Goal: Information Seeking & Learning: Check status

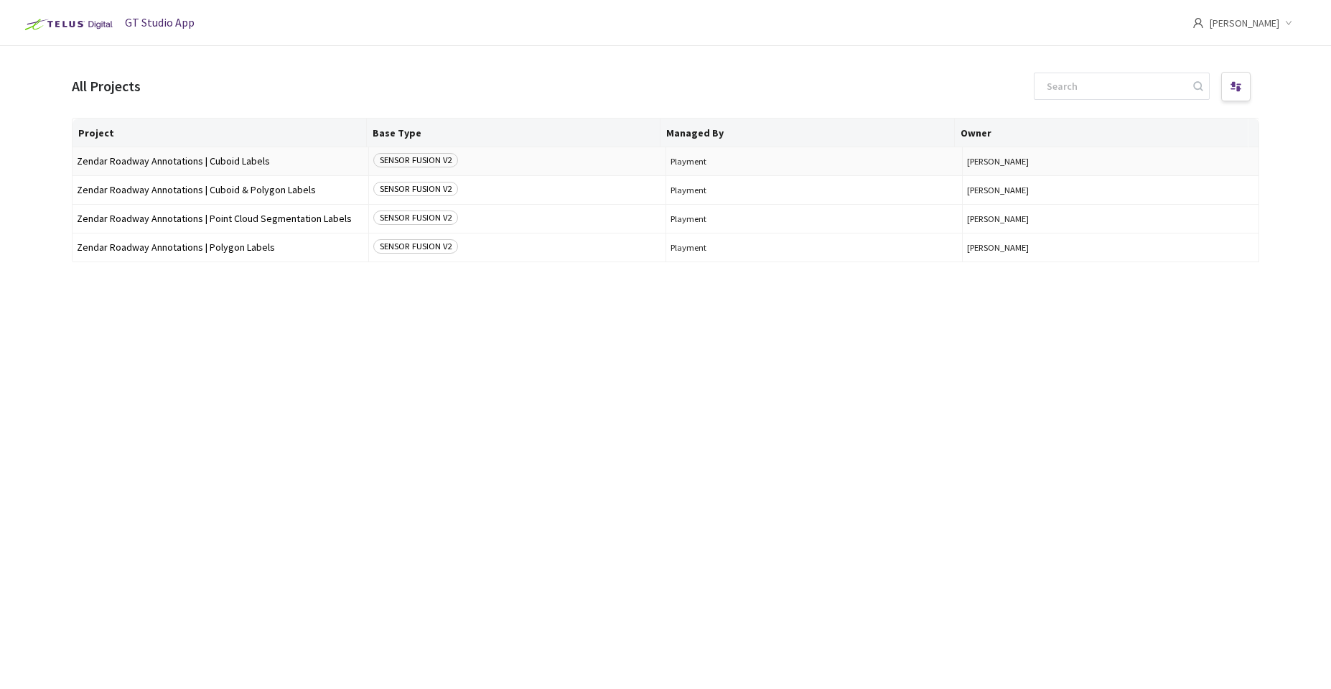
click at [200, 167] on td "Zendar Roadway Annotations | Cuboid Labels" at bounding box center [221, 161] width 297 height 29
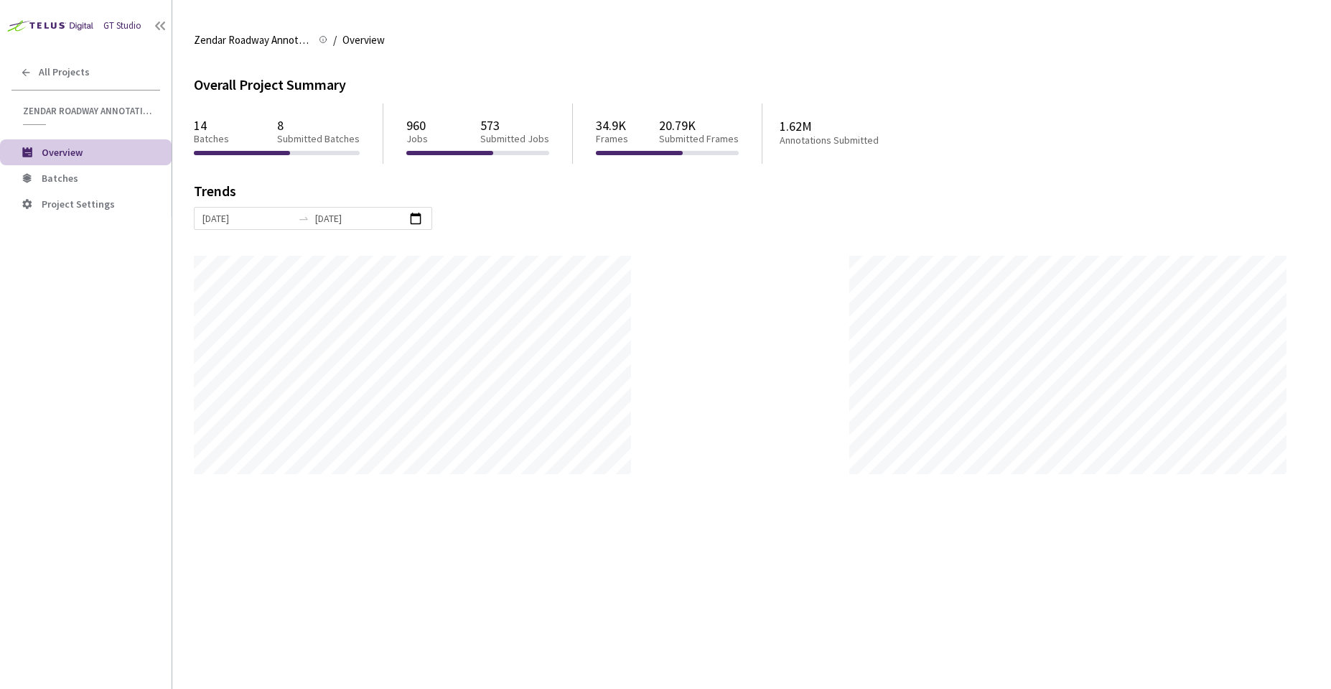
scroll to position [689, 1331]
click at [89, 183] on span "Batches" at bounding box center [101, 178] width 118 height 12
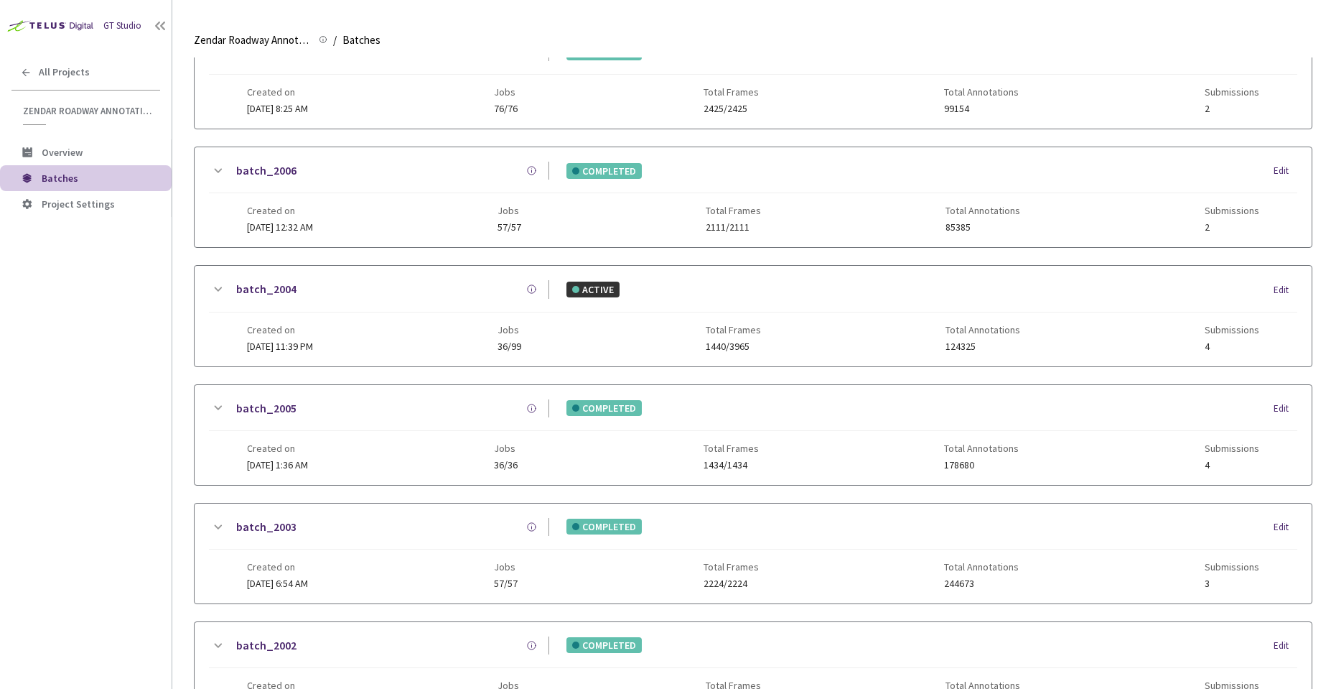
scroll to position [557, 0]
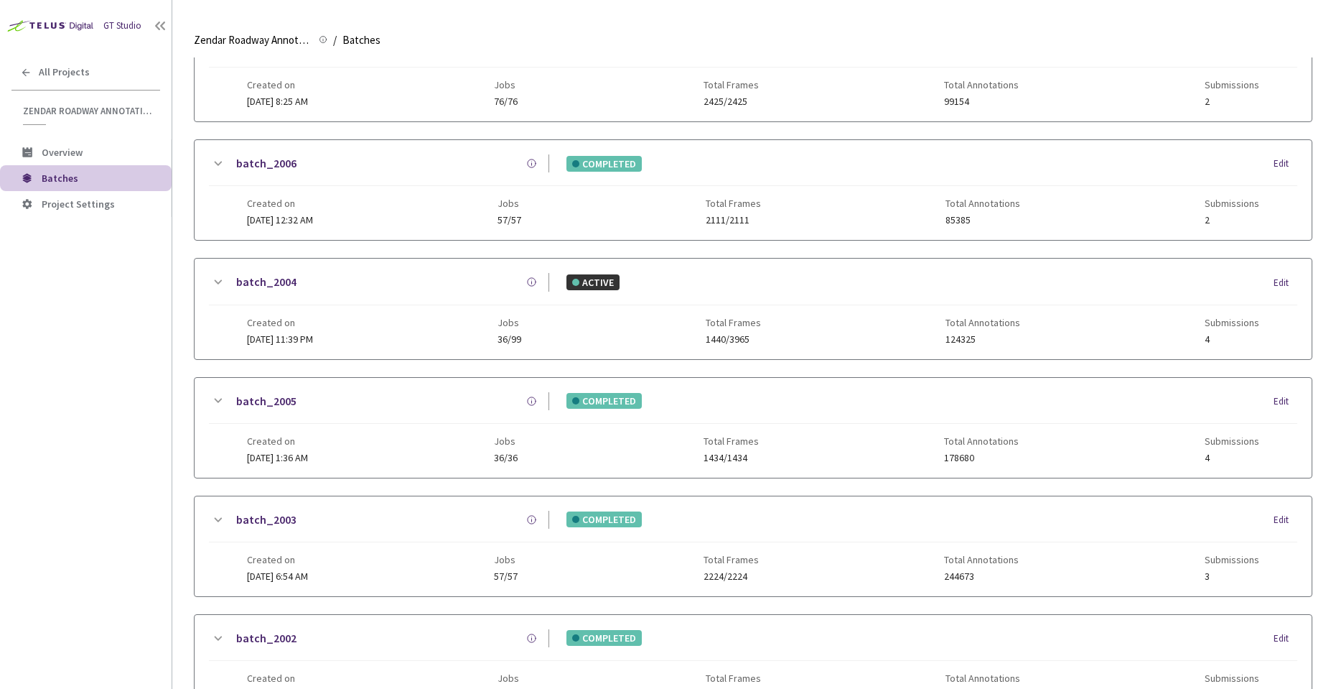
click at [424, 444] on div "Created on [DATE] 1:36 AM Jobs 36/36 Total Frames 1434/1434 Total Annotations 1…" at bounding box center [753, 443] width 1013 height 39
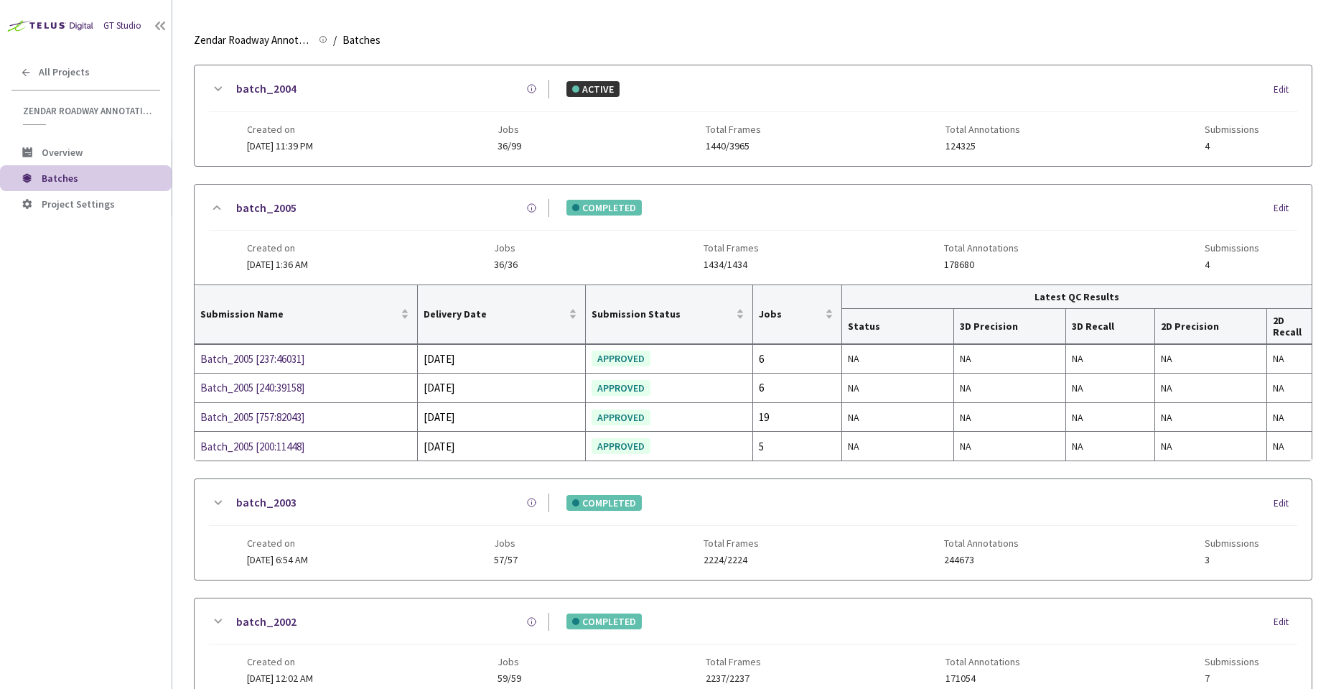
scroll to position [804, 0]
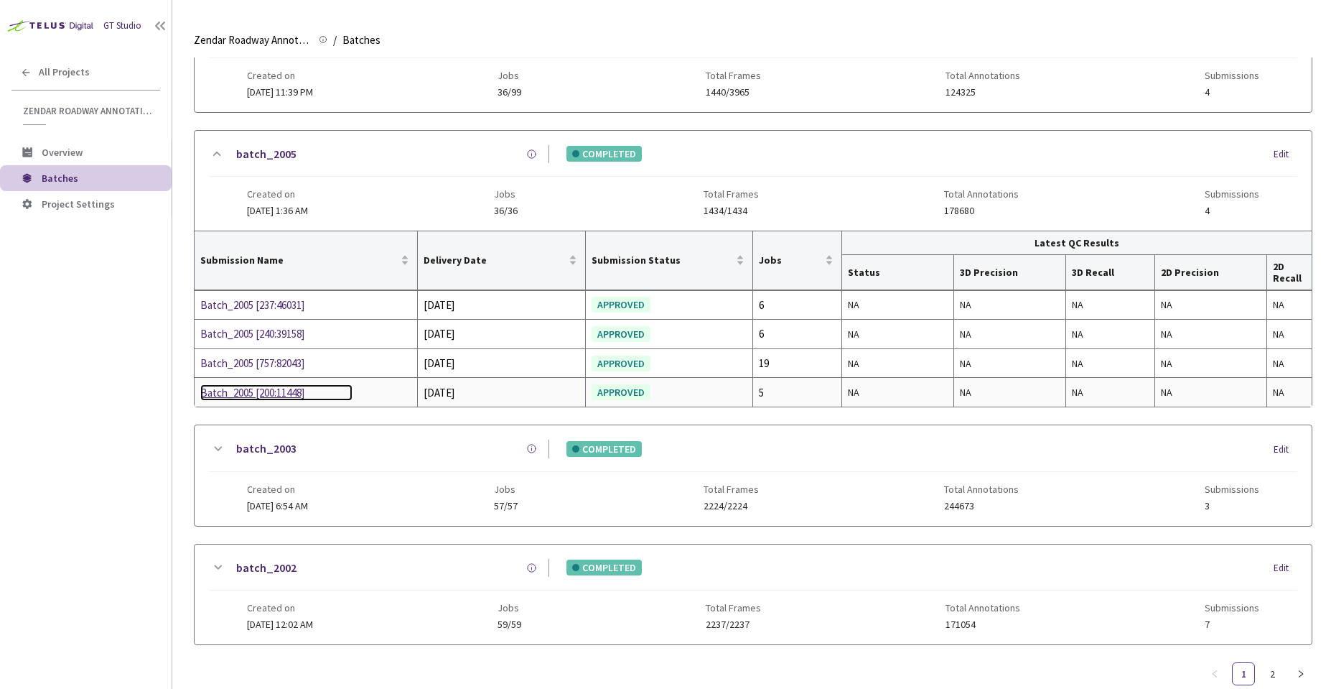
click at [266, 389] on div "Batch_2005 [200:11448]" at bounding box center [276, 392] width 152 height 17
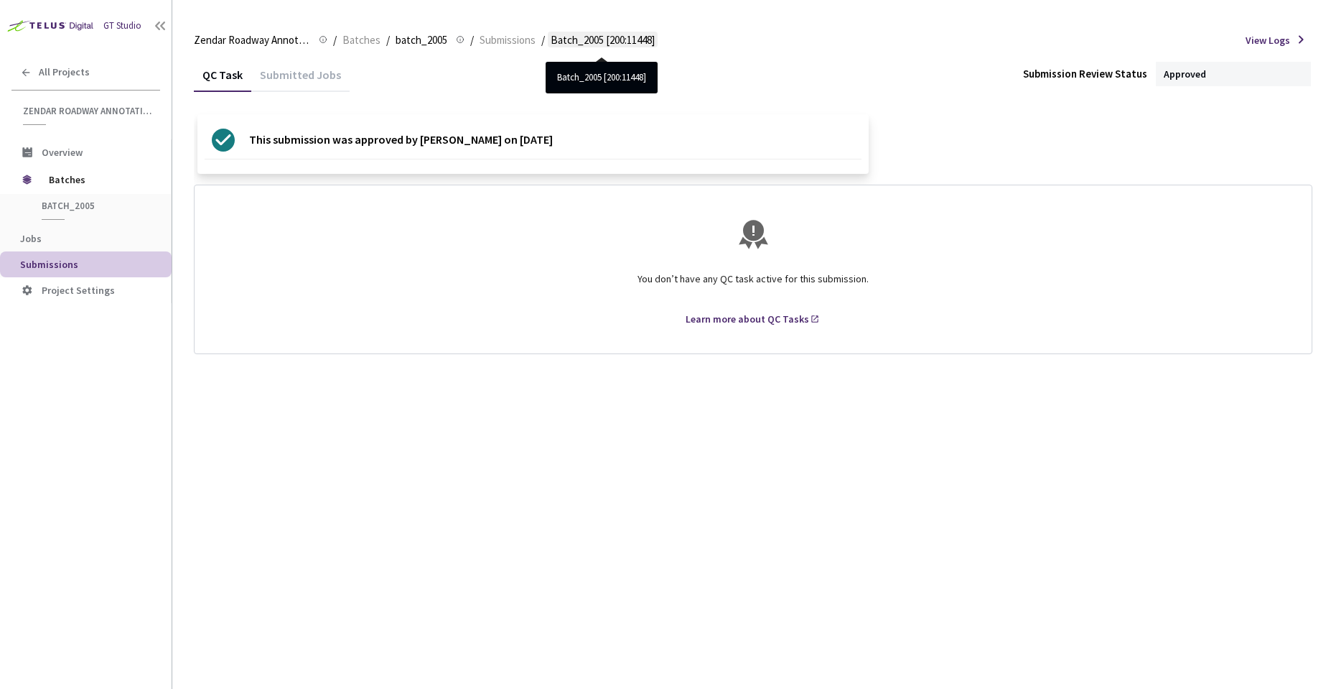
click at [603, 41] on span "Batch_2005 [200:11448]" at bounding box center [603, 40] width 104 height 17
click at [611, 34] on span "Batch_2005 [200:11448]" at bounding box center [603, 40] width 104 height 17
click at [508, 32] on span "Submissions" at bounding box center [508, 40] width 56 height 17
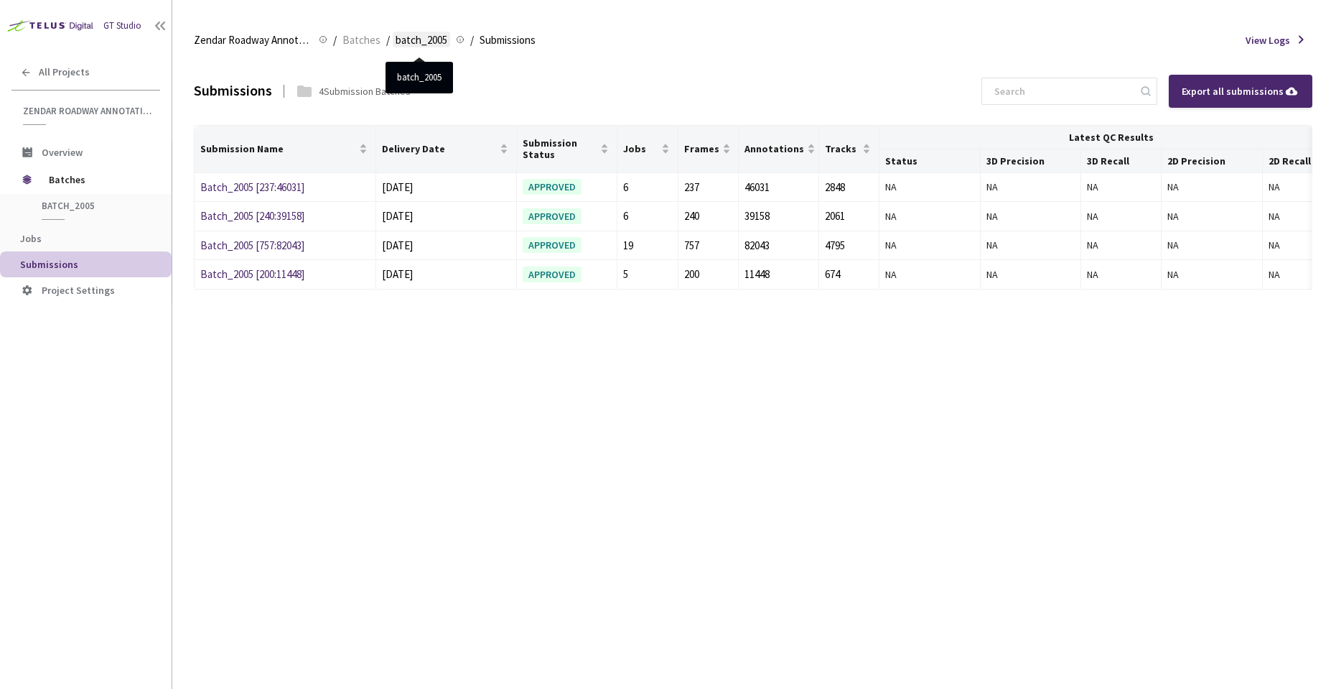
click at [408, 47] on span "batch_2005" at bounding box center [422, 40] width 52 height 17
click at [419, 36] on span "batch_2005" at bounding box center [422, 40] width 52 height 17
click at [358, 38] on span "Batches" at bounding box center [362, 40] width 38 height 17
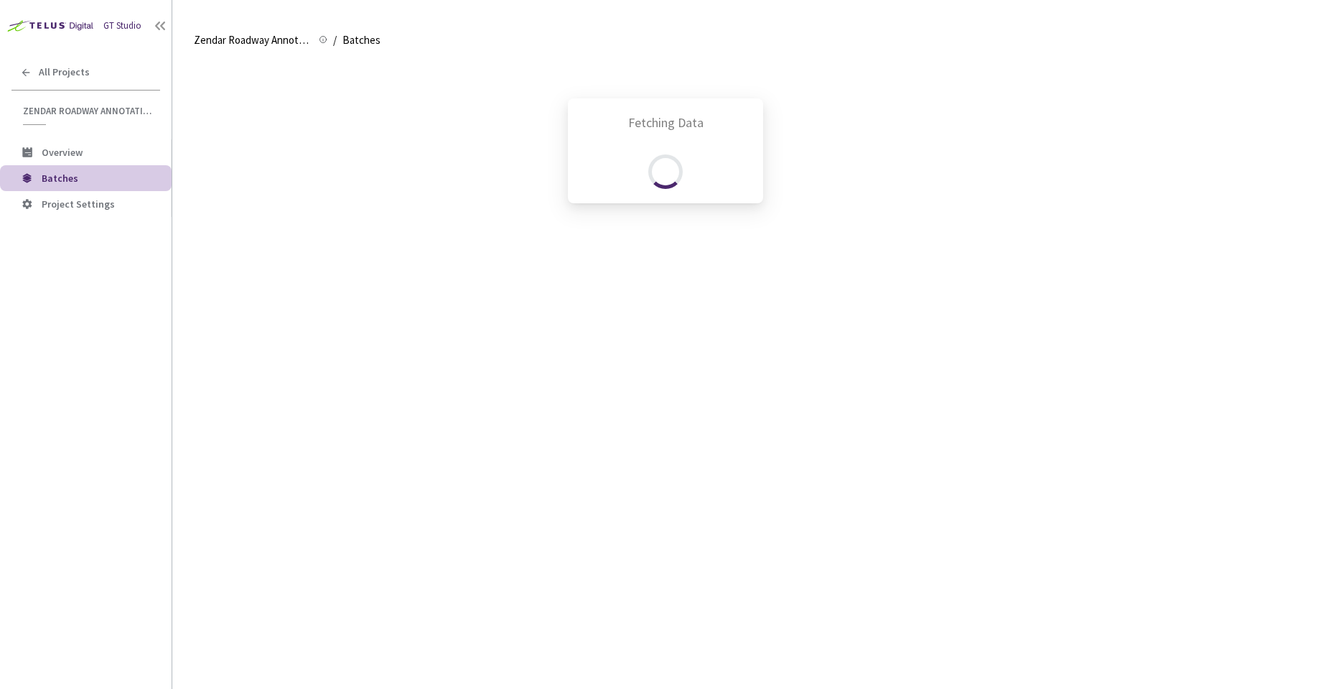
scroll to position [668, 0]
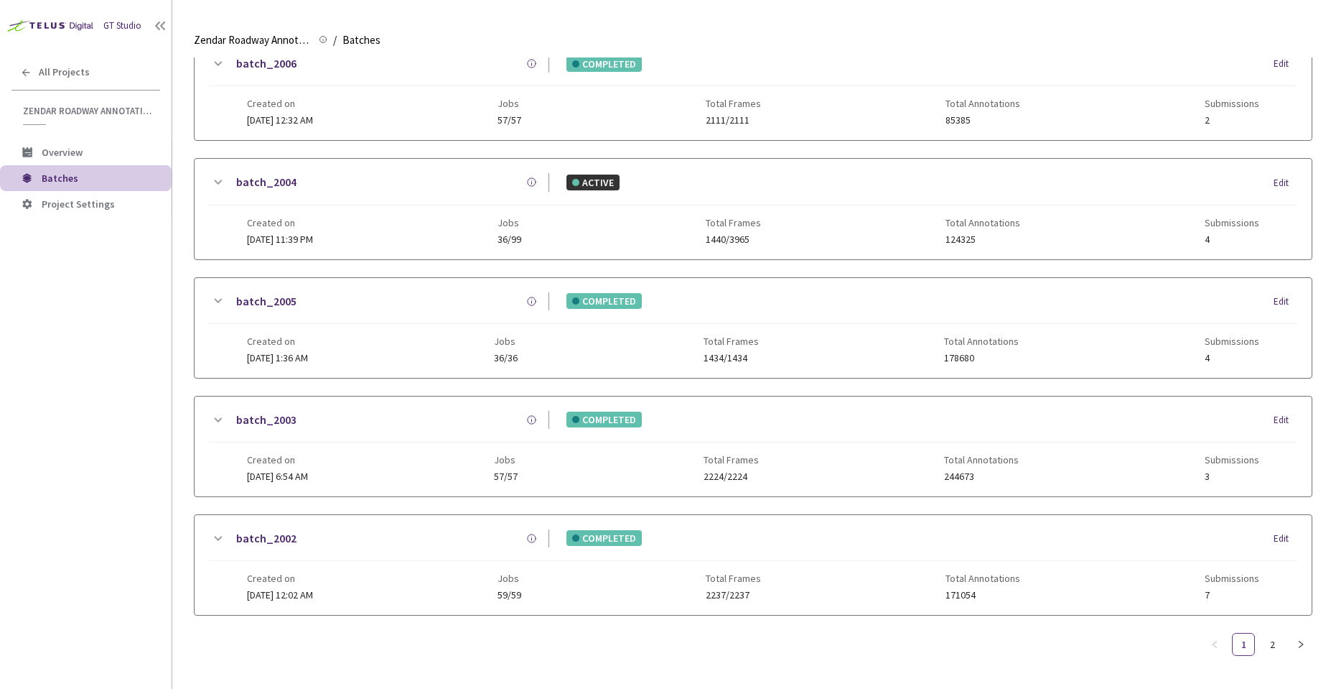
click at [326, 304] on div "batch_2005 COMPLETED Edit" at bounding box center [753, 308] width 1089 height 32
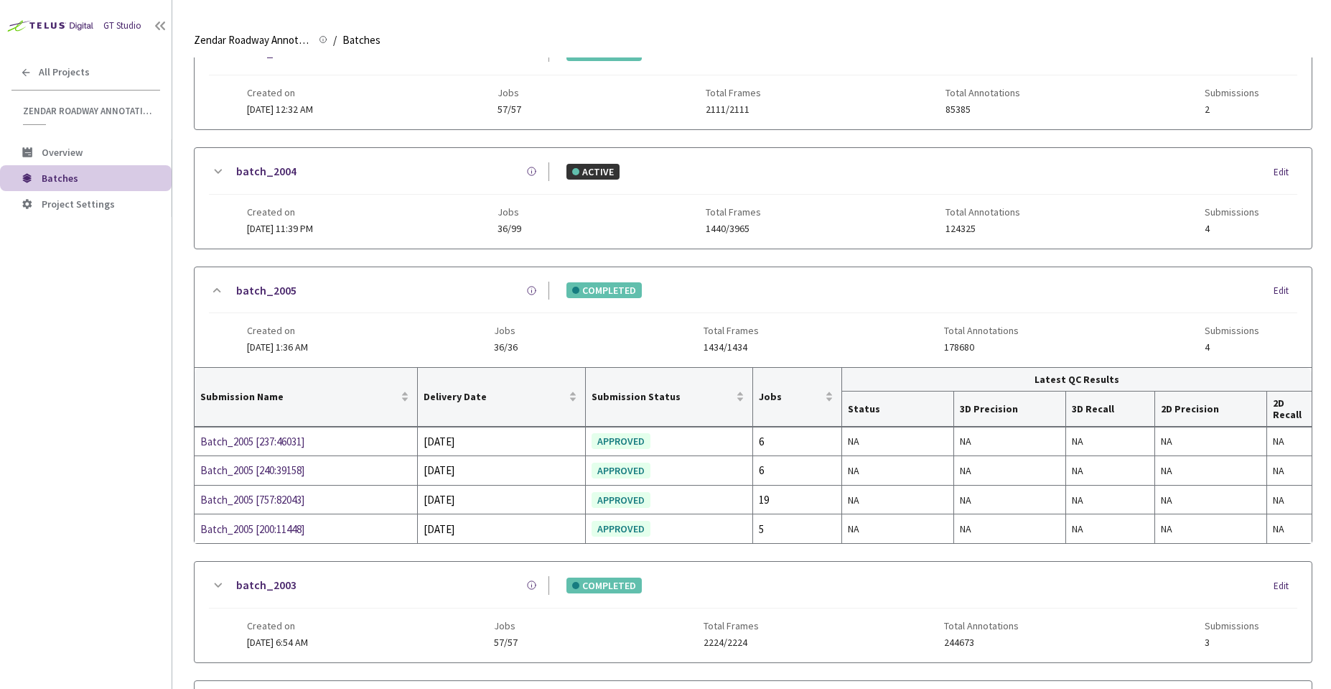
click at [1286, 288] on div "Edit" at bounding box center [1286, 291] width 24 height 14
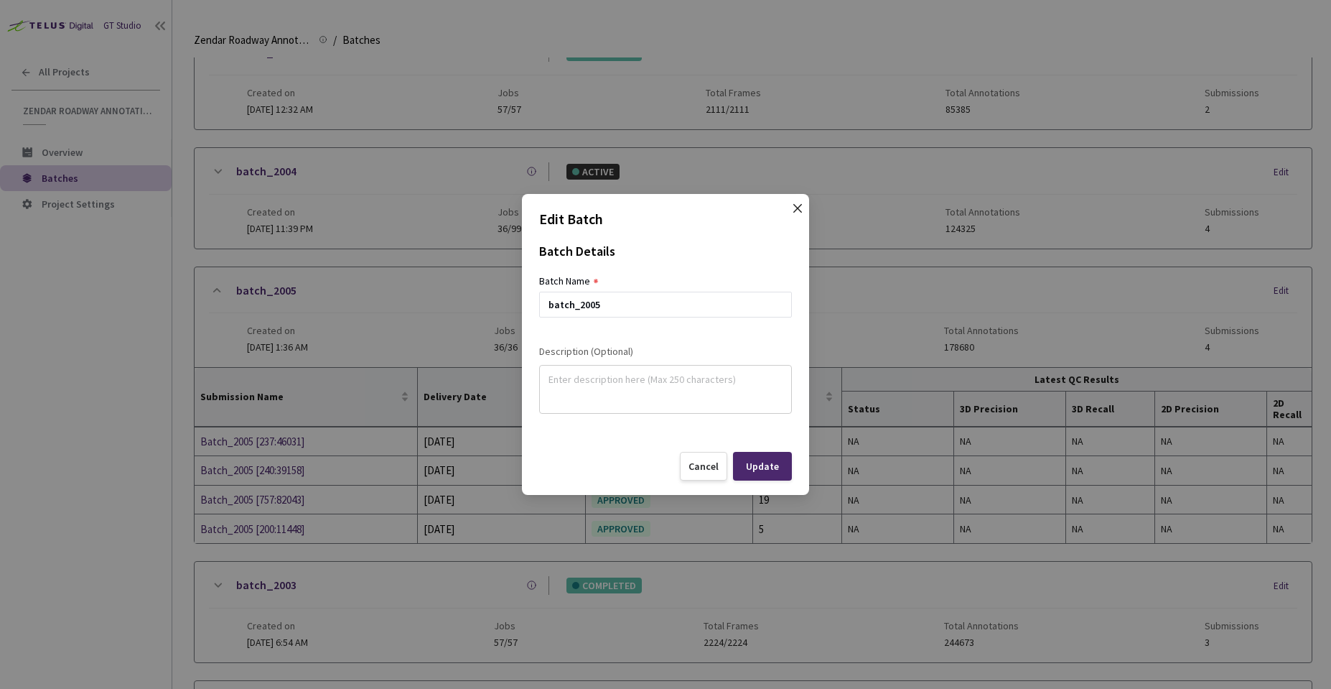
click at [794, 205] on icon "close" at bounding box center [797, 208] width 11 height 11
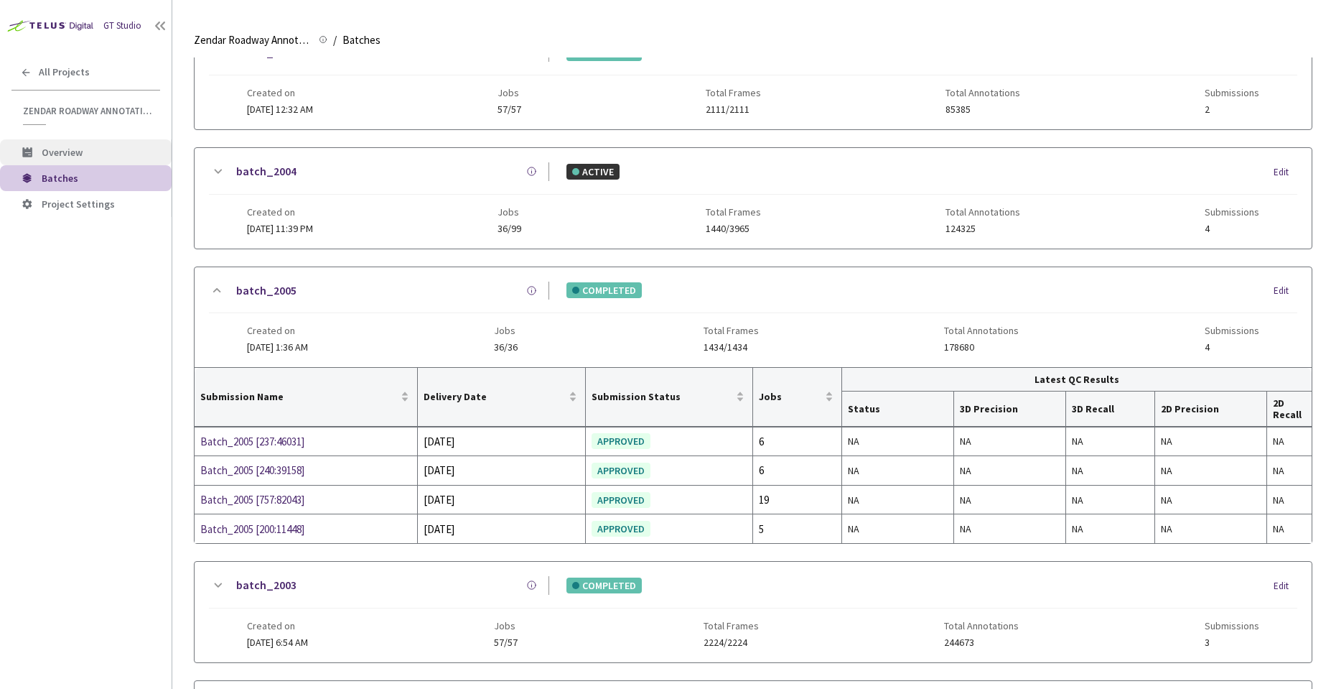
click at [87, 148] on span "Overview" at bounding box center [101, 153] width 118 height 12
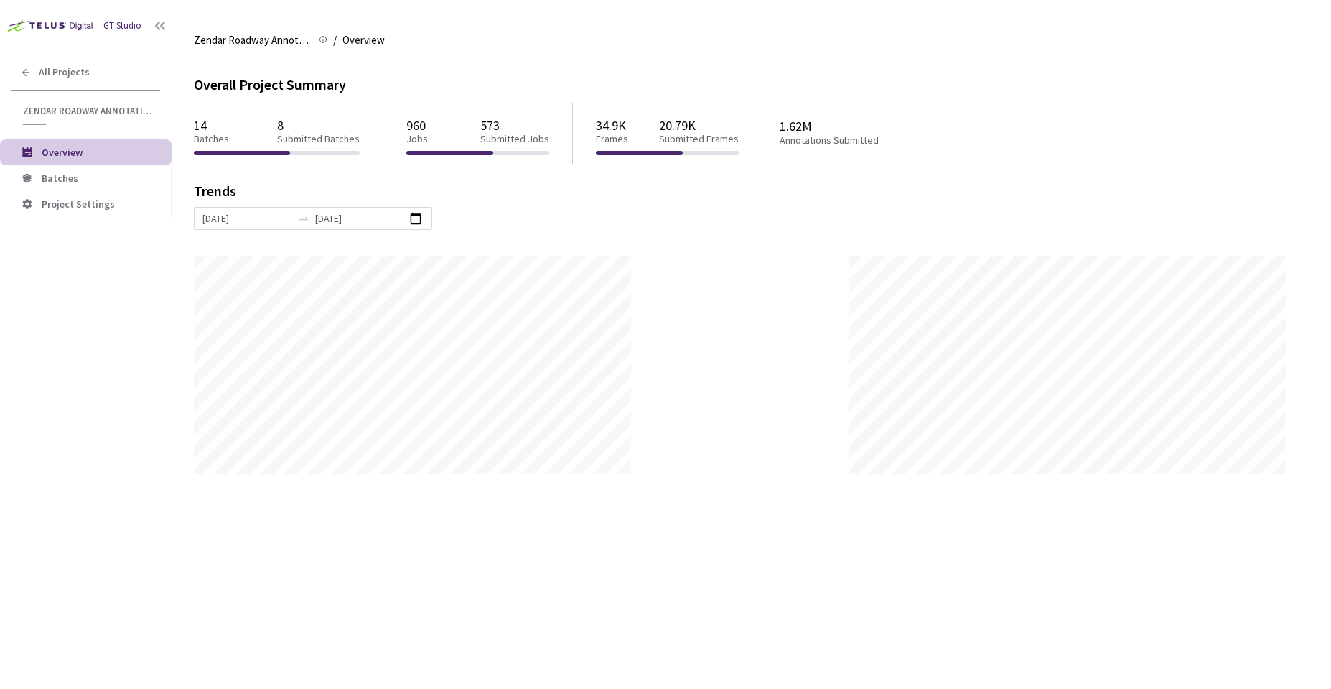
scroll to position [689, 1331]
click at [96, 176] on span "Batches" at bounding box center [101, 178] width 118 height 12
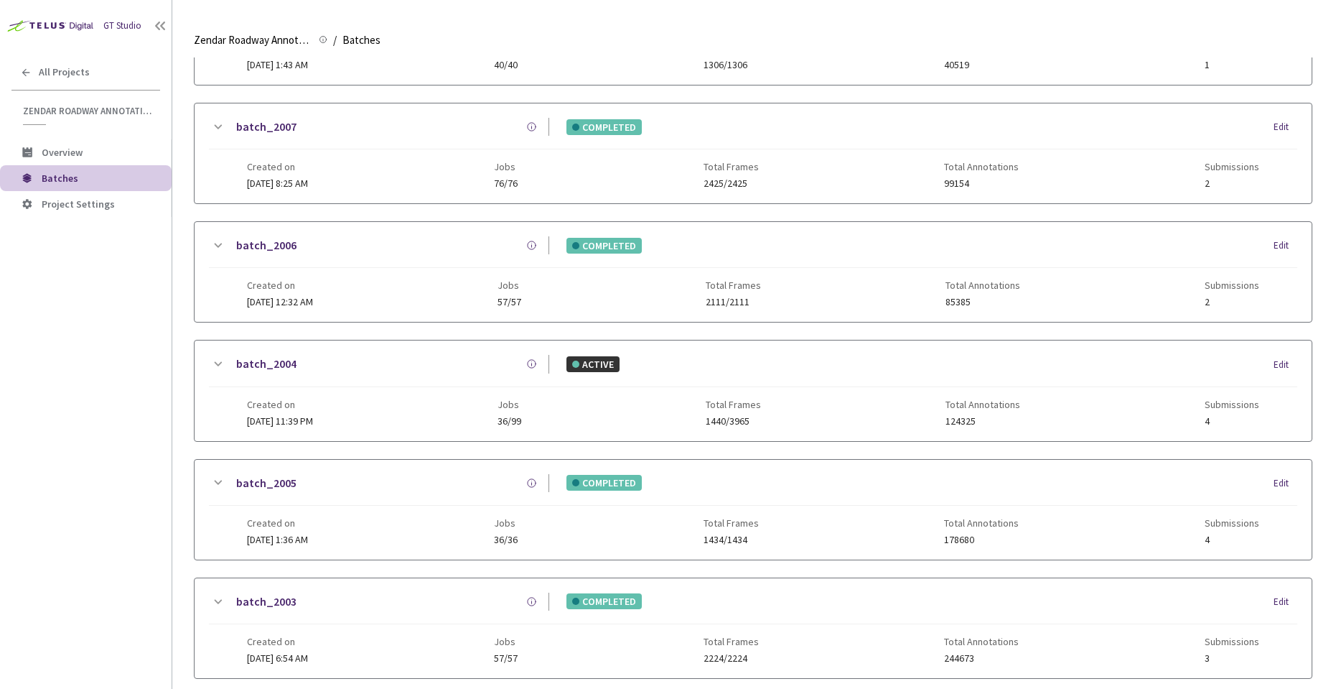
scroll to position [477, 0]
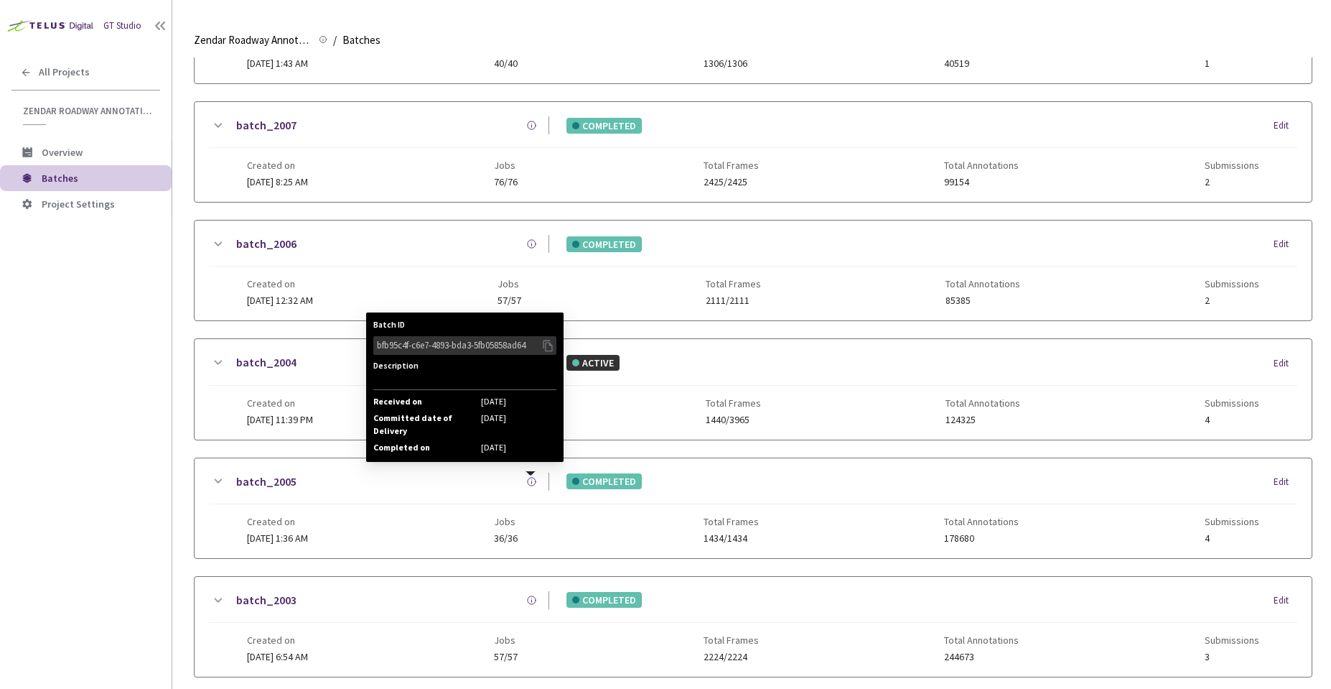
click at [528, 482] on circle at bounding box center [532, 481] width 8 height 8
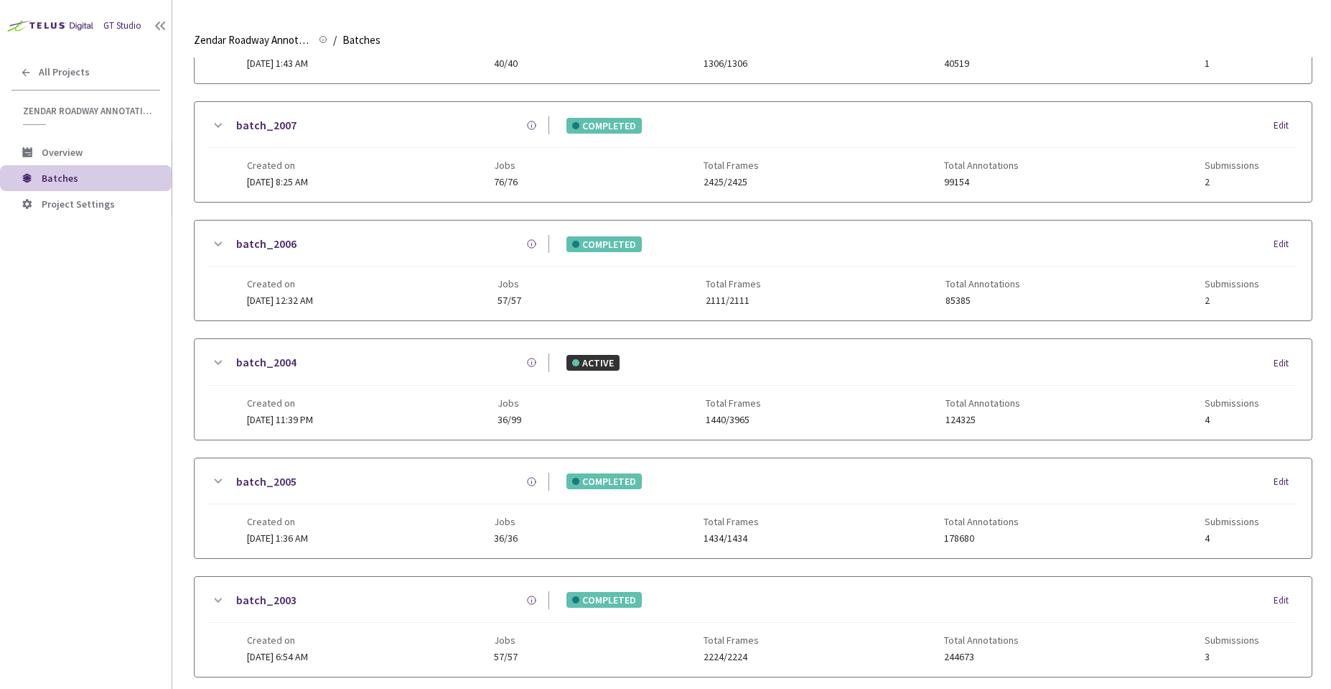
click at [1283, 480] on div "Edit" at bounding box center [1286, 482] width 24 height 14
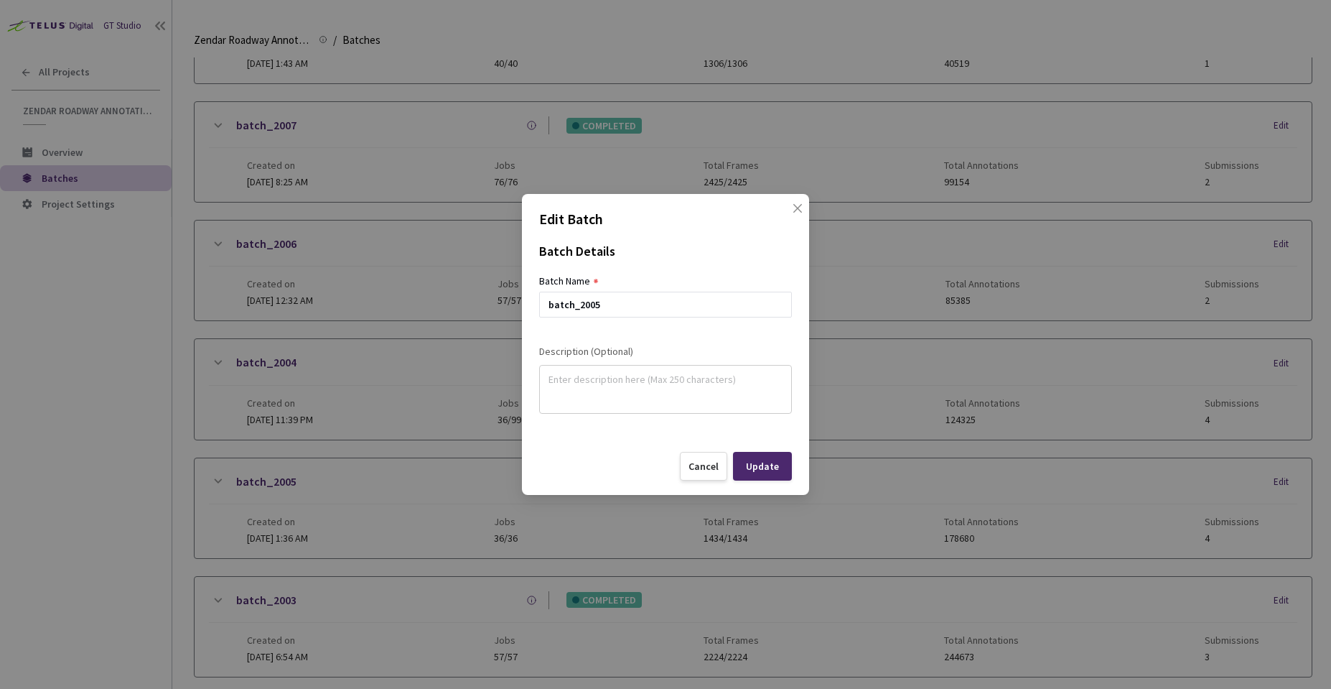
click at [1174, 495] on div "Edit Batch Batch Details Batch Name batch_2005 Description (Optional) Cancel Up…" at bounding box center [665, 344] width 1331 height 689
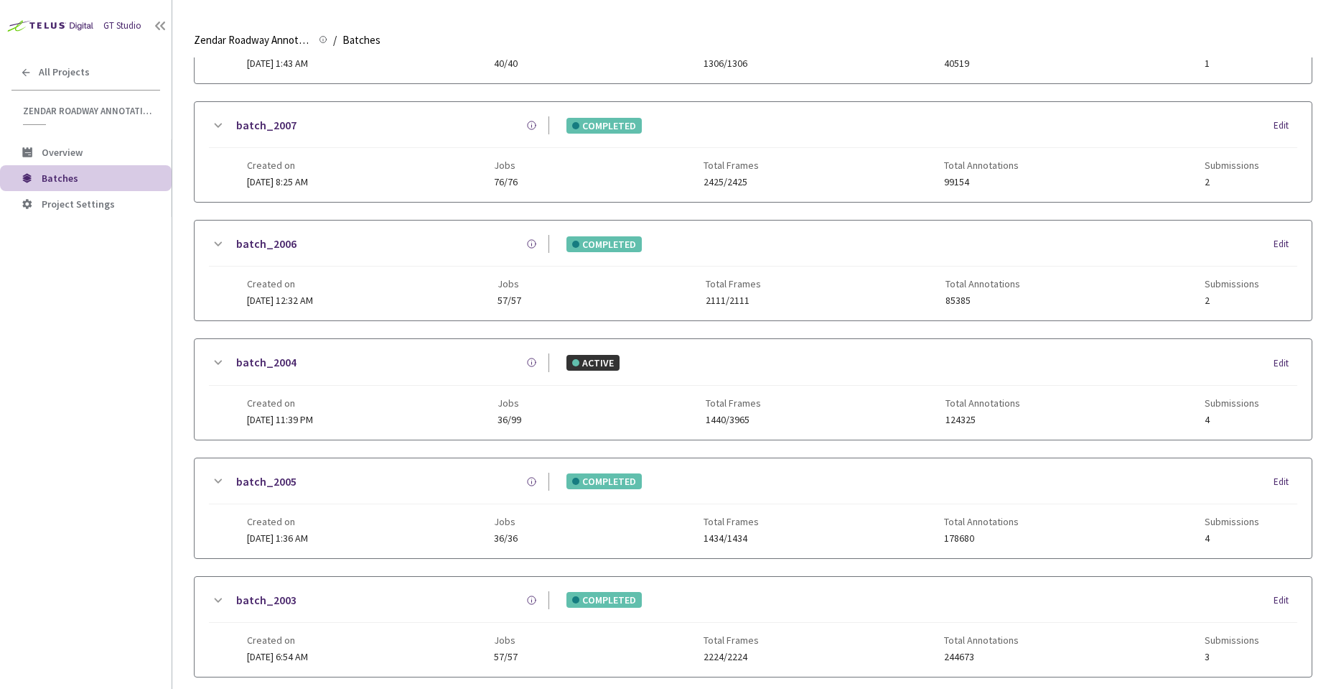
click at [1102, 509] on div "Created on [DATE] 1:36 AM Jobs 36/36 Total Frames 1434/1434 Total Annotations 1…" at bounding box center [753, 523] width 1013 height 39
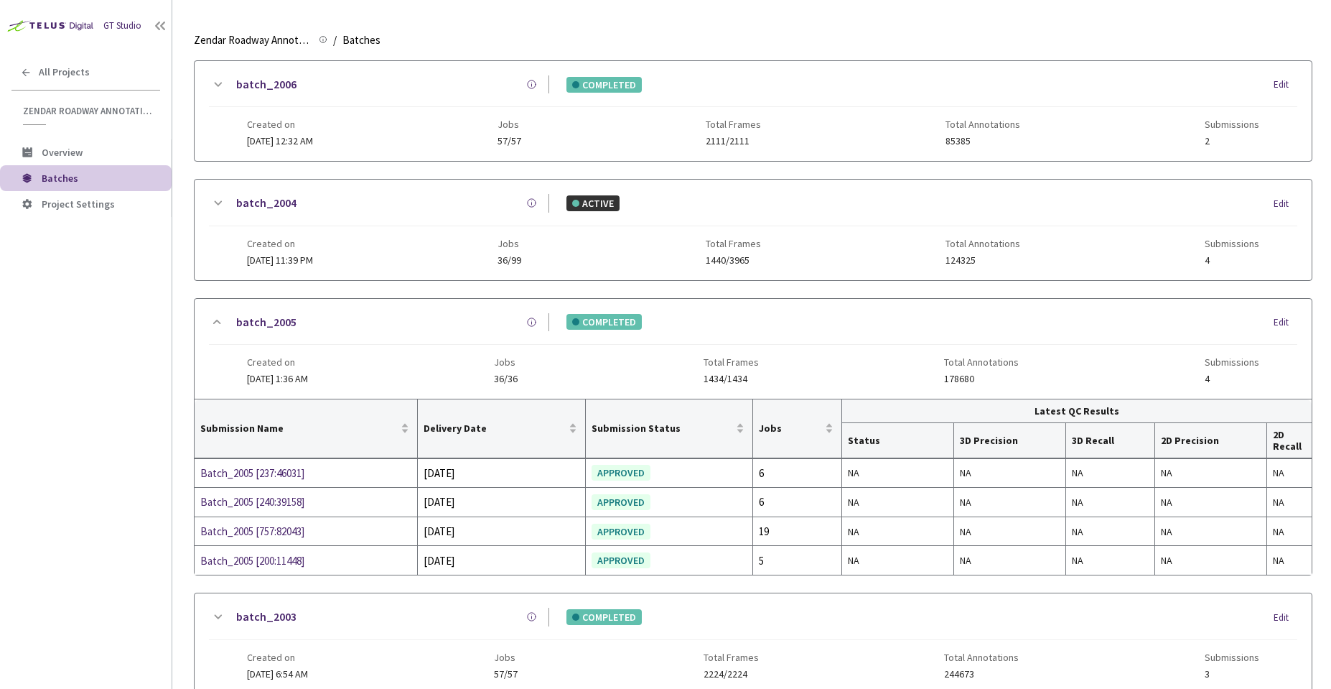
scroll to position [649, 0]
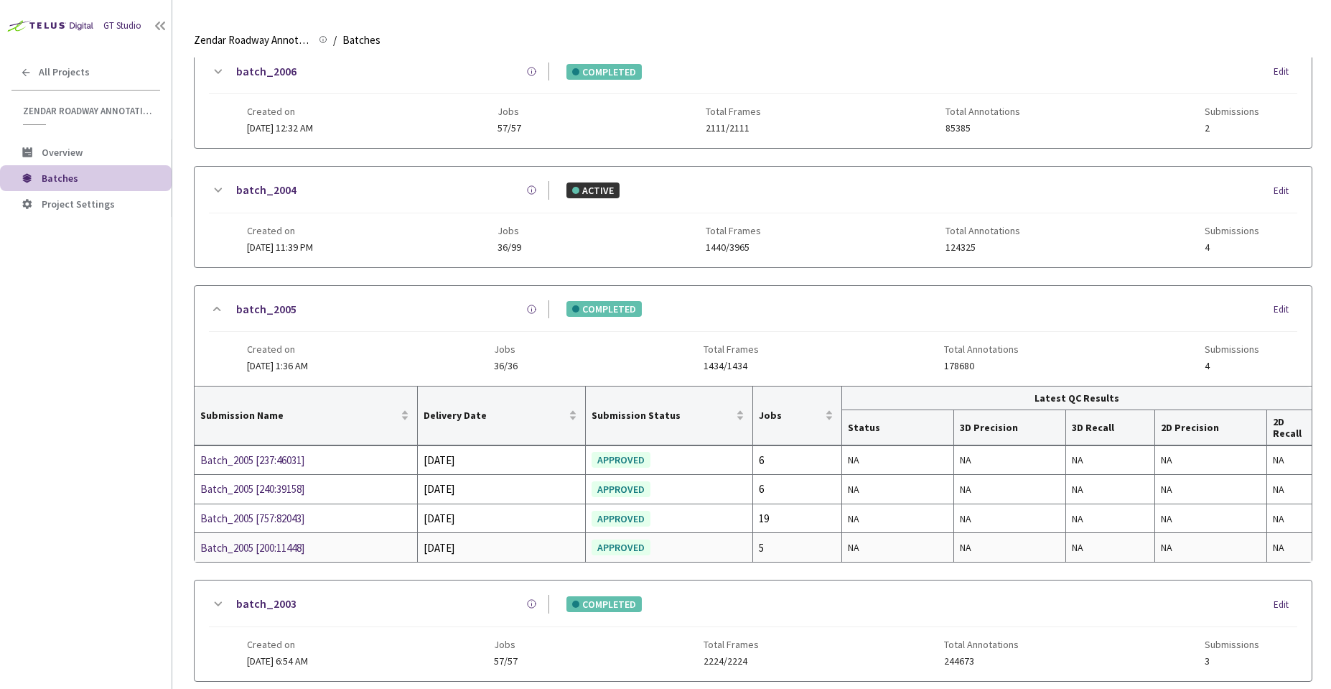
click at [1281, 549] on div "NA" at bounding box center [1289, 547] width 33 height 16
click at [275, 549] on div "Batch_2005 [200:11448]" at bounding box center [276, 547] width 152 height 17
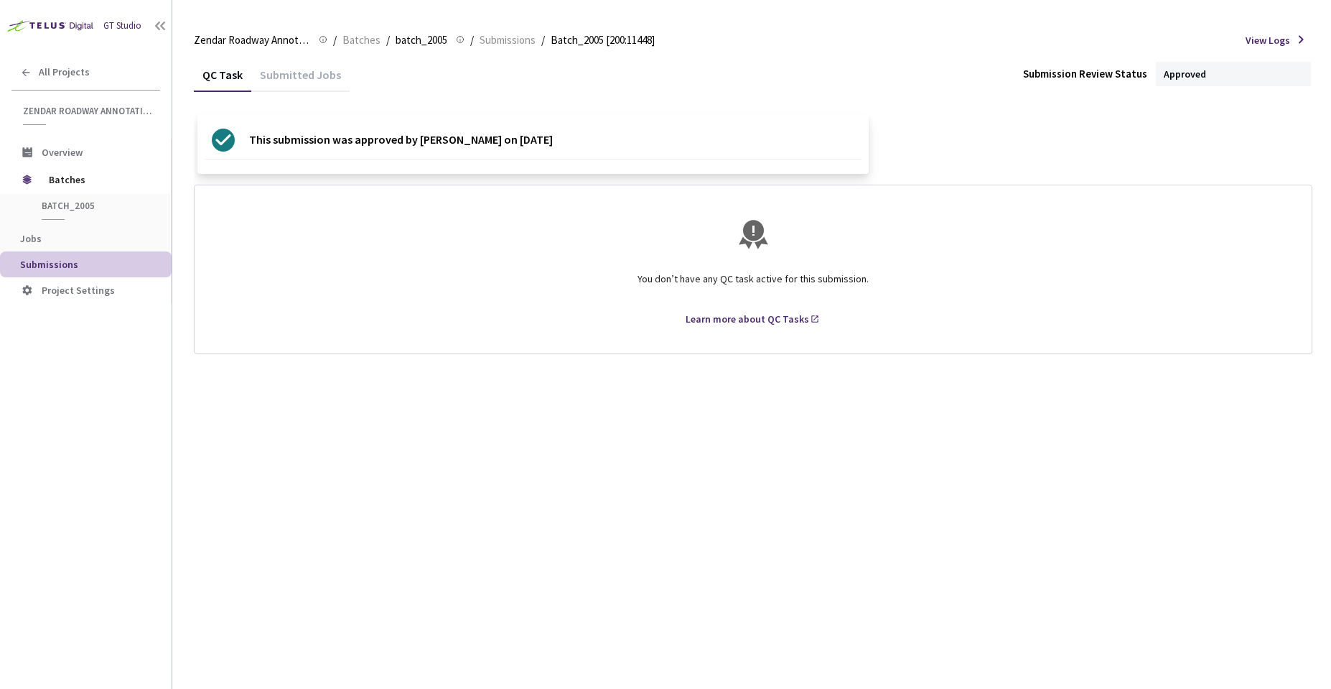
click at [317, 60] on div "Submitted Jobs" at bounding box center [300, 72] width 98 height 31
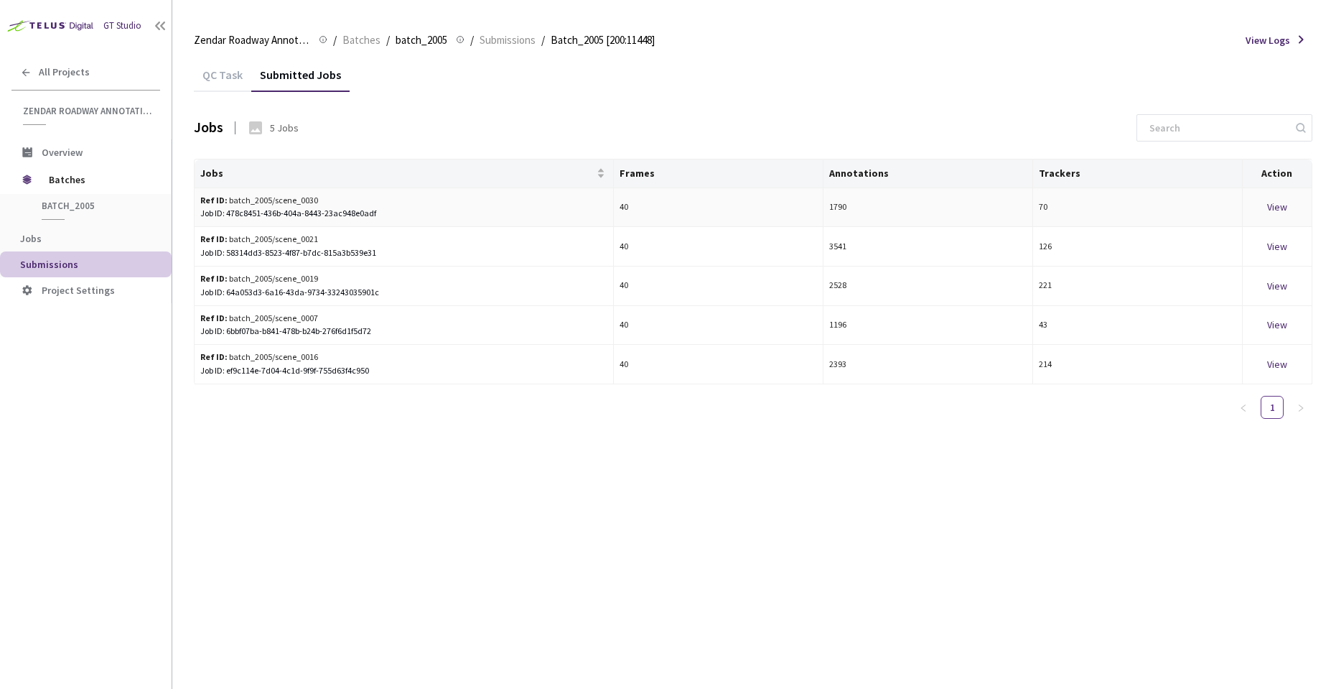
click at [1282, 203] on div "View" at bounding box center [1277, 207] width 57 height 16
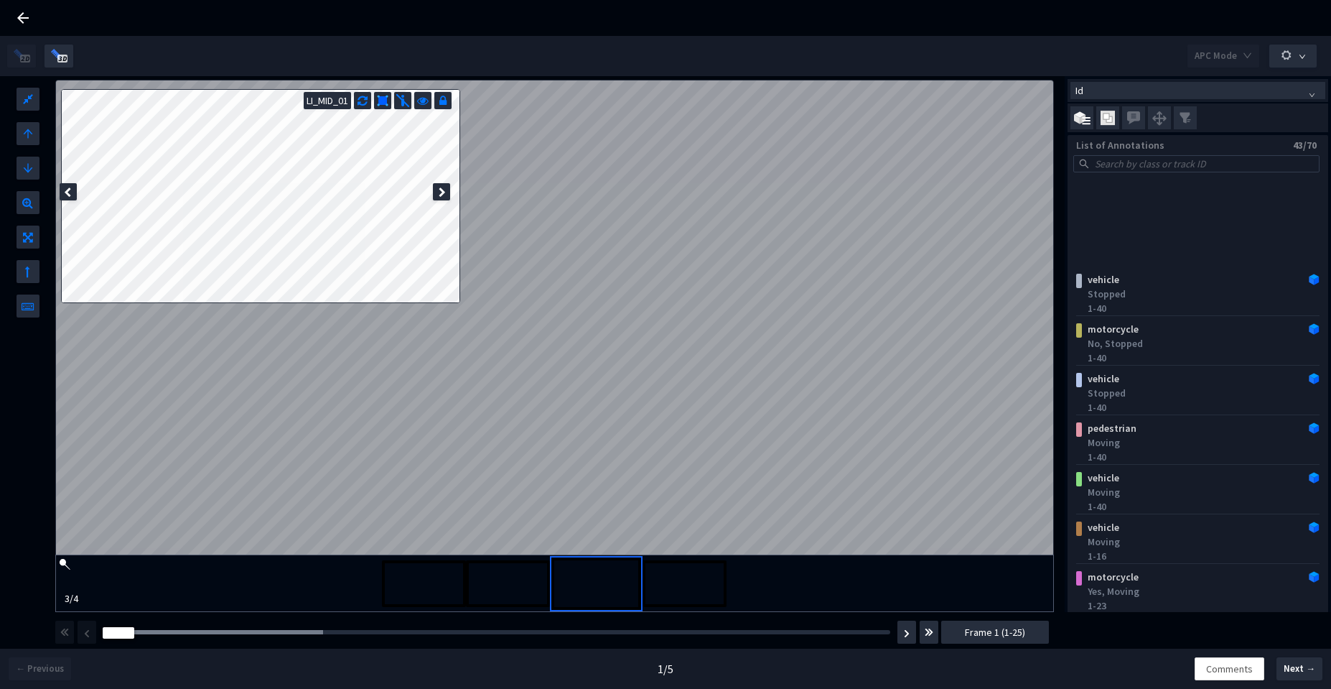
scroll to position [1240, 0]
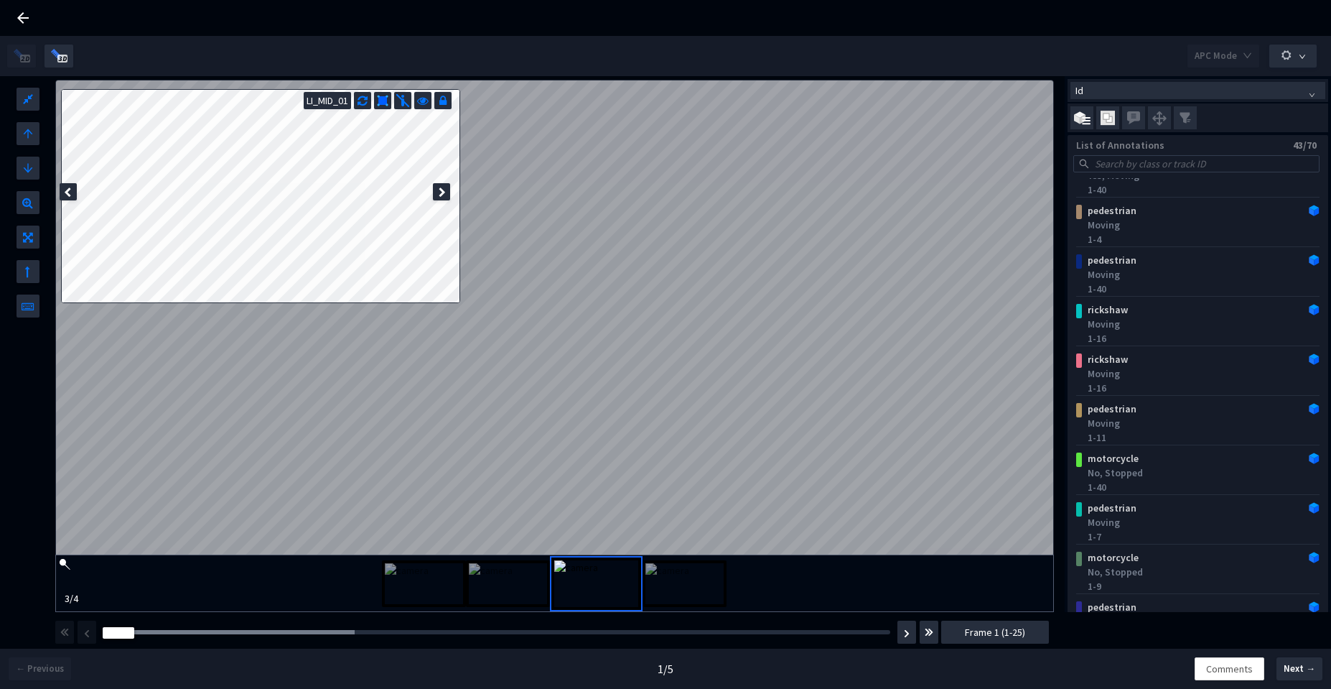
click at [322, 624] on div "Frame : 7 Frame 1 (1-25)" at bounding box center [552, 632] width 998 height 40
click at [322, 635] on div "Frame : 7" at bounding box center [497, 632] width 798 height 14
click at [323, 628] on div "Frame : 7" at bounding box center [497, 632] width 798 height 14
click at [323, 632] on div at bounding box center [229, 632] width 252 height 4
click at [579, 634] on div "Frame : 16" at bounding box center [497, 632] width 788 height 4
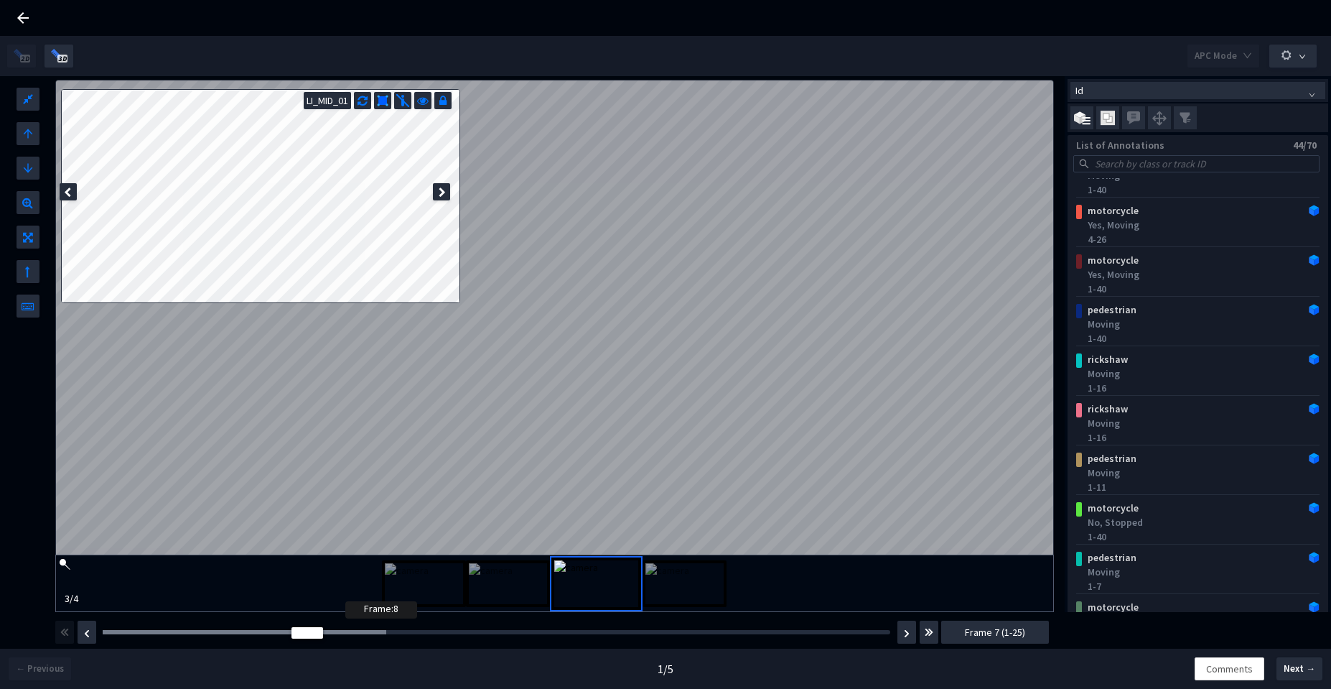
click at [350, 634] on div at bounding box center [245, 632] width 284 height 4
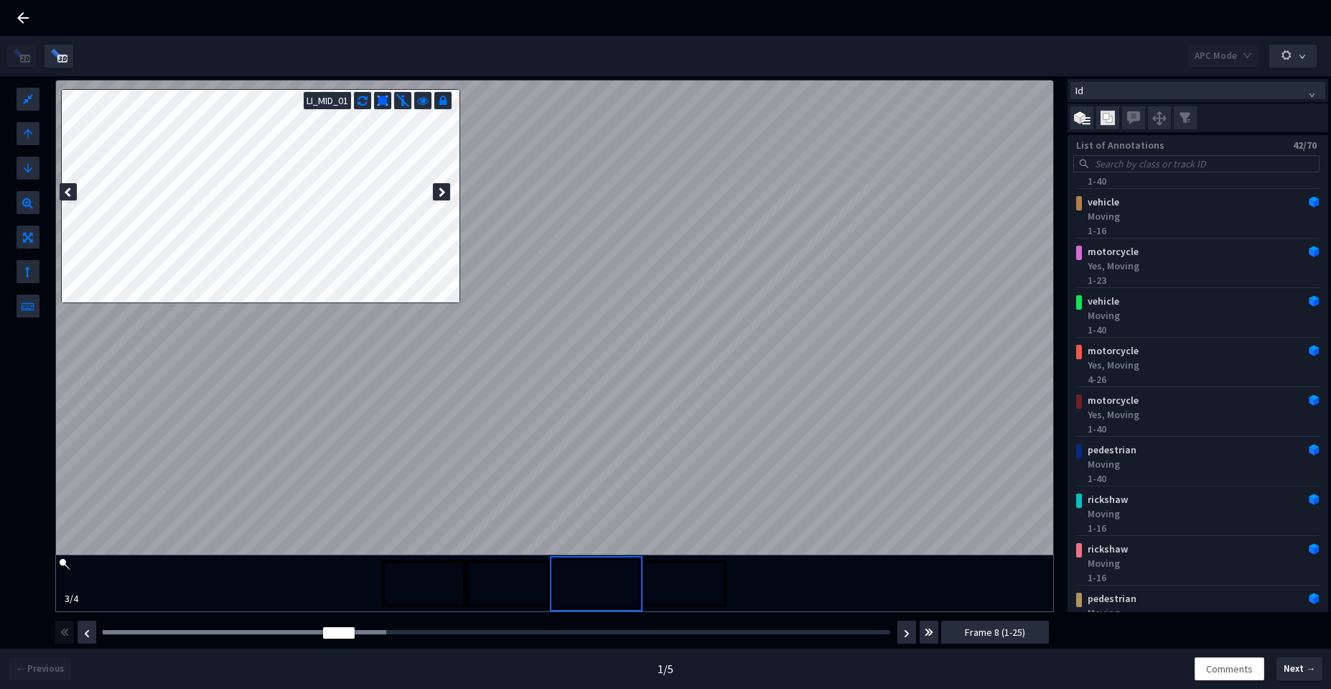
scroll to position [737, 0]
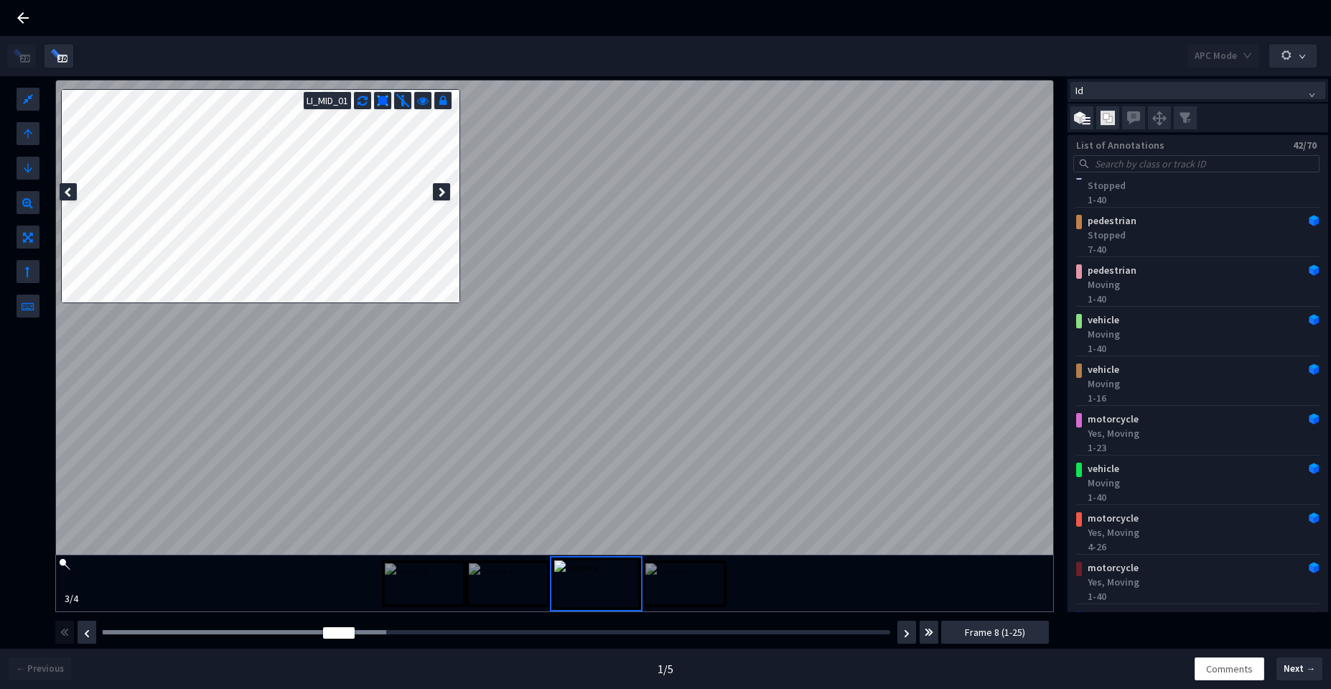
click at [195, 638] on div "Frame : 7" at bounding box center [497, 632] width 798 height 14
click at [167, 643] on div "Frame : 7 Frame 8 (1-25)" at bounding box center [552, 632] width 998 height 40
click at [145, 633] on div at bounding box center [260, 632] width 315 height 4
drag, startPoint x: 215, startPoint y: 632, endPoint x: 408, endPoint y: 639, distance: 193.3
click at [408, 639] on div "Frame : 6" at bounding box center [497, 632] width 798 height 14
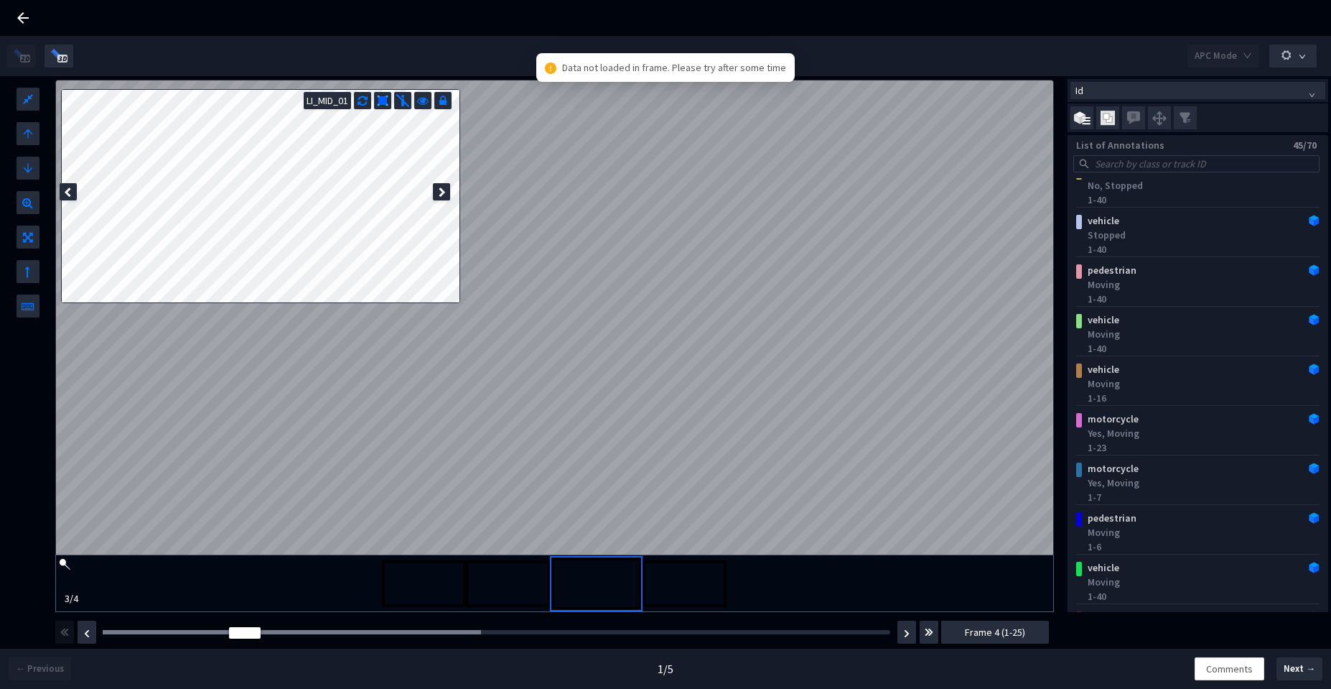
drag, startPoint x: 314, startPoint y: 635, endPoint x: 412, endPoint y: 644, distance: 98.8
click at [372, 655] on div "APC Mode L W H LI_MID_01 3 / 4 Id List of Annotations 45/70 motorcycle Yes, Mov…" at bounding box center [665, 380] width 1331 height 689
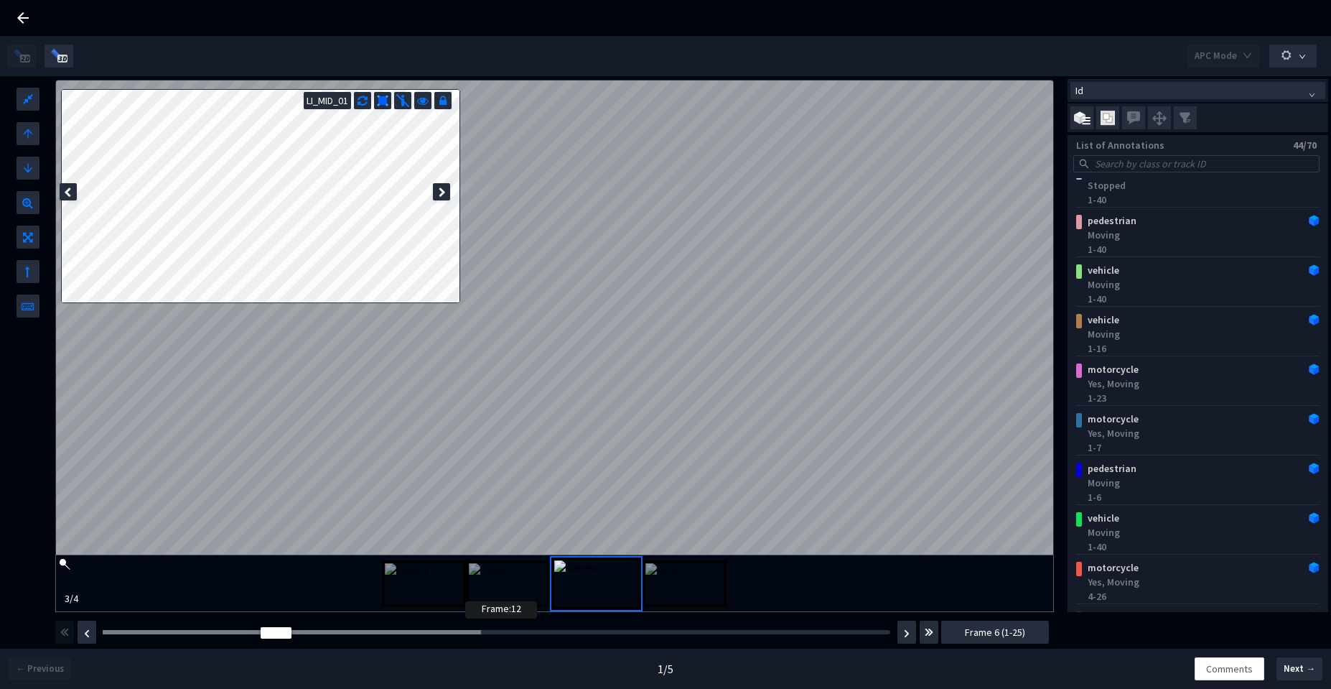
click at [470, 631] on div at bounding box center [292, 632] width 378 height 4
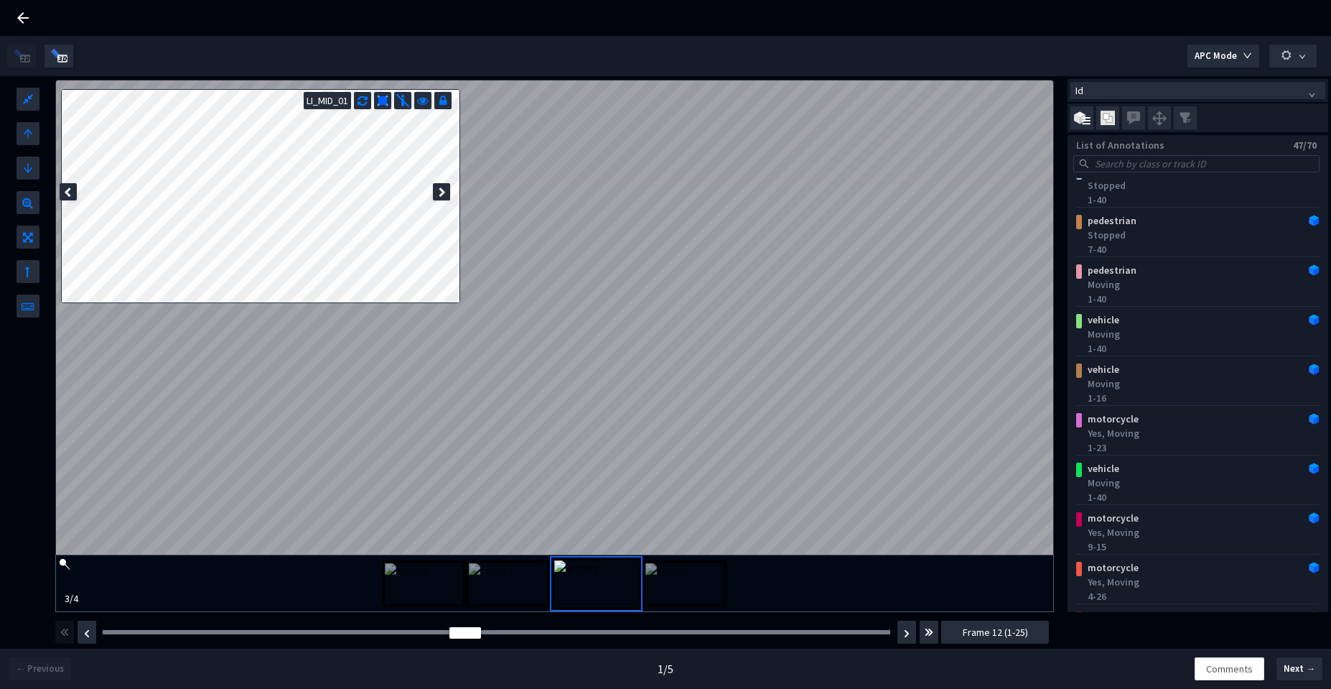
click at [531, 645] on div "Frame : 14 Frame 12 (1-25)" at bounding box center [552, 632] width 998 height 40
click at [555, 639] on div "Frame : 14" at bounding box center [497, 632] width 798 height 14
click at [431, 585] on img at bounding box center [424, 583] width 78 height 41
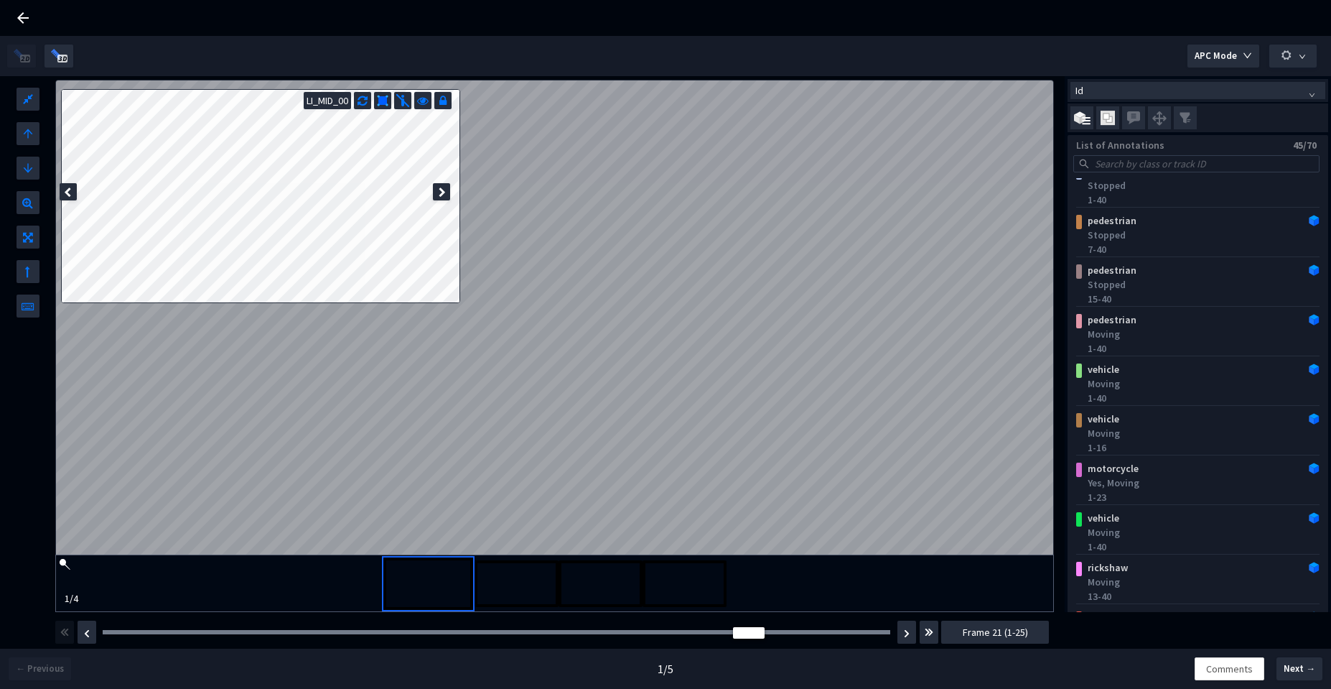
drag, startPoint x: 461, startPoint y: 632, endPoint x: 820, endPoint y: 629, distance: 359.1
click at [765, 629] on div at bounding box center [749, 632] width 32 height 11
click at [14, 18] on icon at bounding box center [22, 17] width 17 height 17
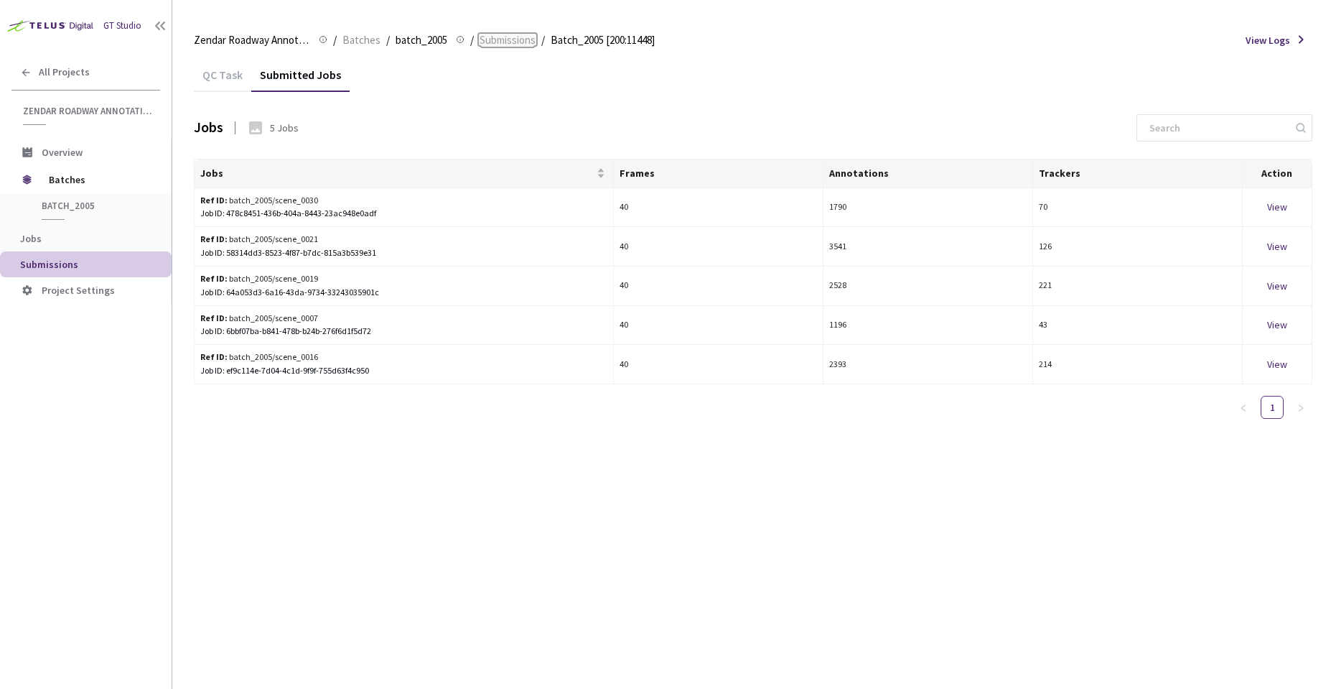
click at [516, 39] on span "Submissions" at bounding box center [508, 40] width 56 height 17
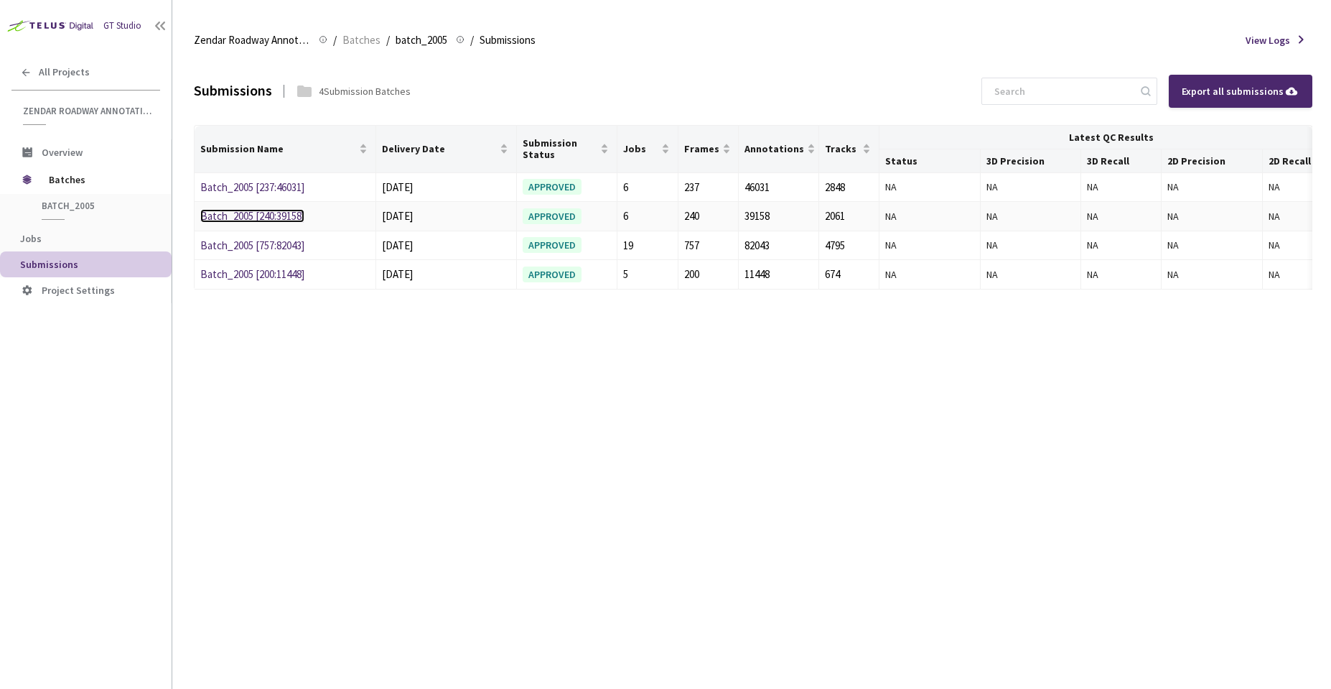
click at [296, 219] on link "Batch_2005 [240:39158]" at bounding box center [252, 216] width 104 height 14
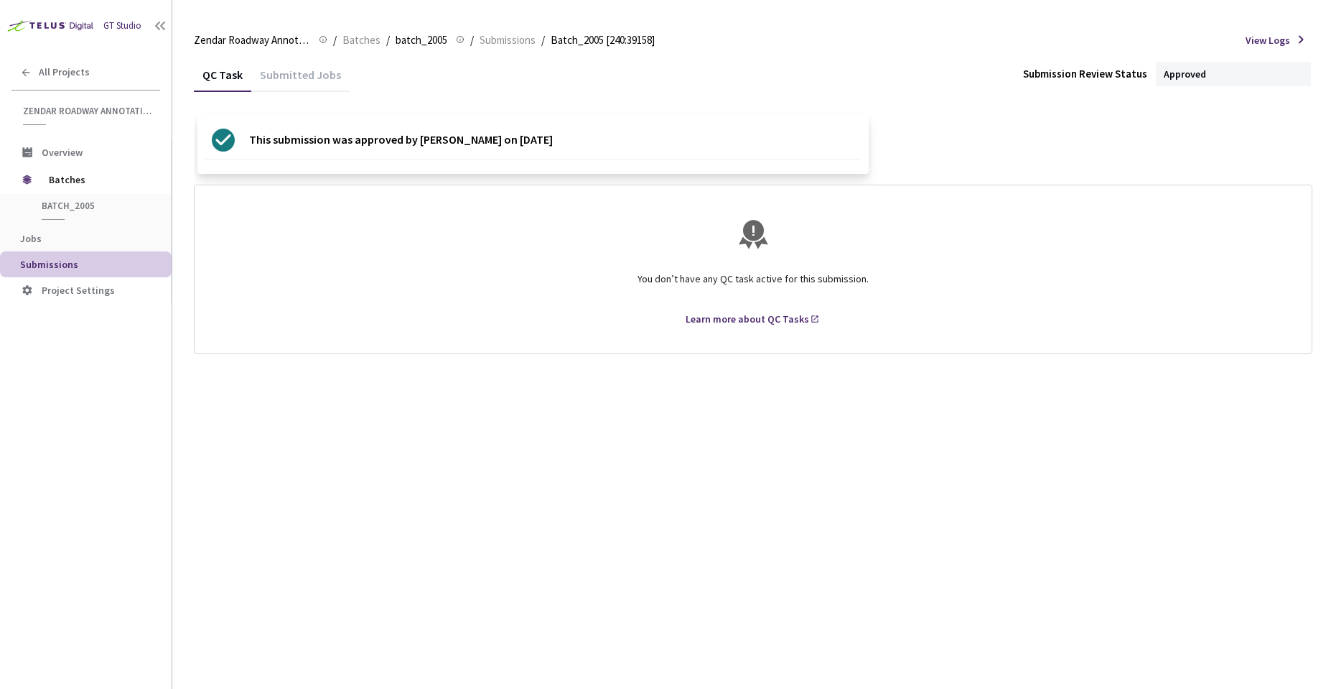
click at [290, 85] on div "Submitted Jobs" at bounding box center [300, 80] width 98 height 24
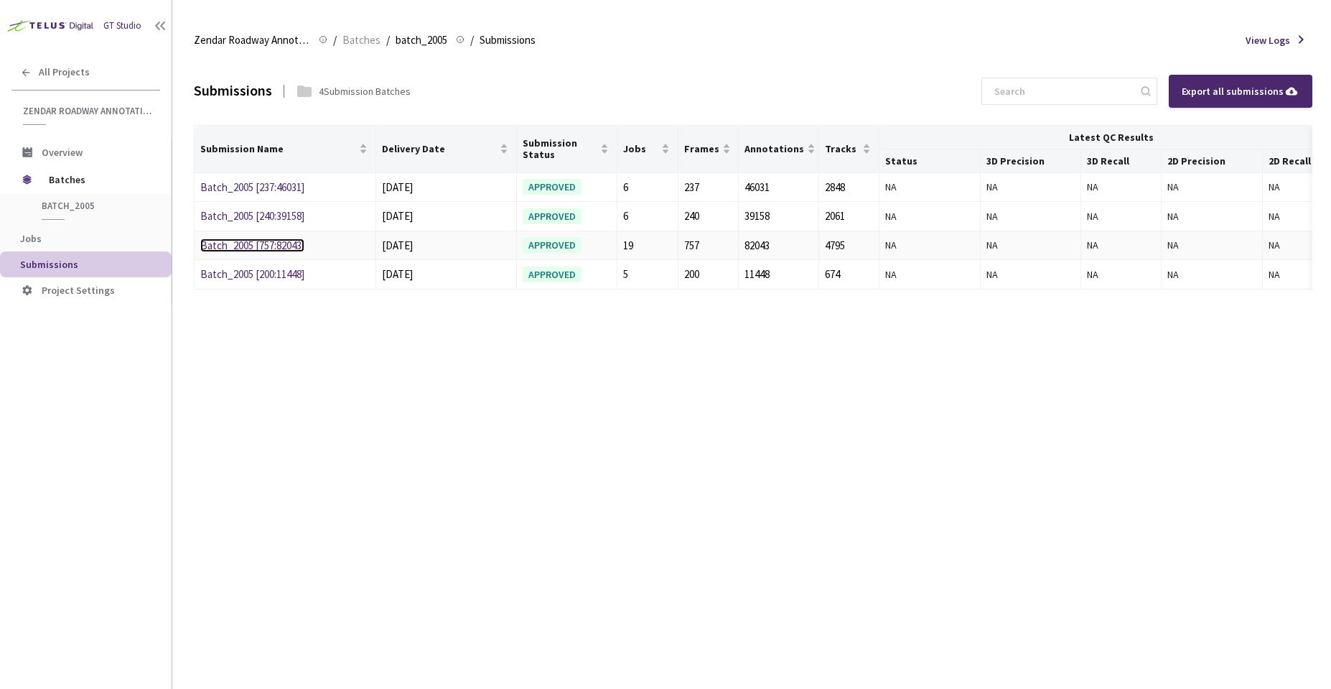
click at [287, 247] on link "Batch_2005 [757:82043]" at bounding box center [252, 245] width 104 height 14
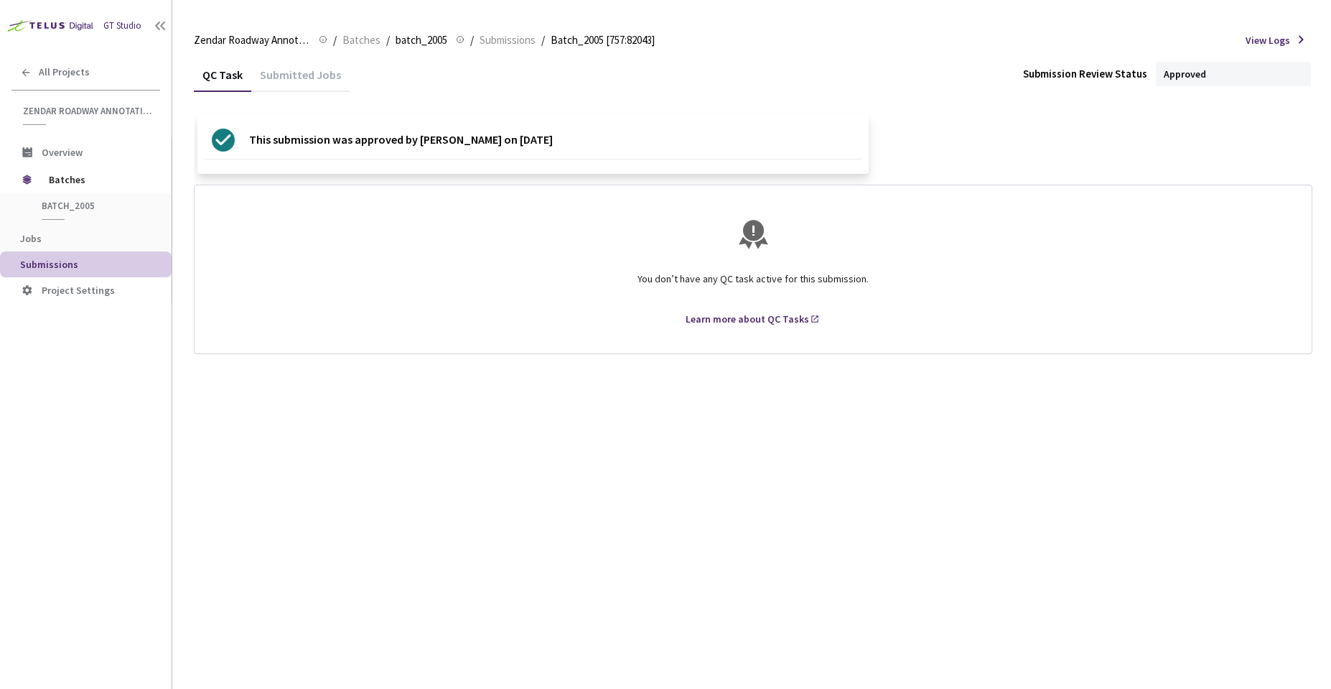
click at [305, 79] on div "Submitted Jobs" at bounding box center [300, 80] width 98 height 24
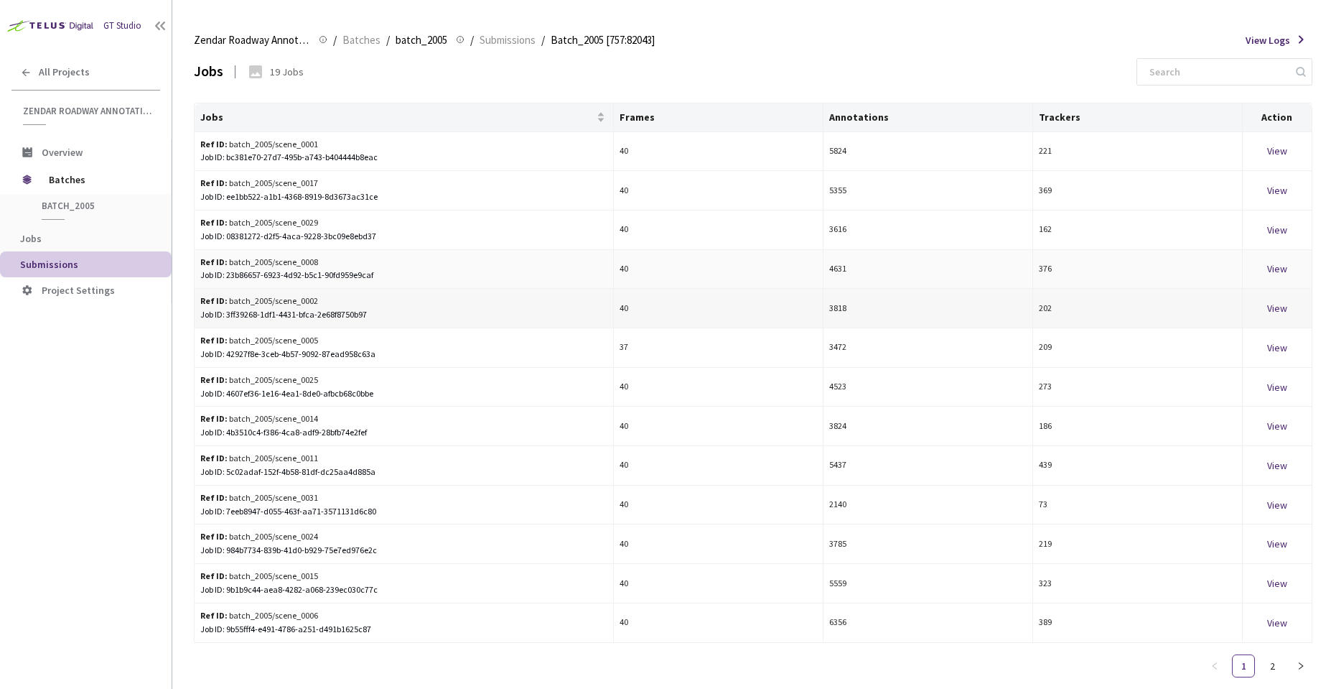
scroll to position [67, 0]
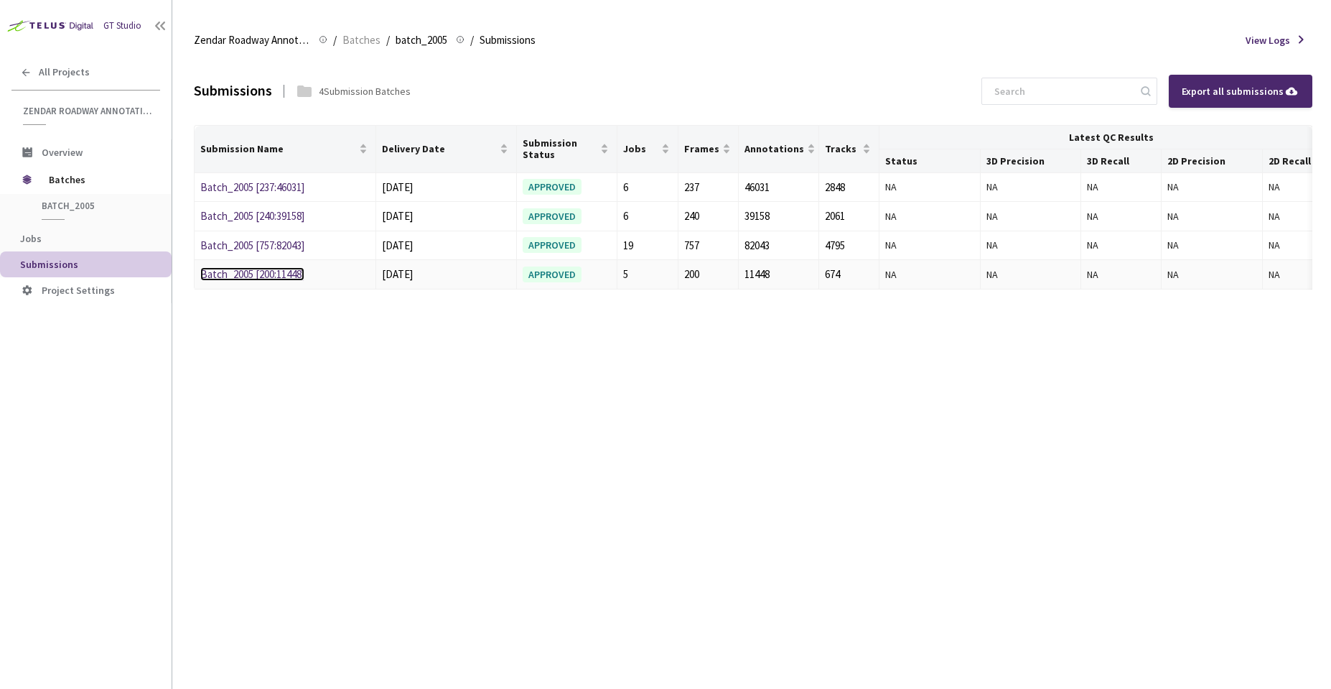
click at [271, 269] on link "Batch_2005 [200:11448]" at bounding box center [252, 274] width 104 height 14
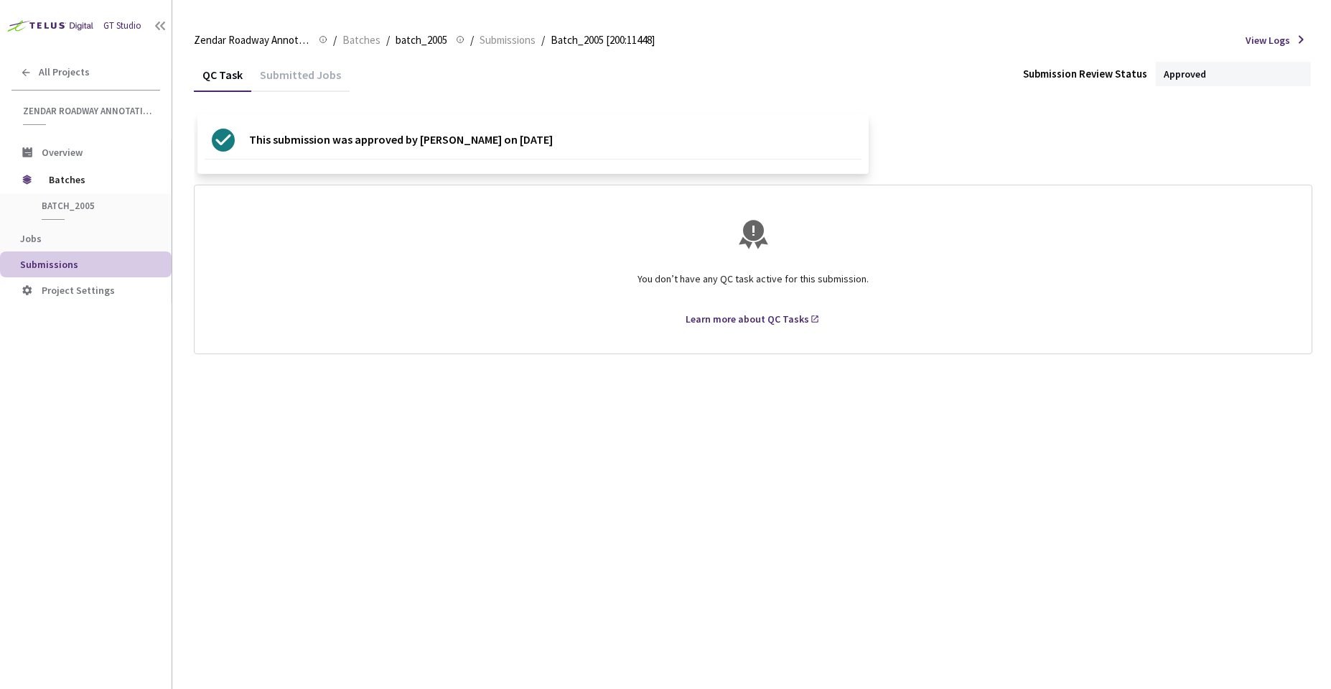
click at [310, 67] on div "Submitted Jobs" at bounding box center [300, 72] width 98 height 31
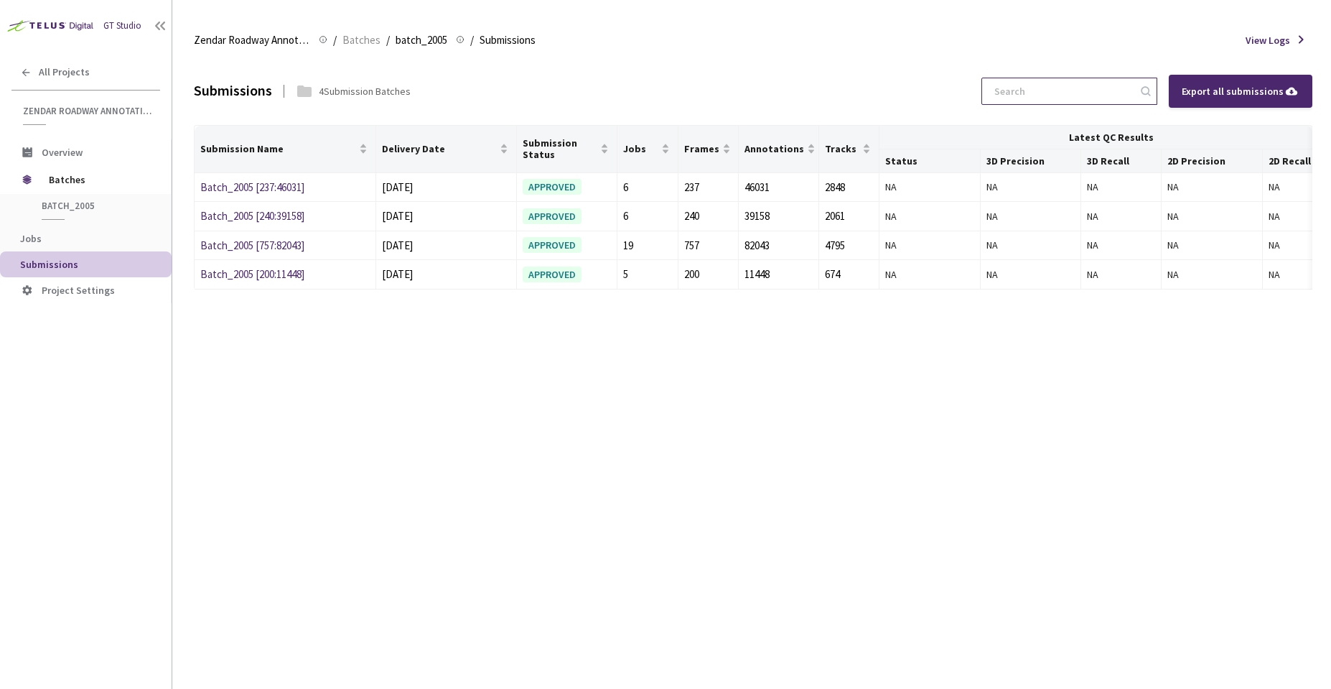
click at [1079, 98] on input at bounding box center [1062, 91] width 153 height 26
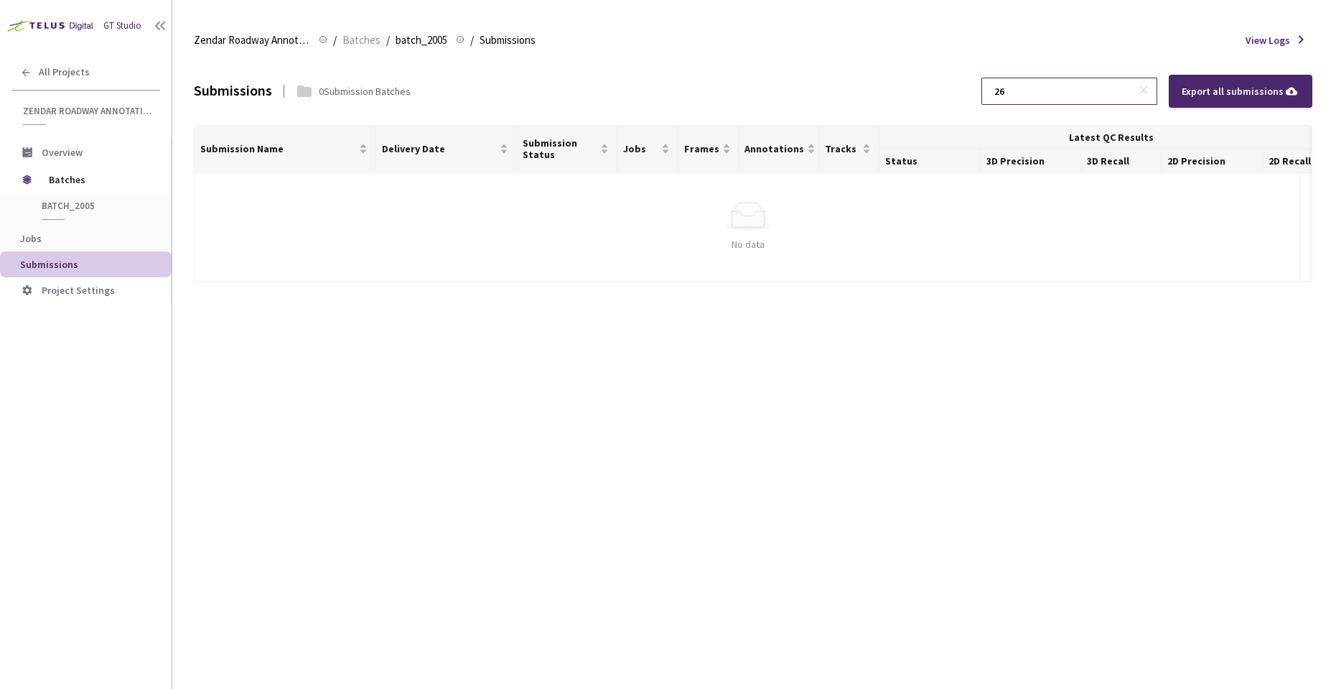
type input "2"
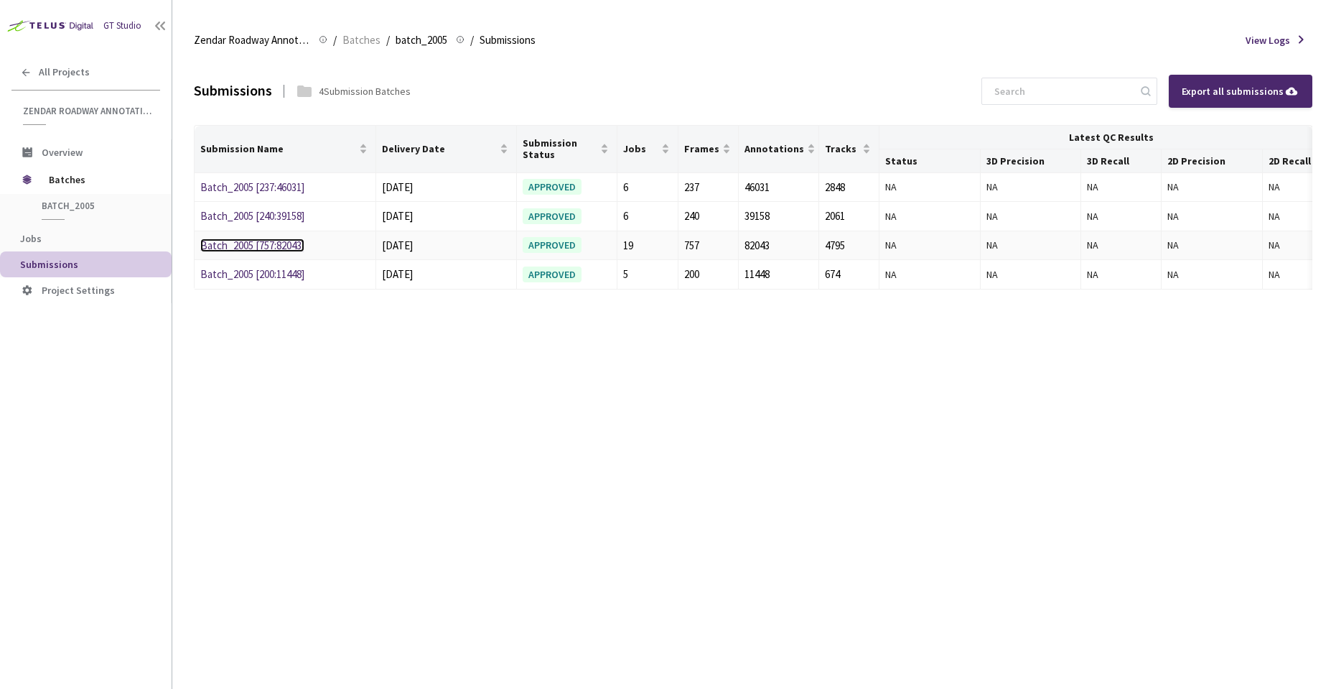
click at [257, 249] on link "Batch_2005 [757:82043]" at bounding box center [252, 245] width 104 height 14
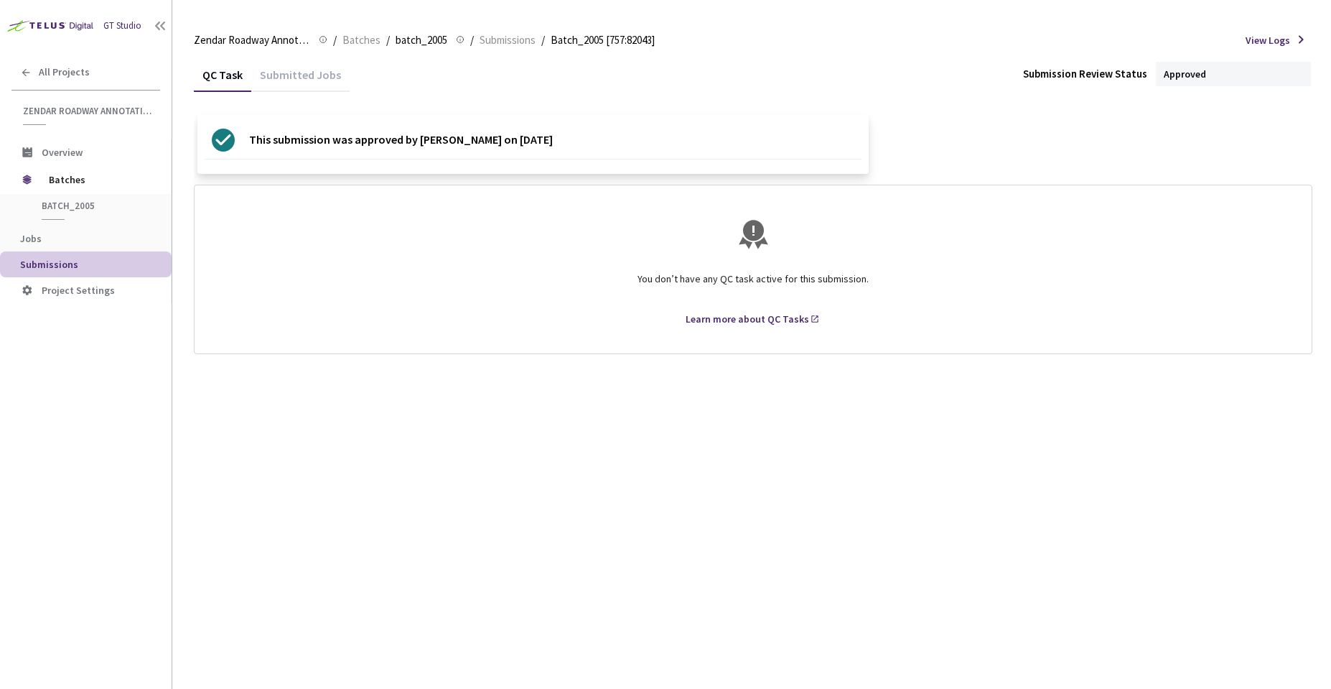
click at [270, 78] on div "Submitted Jobs" at bounding box center [300, 80] width 98 height 24
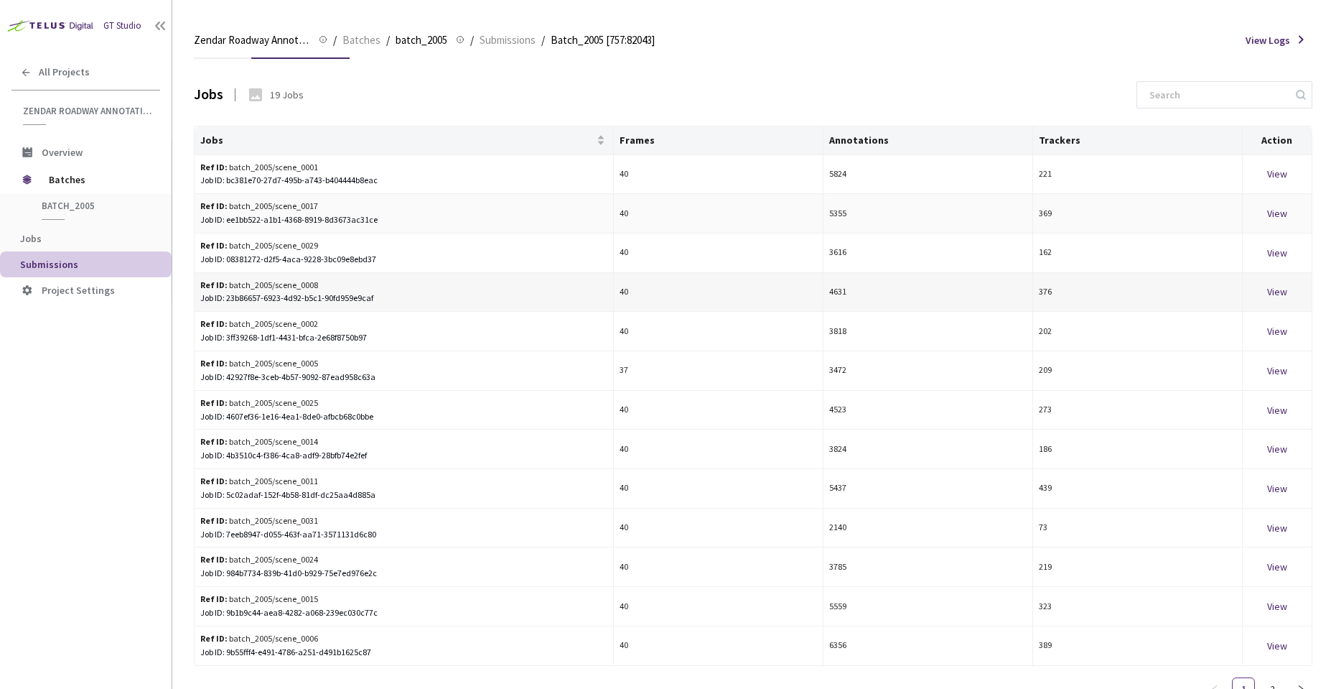
scroll to position [67, 0]
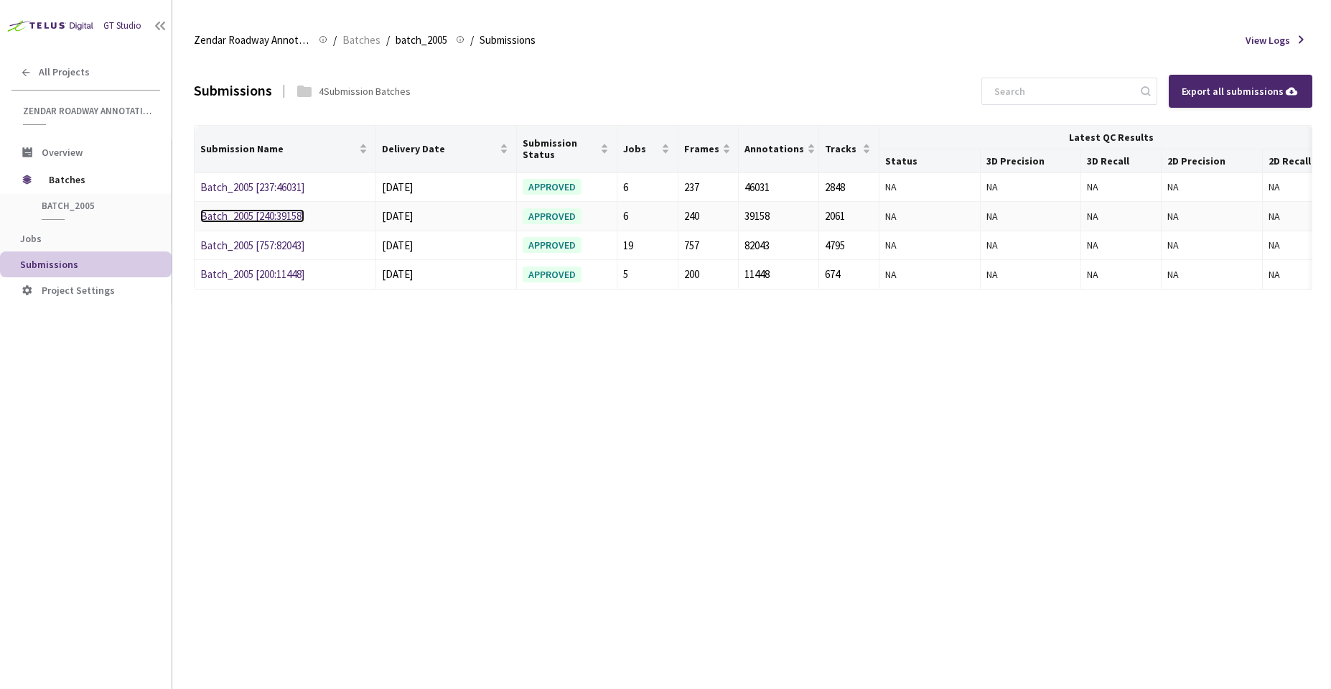
click at [271, 220] on link "Batch_2005 [240:39158]" at bounding box center [252, 216] width 104 height 14
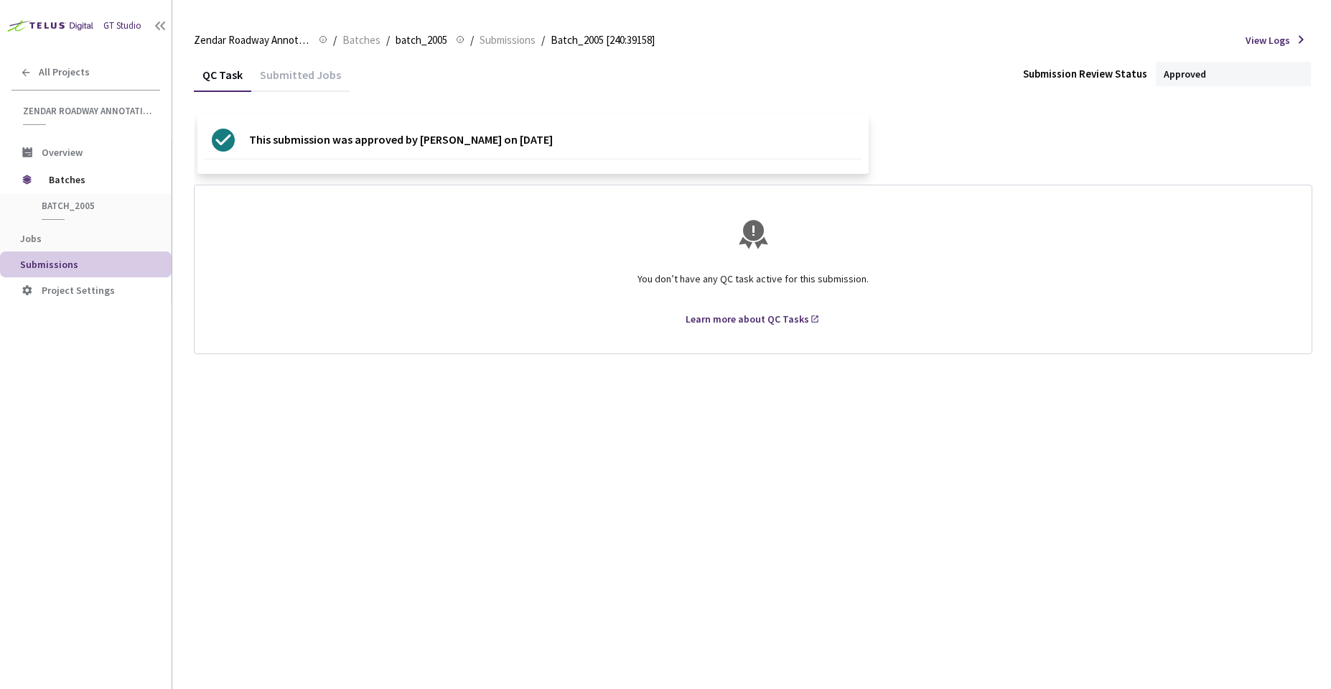
click at [315, 80] on div "Submitted Jobs" at bounding box center [300, 80] width 98 height 24
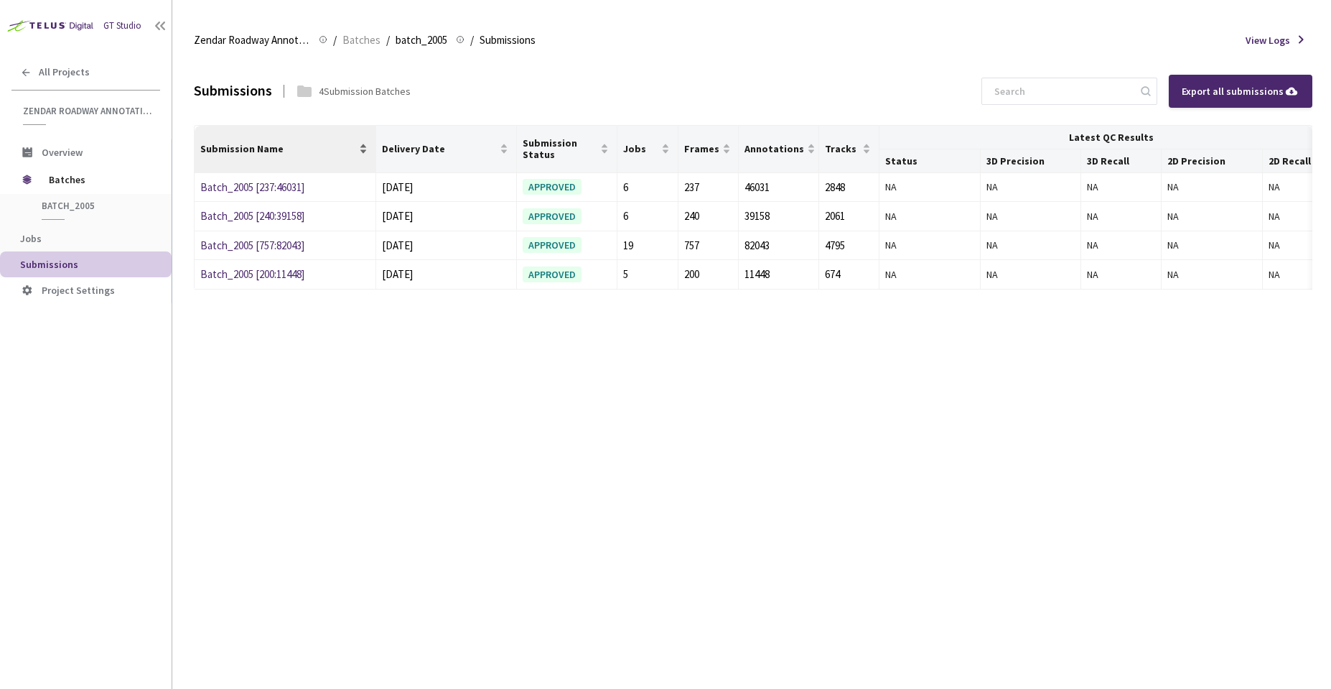
click at [269, 156] on div "Submission Name" at bounding box center [284, 148] width 169 height 14
click at [280, 184] on link "Batch_2005 [200:11448]" at bounding box center [252, 187] width 104 height 14
click at [365, 146] on div "Submission Name" at bounding box center [284, 148] width 169 height 14
click at [289, 188] on link "Batch_2005 [200:11448]" at bounding box center [252, 187] width 104 height 14
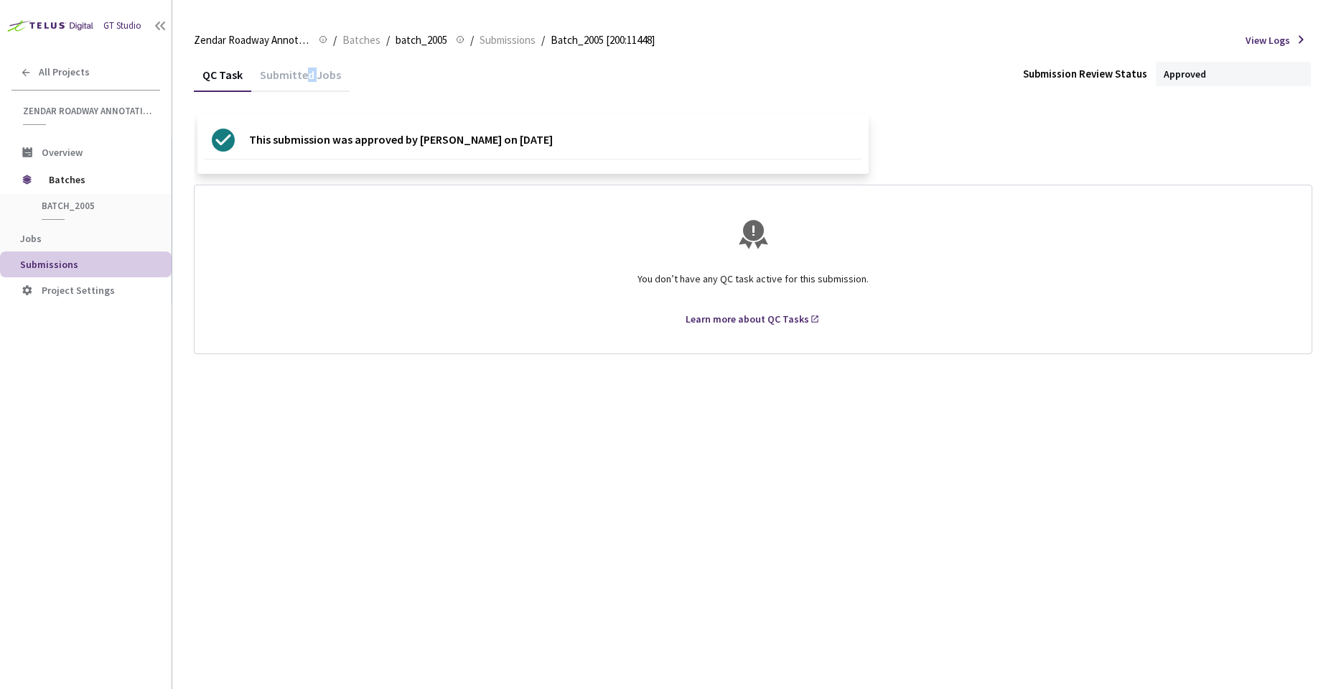
click at [307, 81] on div "Submitted Jobs" at bounding box center [300, 80] width 98 height 24
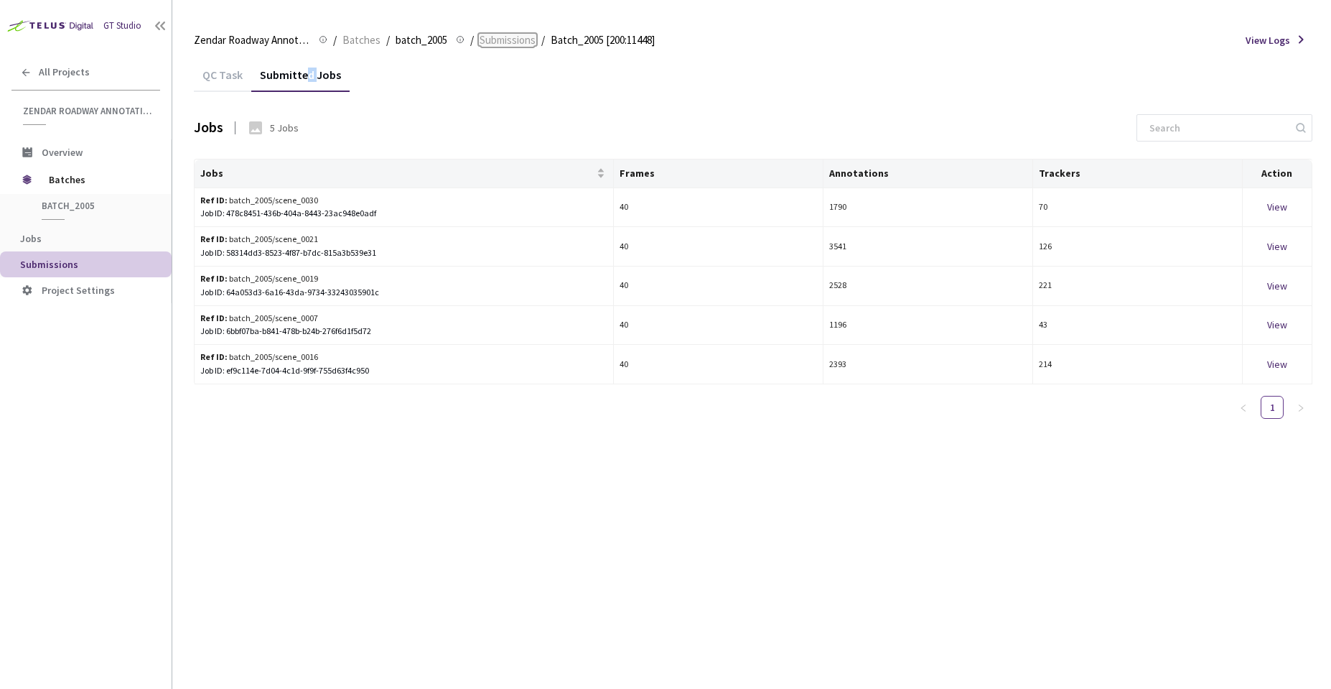
click at [500, 37] on span "Submissions" at bounding box center [508, 40] width 56 height 17
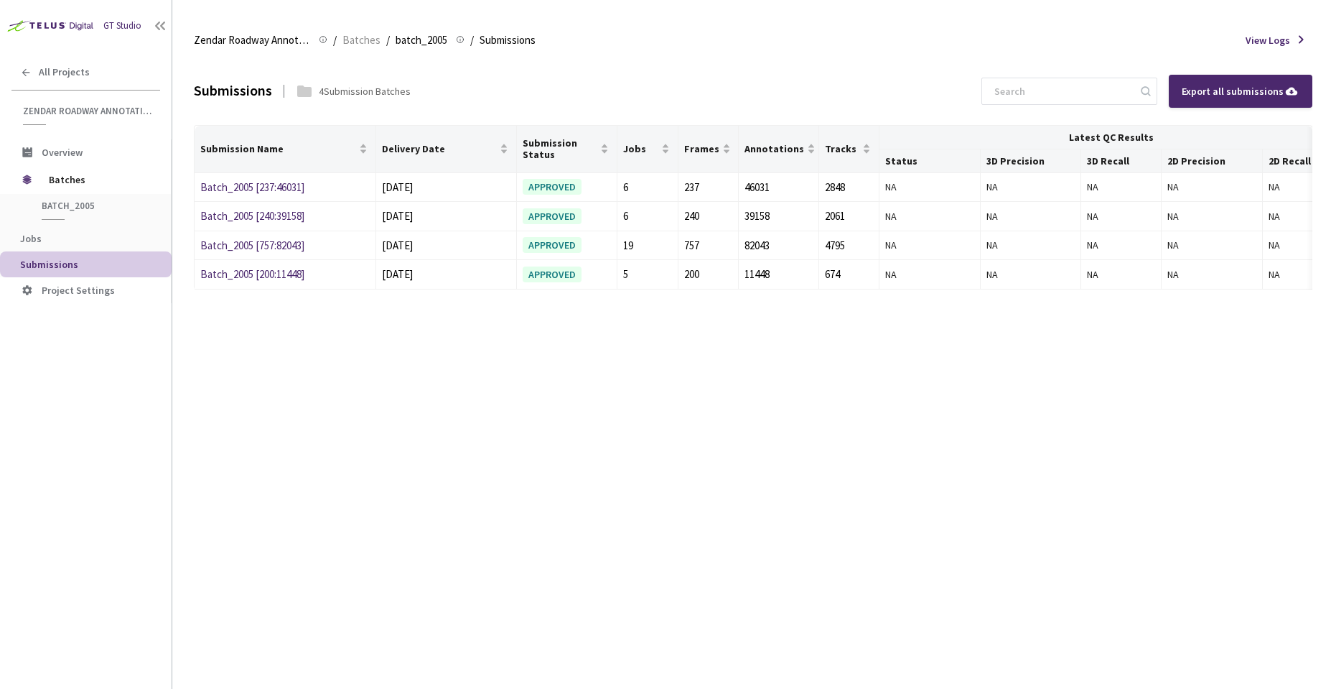
click at [338, 90] on div "4 Submission Batches" at bounding box center [365, 91] width 92 height 14
click at [998, 82] on input at bounding box center [1062, 91] width 153 height 26
click at [289, 177] on td "Batch_2005 [237:46031]" at bounding box center [286, 187] width 182 height 29
click at [289, 181] on link "Batch_2005 [237:46031]" at bounding box center [252, 187] width 104 height 14
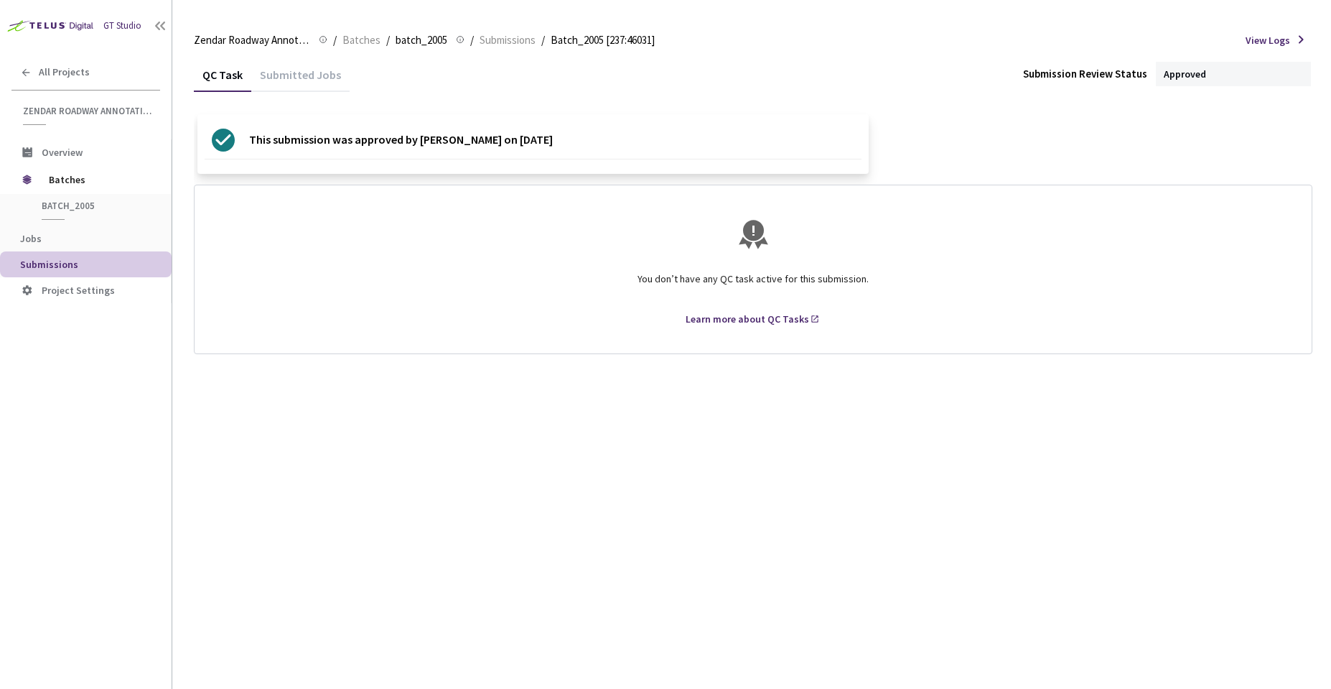
click at [302, 79] on div "Submitted Jobs" at bounding box center [300, 80] width 98 height 24
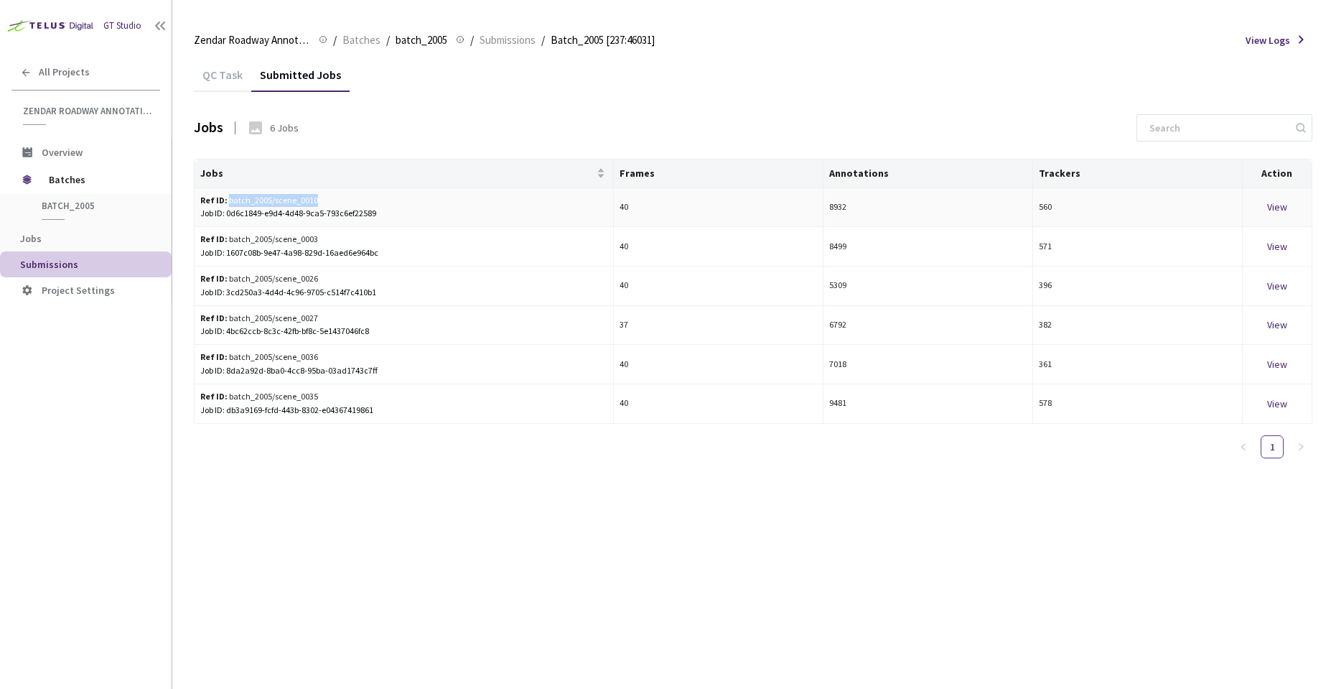
drag, startPoint x: 333, startPoint y: 200, endPoint x: 227, endPoint y: 204, distance: 106.4
click at [227, 204] on div "Ref ID: batch_2005/scene_0010" at bounding box center [324, 201] width 248 height 14
copy div "batch_2005/scene_0010"
click at [228, 71] on div "QC Task" at bounding box center [222, 80] width 57 height 24
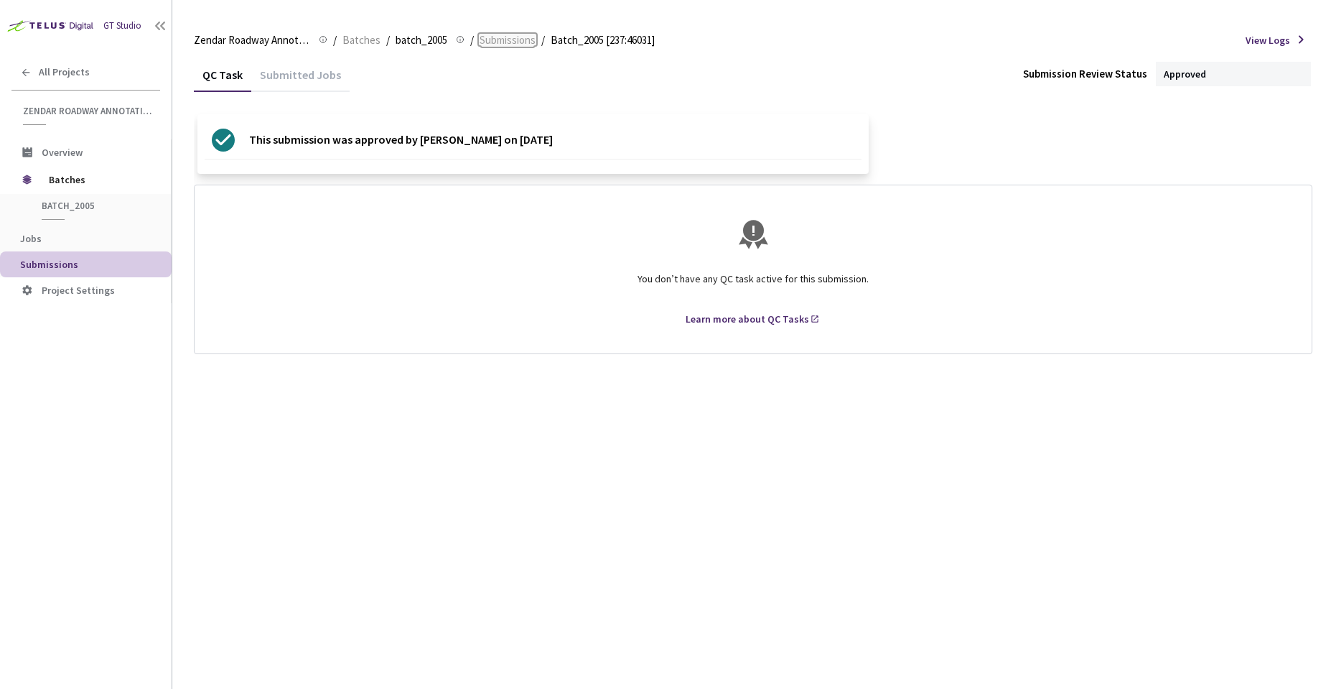
click at [504, 39] on span "Submissions" at bounding box center [508, 40] width 56 height 17
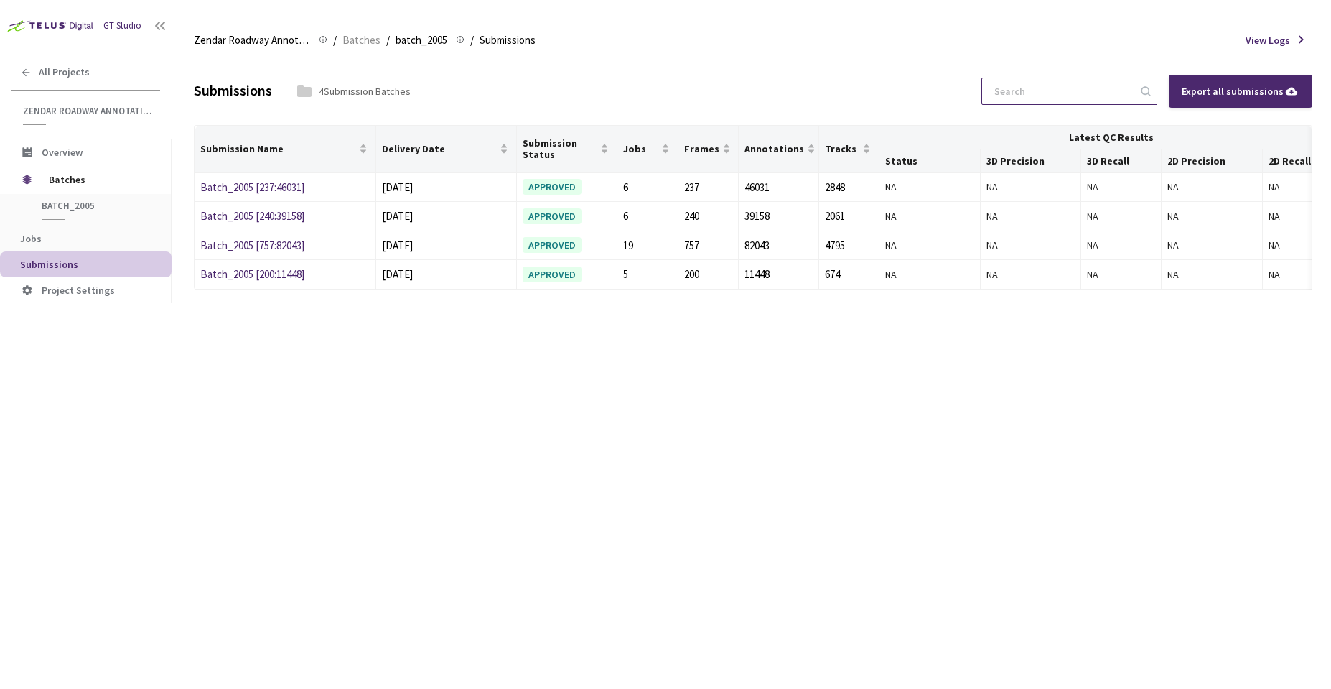
click at [1089, 95] on input at bounding box center [1062, 91] width 153 height 26
paste input "batch_2005scene_0010"
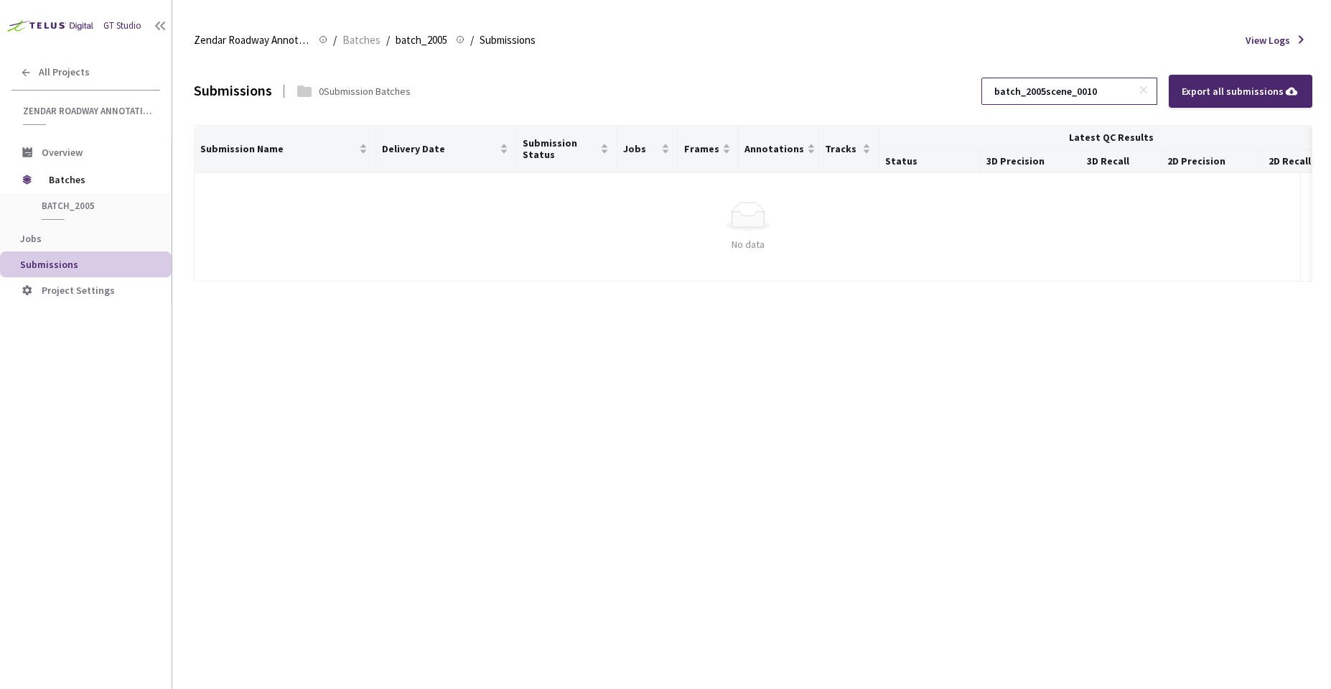
click at [1125, 87] on input "batch_2005scene_0010" at bounding box center [1062, 91] width 153 height 26
drag, startPoint x: 1117, startPoint y: 87, endPoint x: 1051, endPoint y: 93, distance: 67.0
click at [1051, 93] on input "batch_2005scene_0010" at bounding box center [1062, 91] width 153 height 26
type input "scene_0010"
click at [45, 203] on span "batch_2005" at bounding box center [95, 206] width 106 height 12
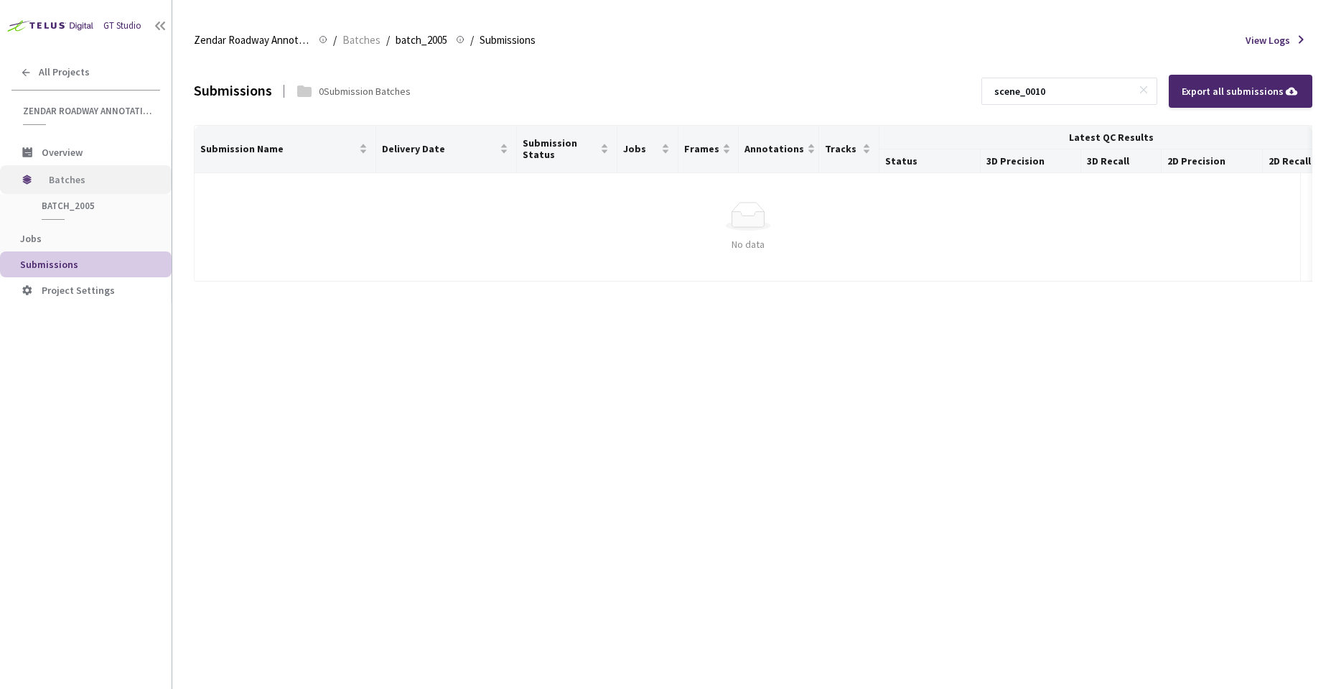
click at [52, 172] on span "Batches" at bounding box center [98, 179] width 98 height 29
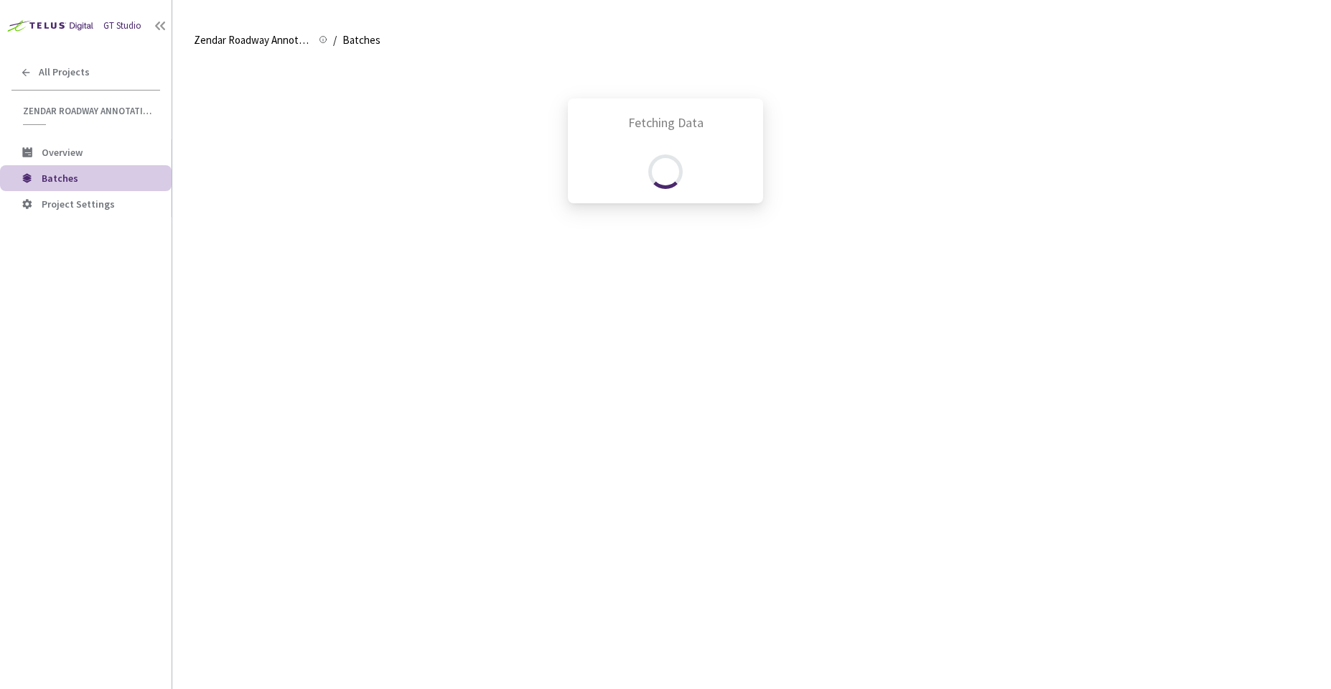
scroll to position [668, 0]
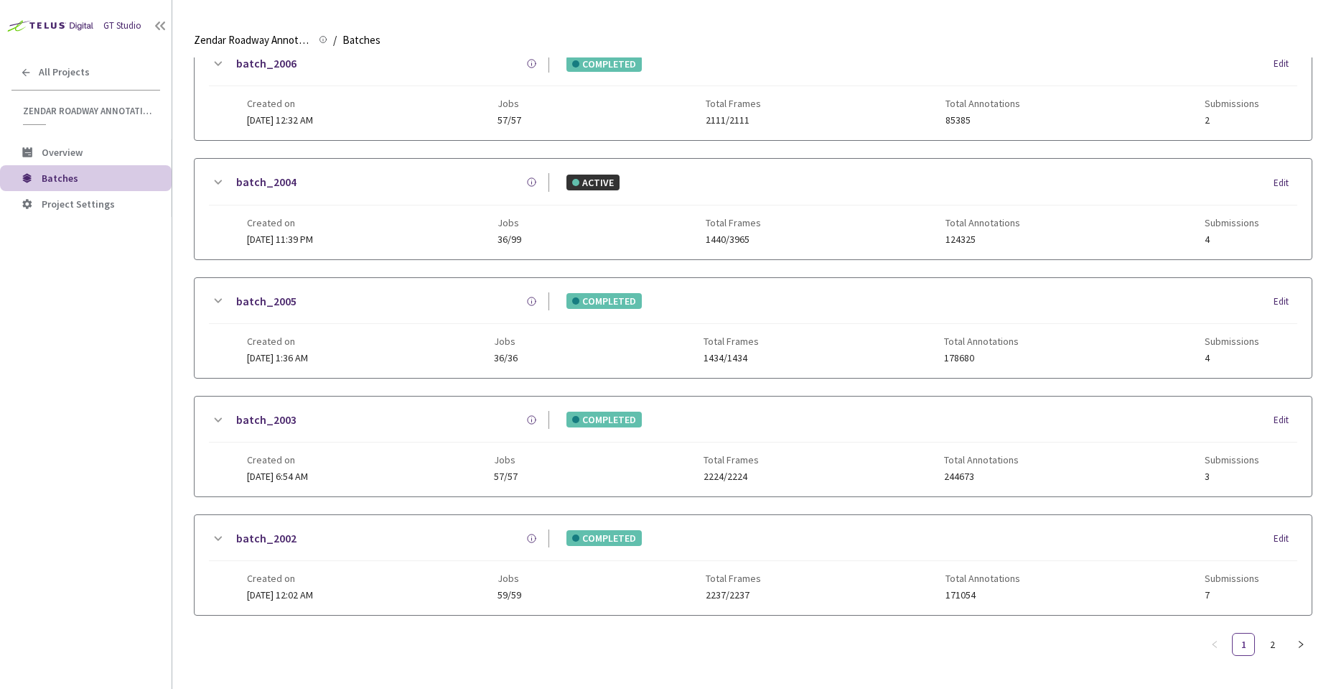
click at [210, 174] on icon at bounding box center [217, 182] width 17 height 17
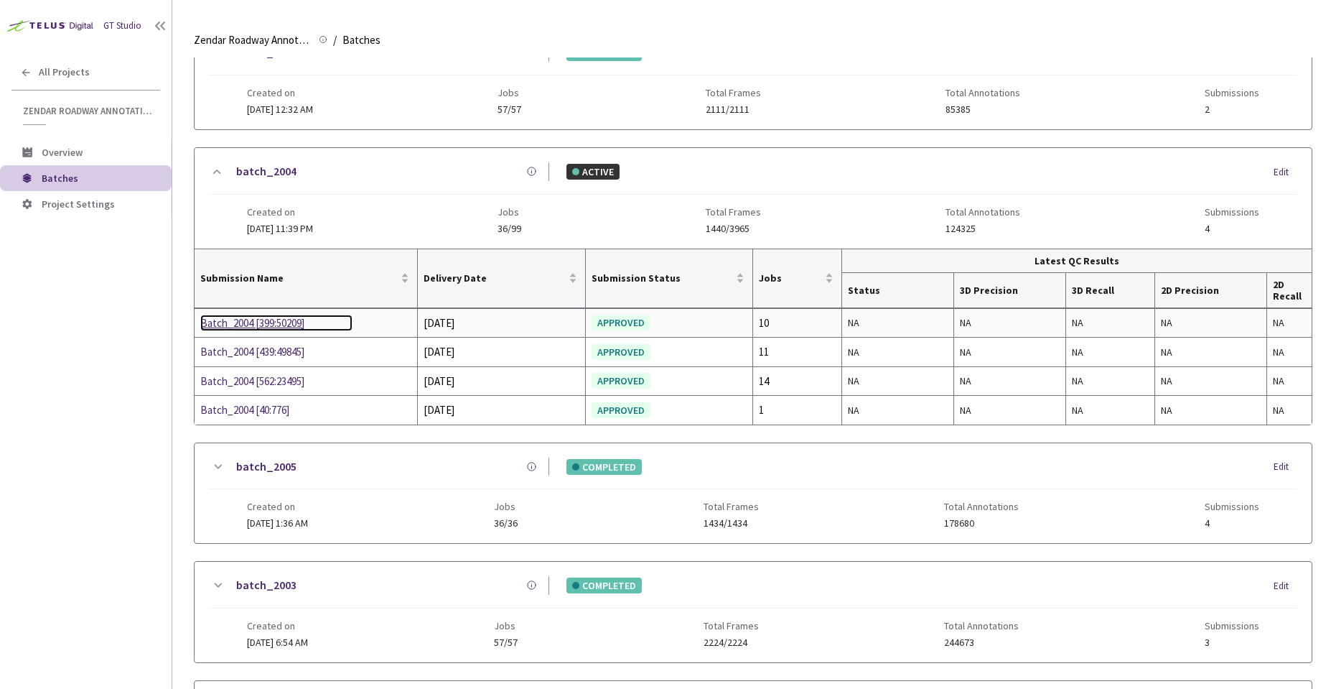
click at [279, 330] on div "Batch_2004 [399:50209]" at bounding box center [276, 323] width 152 height 17
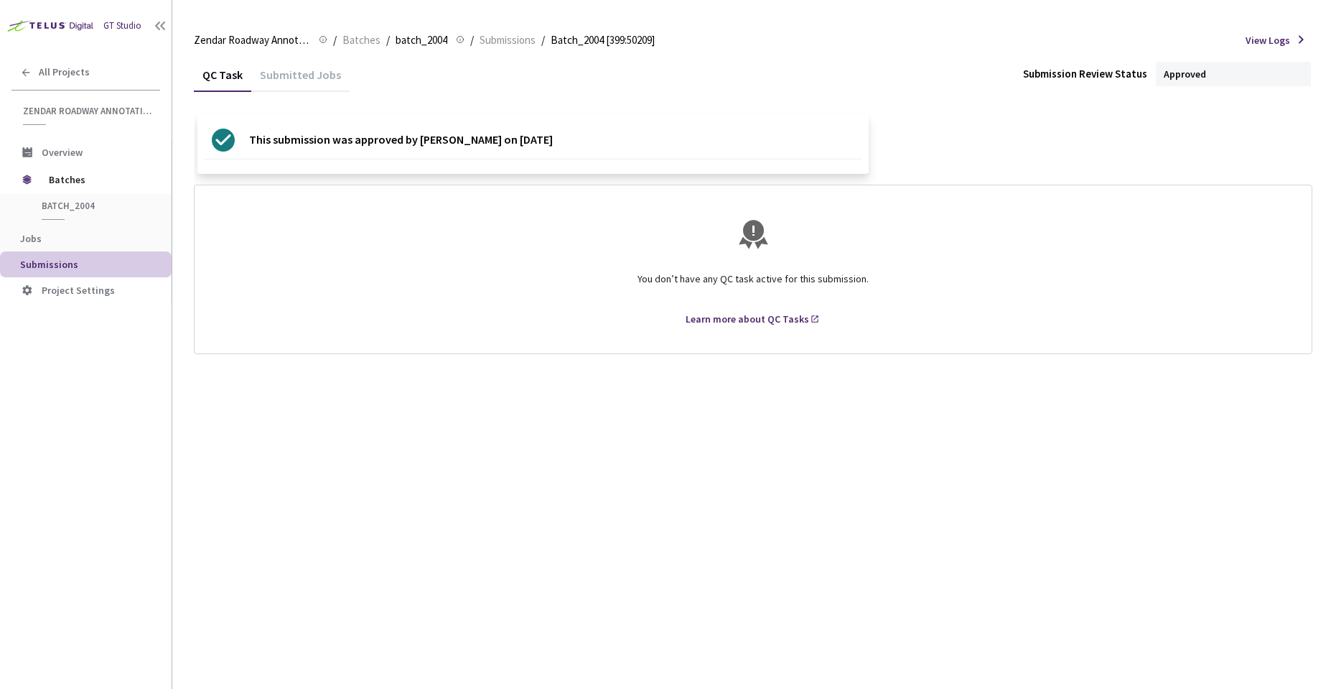
drag, startPoint x: 530, startPoint y: 348, endPoint x: 518, endPoint y: 355, distance: 13.8
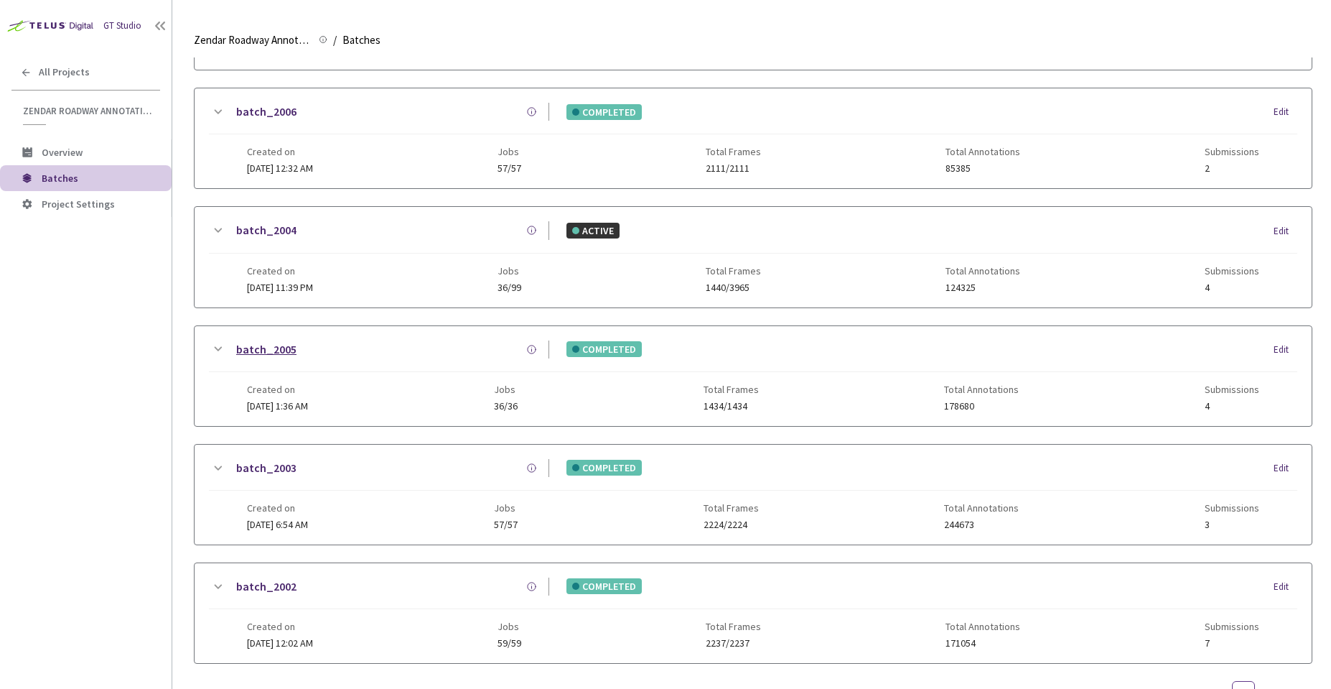
scroll to position [668, 0]
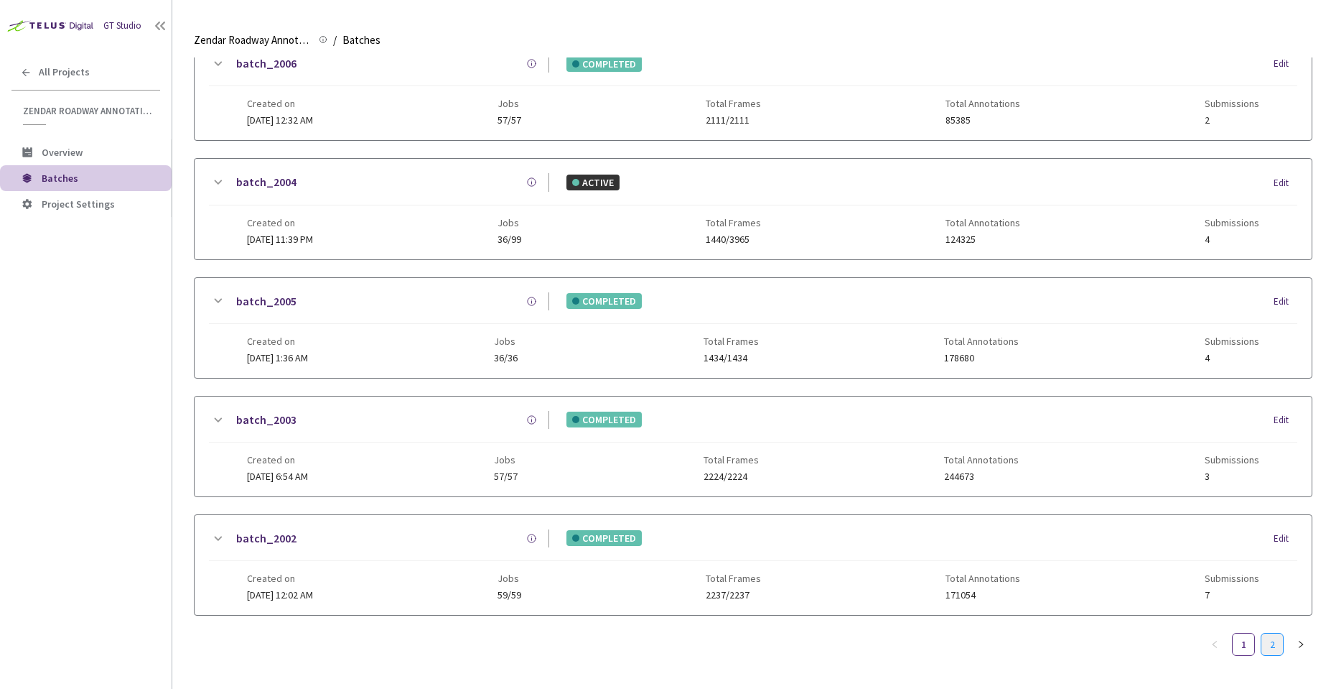
click at [1281, 633] on link "2" at bounding box center [1273, 644] width 22 height 22
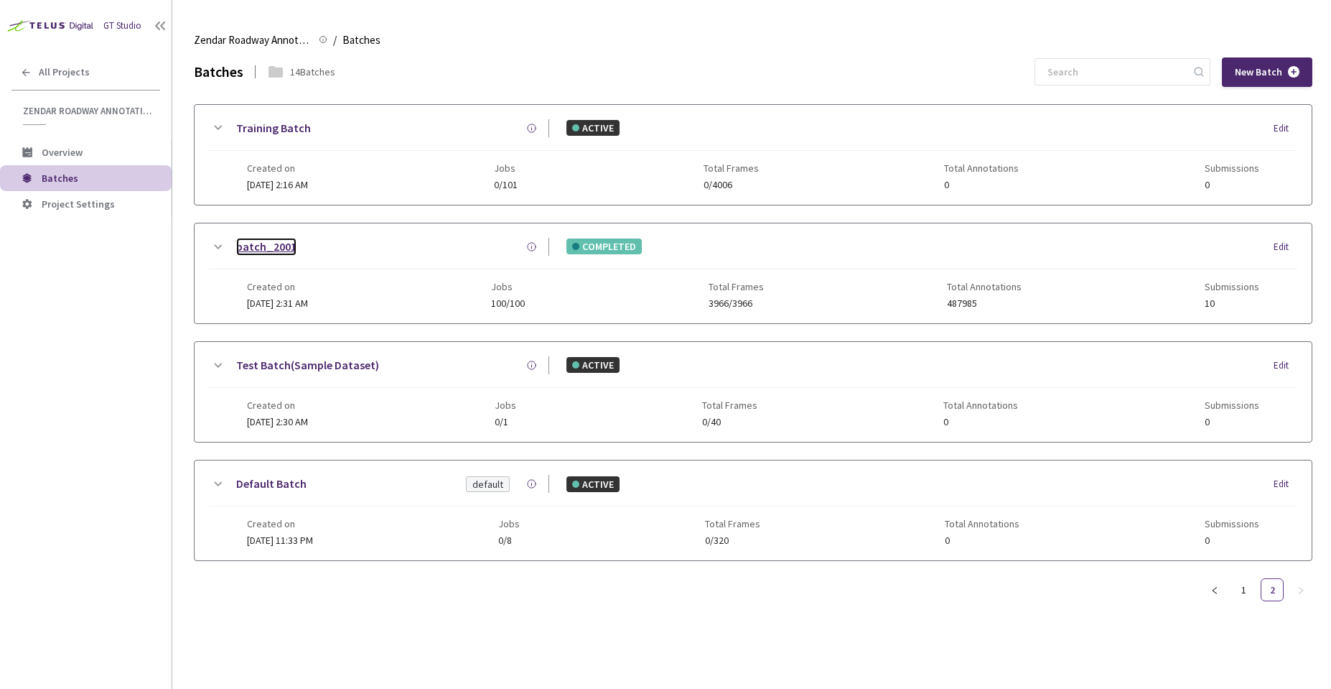
click at [279, 251] on link "batch_2001" at bounding box center [266, 247] width 60 height 18
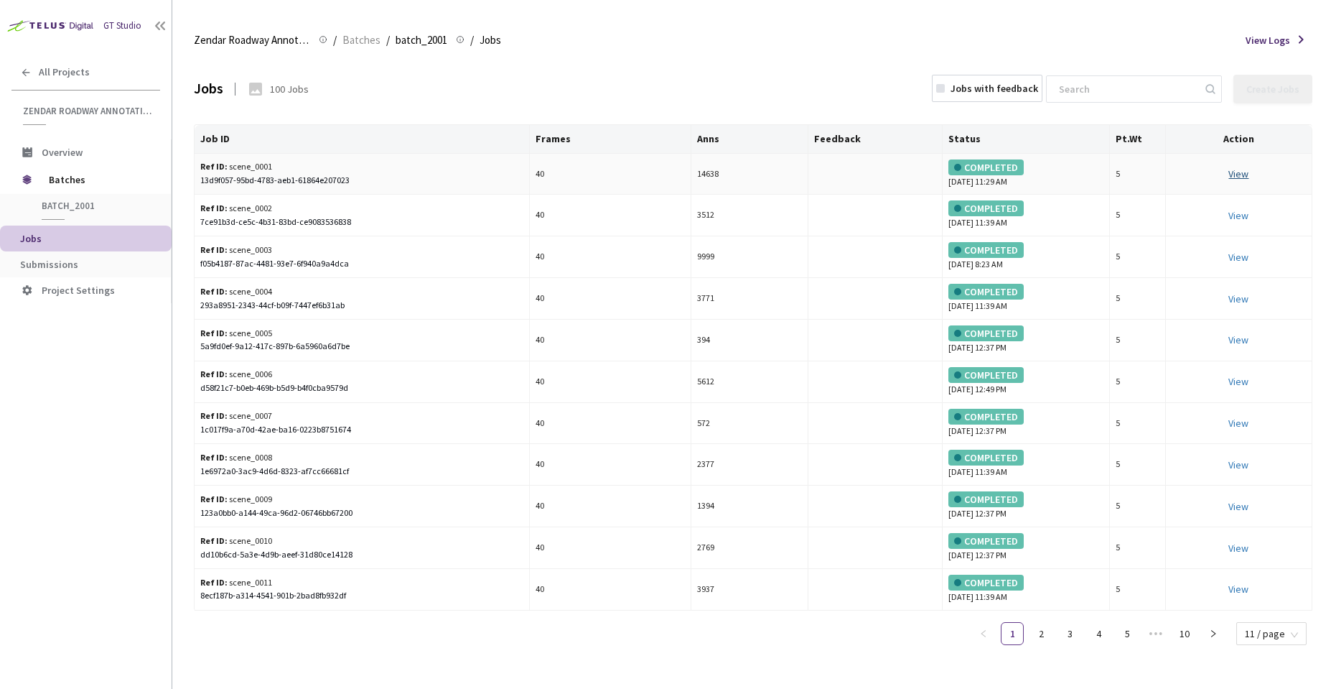
click at [1244, 170] on link "View This will only let you view the job and not perform the labelling task." at bounding box center [1239, 173] width 20 height 13
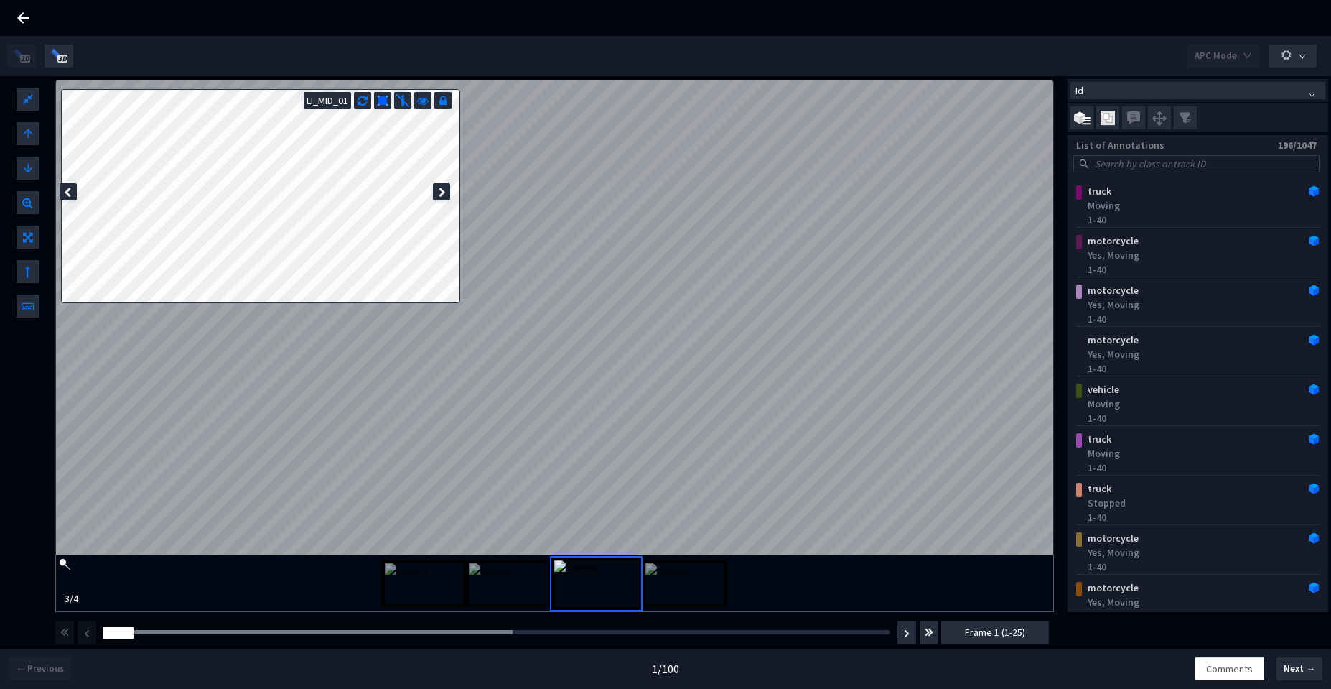
click at [384, 628] on div "Frame : 10" at bounding box center [497, 632] width 798 height 14
click at [383, 633] on div at bounding box center [307, 632] width 409 height 4
click at [492, 636] on div "Frame : 12" at bounding box center [497, 632] width 798 height 14
click at [484, 629] on div "Frame : 13" at bounding box center [497, 632] width 798 height 14
click at [484, 633] on div at bounding box center [323, 632] width 441 height 4
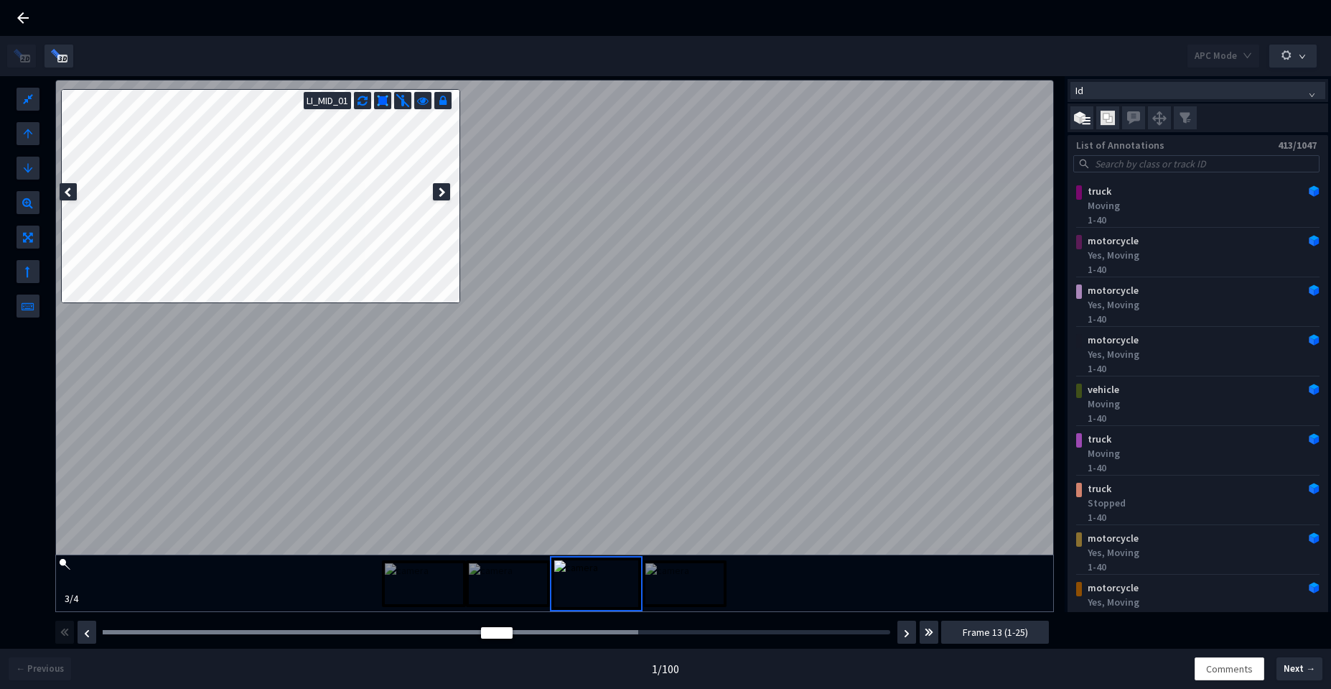
click at [26, 15] on icon at bounding box center [22, 17] width 17 height 17
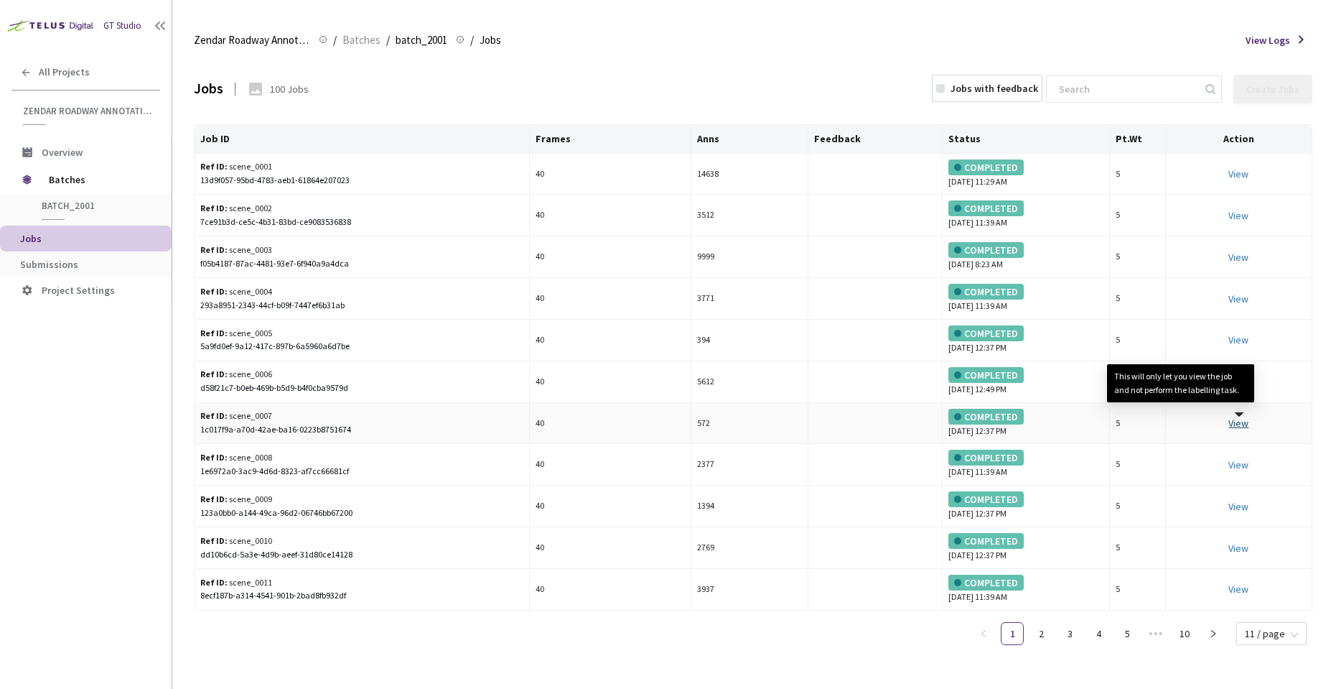
click at [1244, 422] on link "View This will only let you view the job and not perform the labelling task." at bounding box center [1239, 423] width 20 height 13
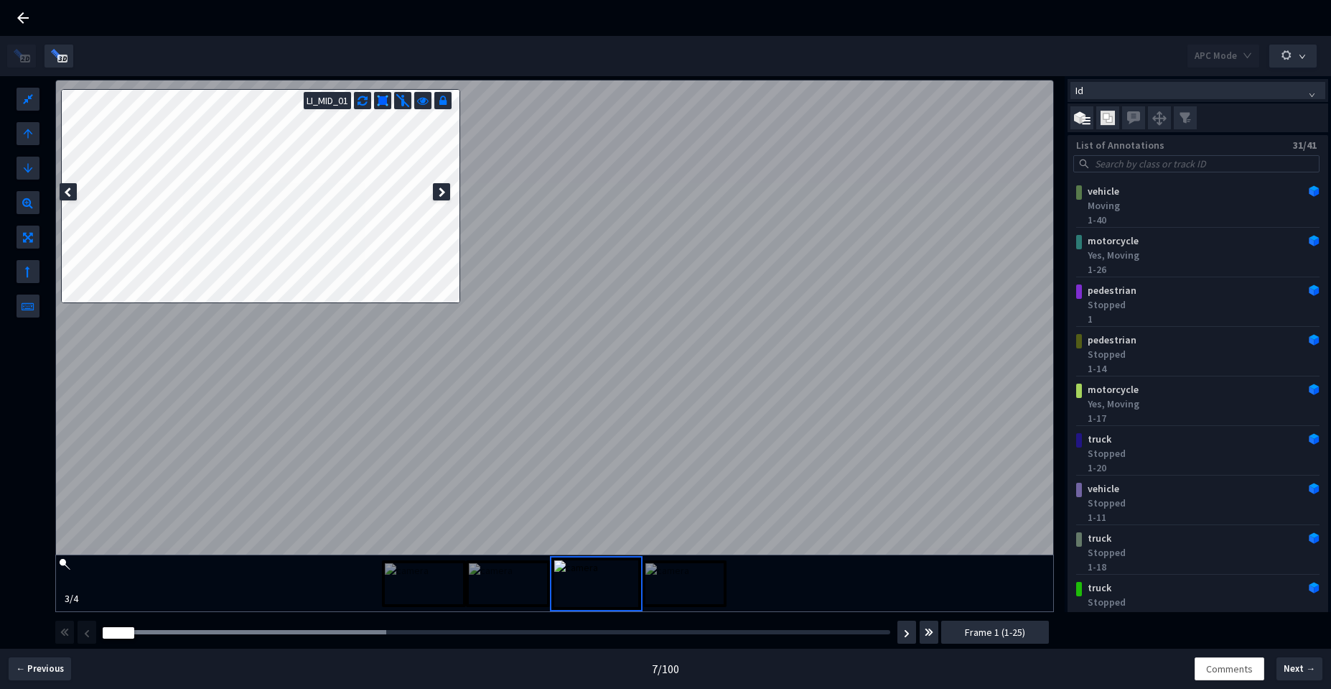
click at [438, 188] on div at bounding box center [441, 191] width 17 height 17
click at [438, 189] on div at bounding box center [441, 191] width 17 height 17
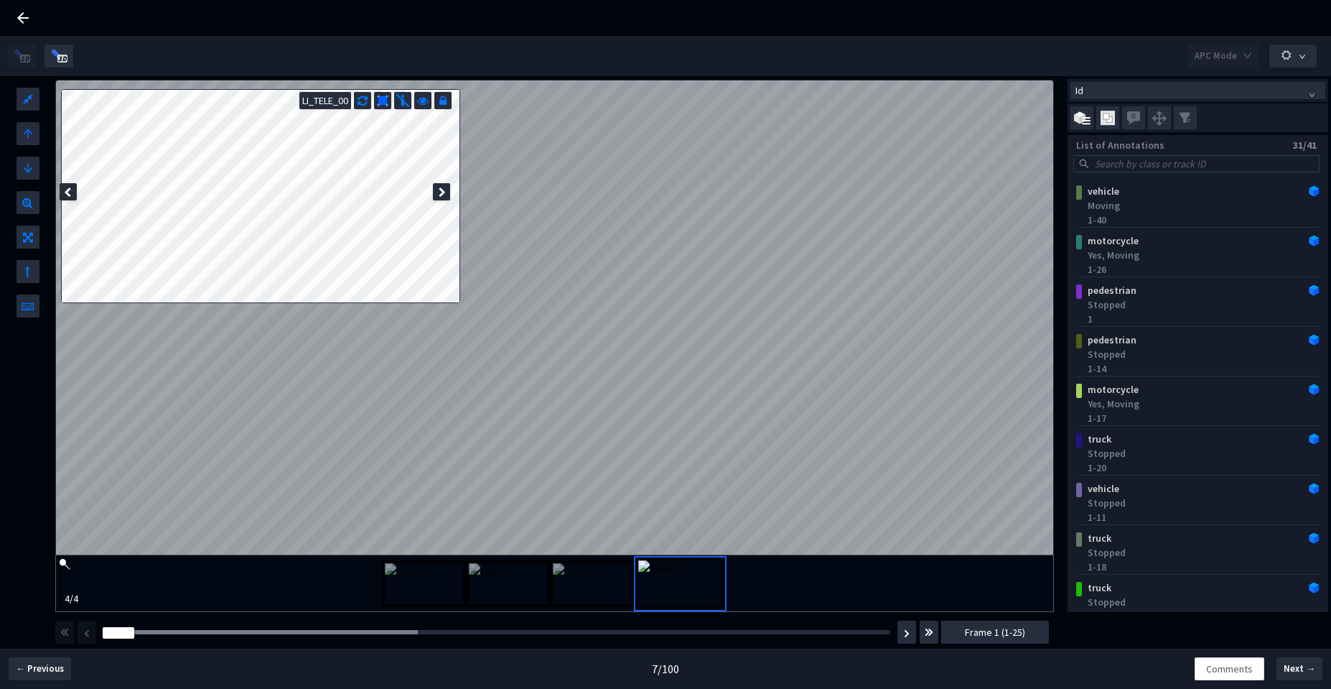
scroll to position [465, 0]
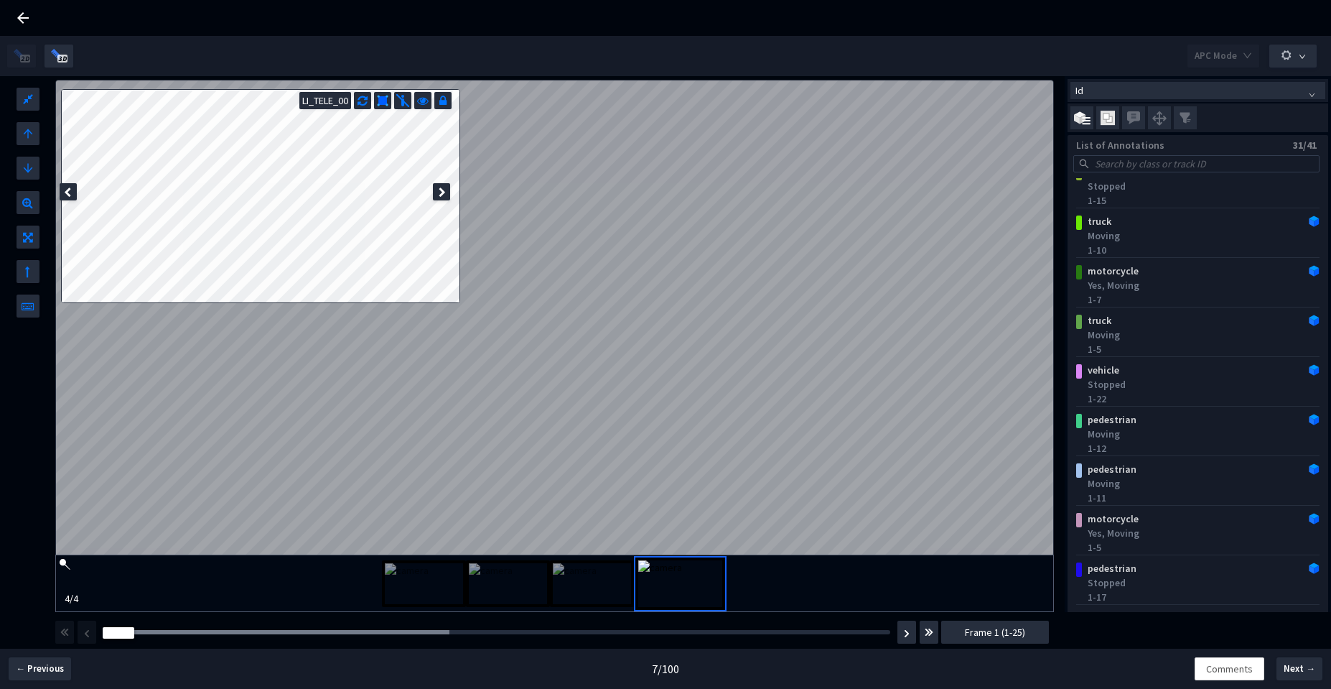
click at [25, 8] on div at bounding box center [22, 18] width 17 height 36
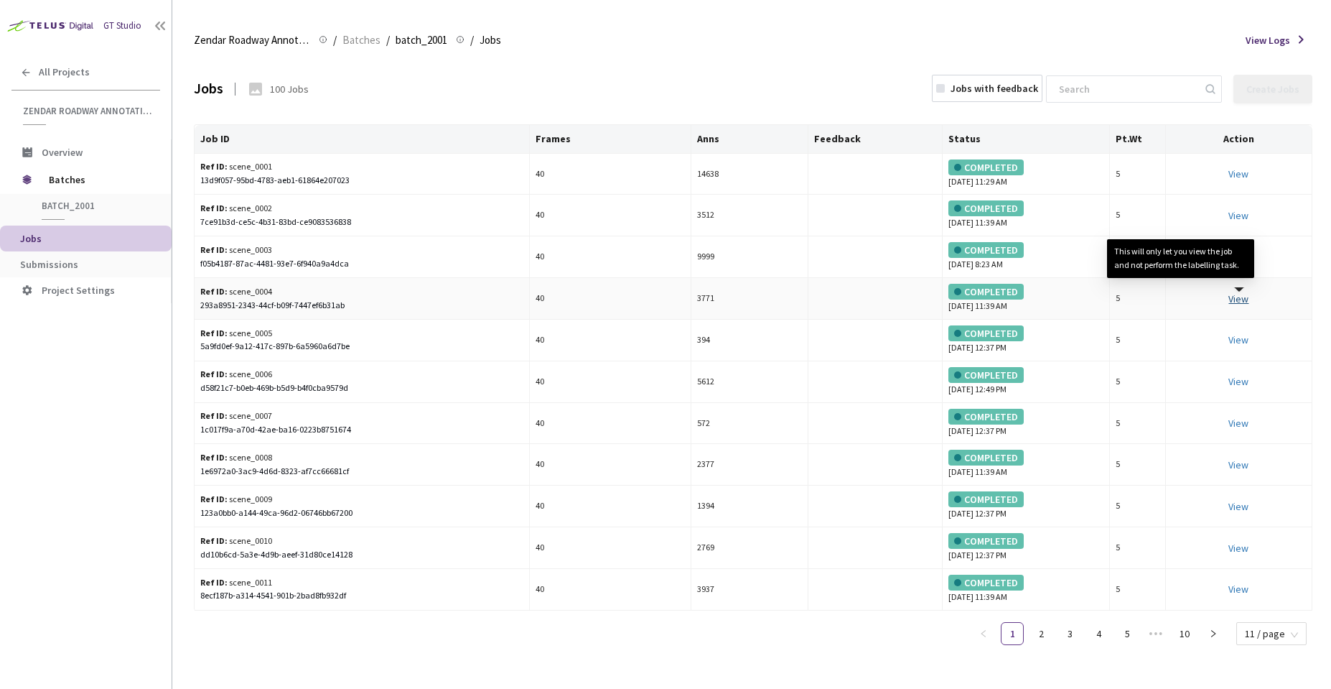
click at [1241, 300] on link "View This will only let you view the job and not perform the labelling task." at bounding box center [1239, 298] width 20 height 13
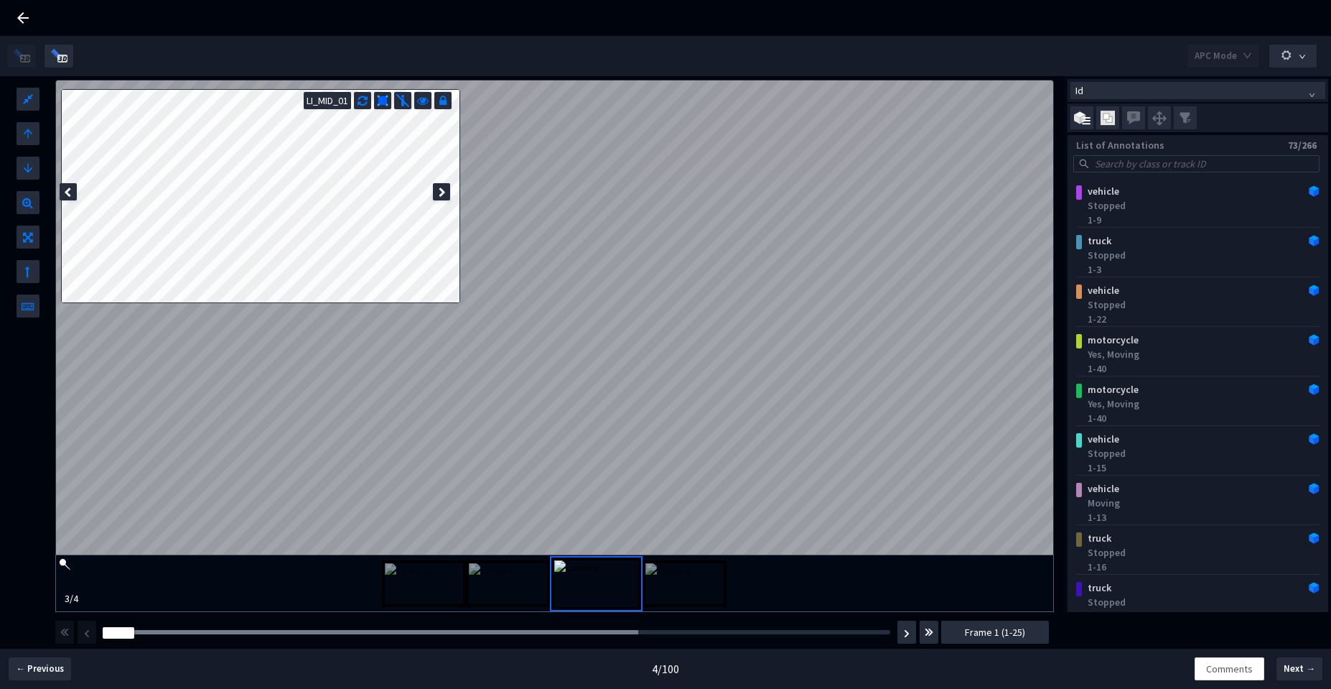
click at [27, 14] on icon at bounding box center [22, 17] width 17 height 17
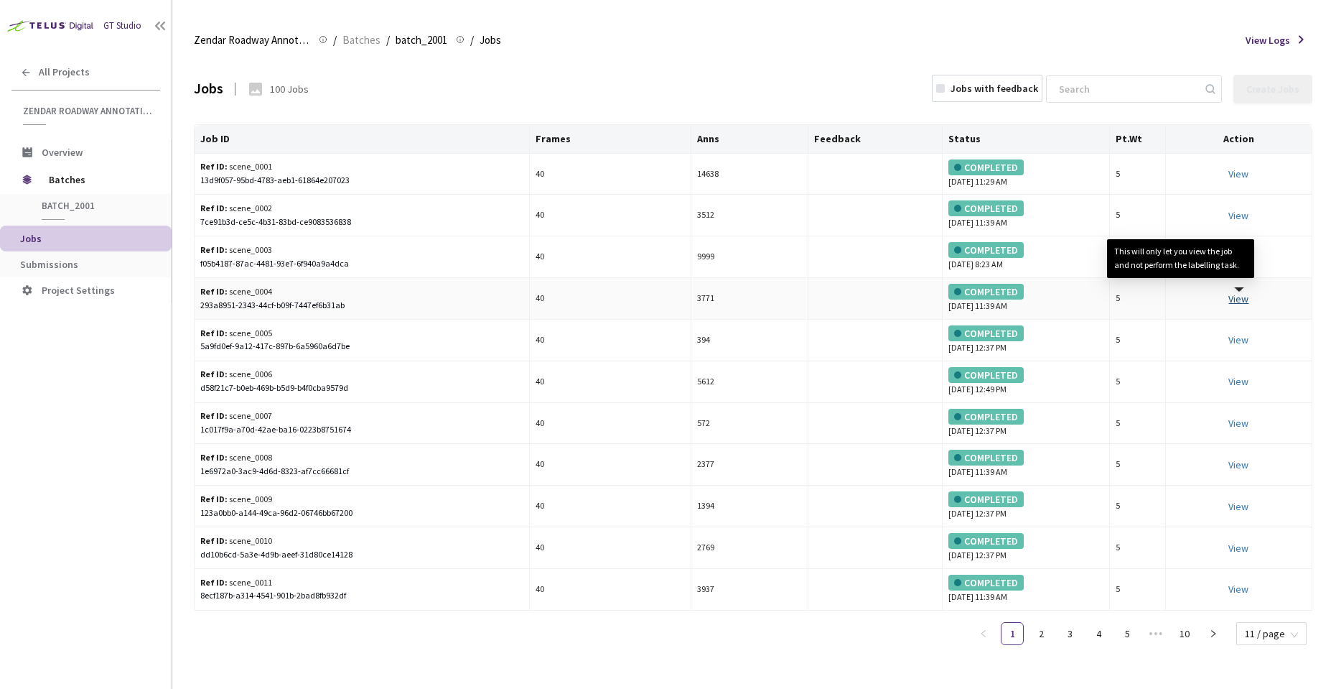
click at [1237, 300] on link "View This will only let you view the job and not perform the labelling task." at bounding box center [1239, 298] width 20 height 13
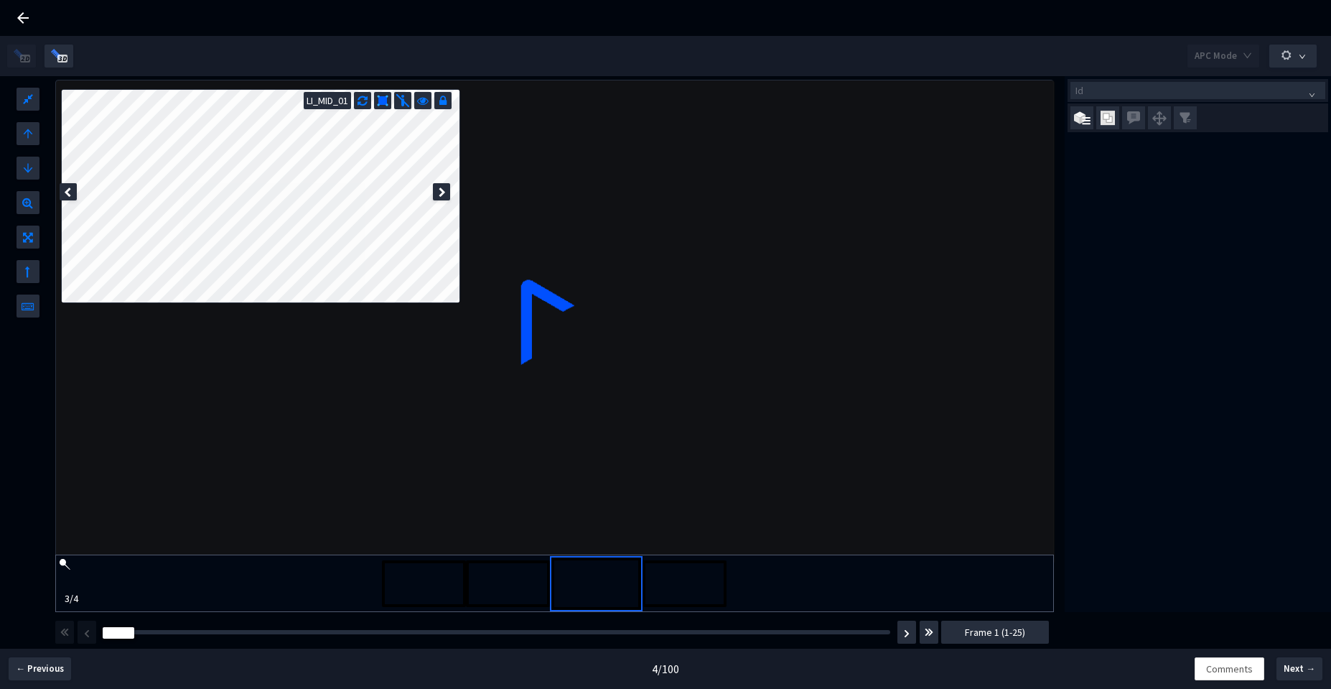
click at [27, 21] on icon at bounding box center [22, 17] width 17 height 17
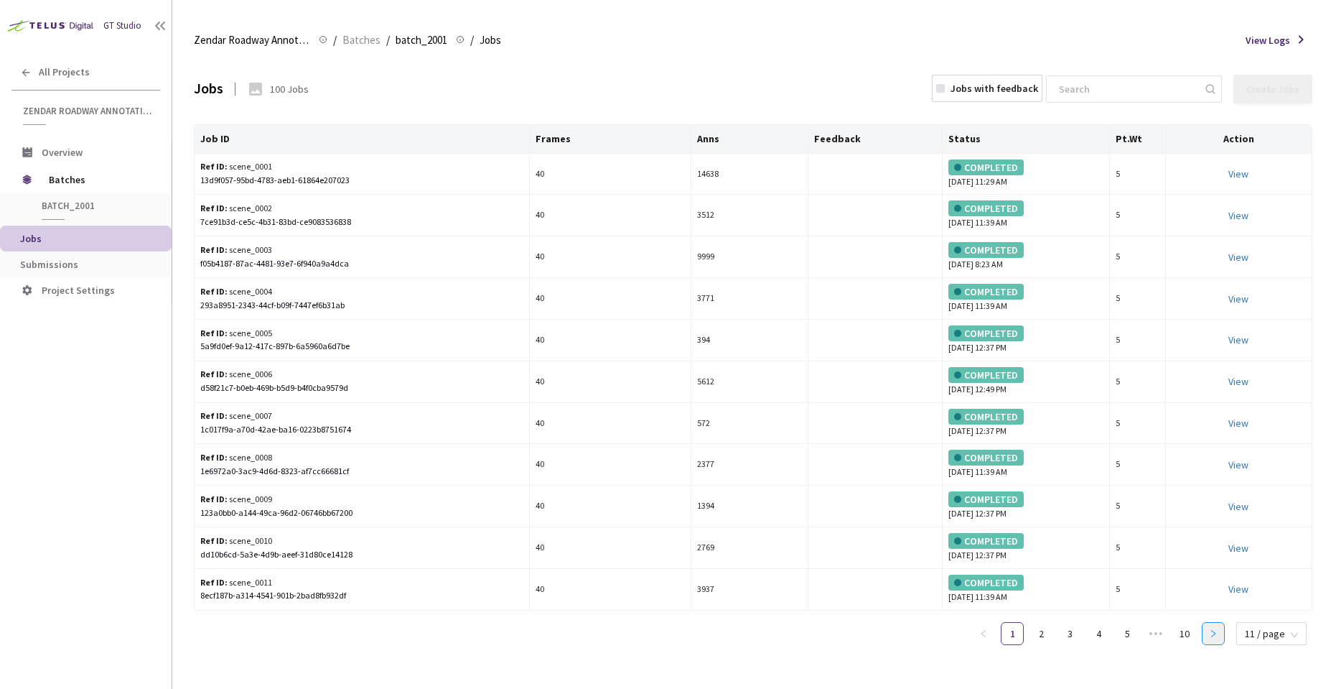
click at [1212, 635] on icon "right" at bounding box center [1213, 633] width 9 height 9
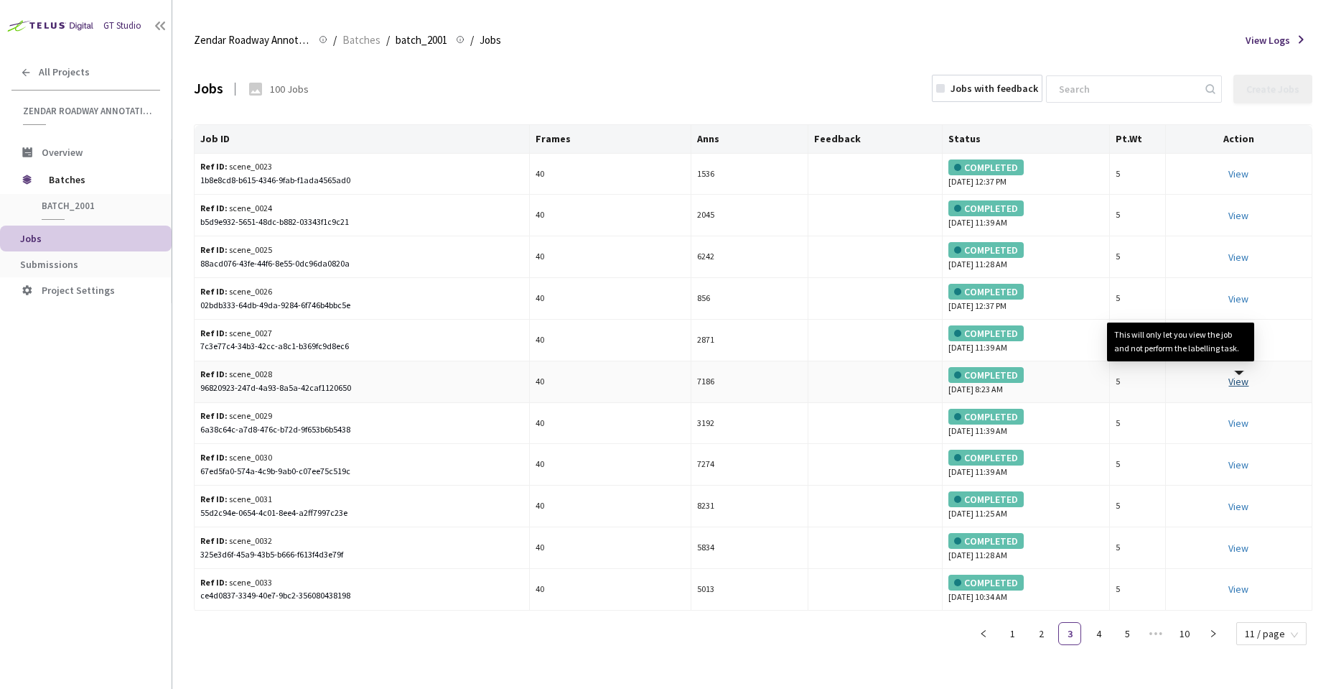
click at [1230, 384] on link "View This will only let you view the job and not perform the labelling task." at bounding box center [1239, 381] width 20 height 13
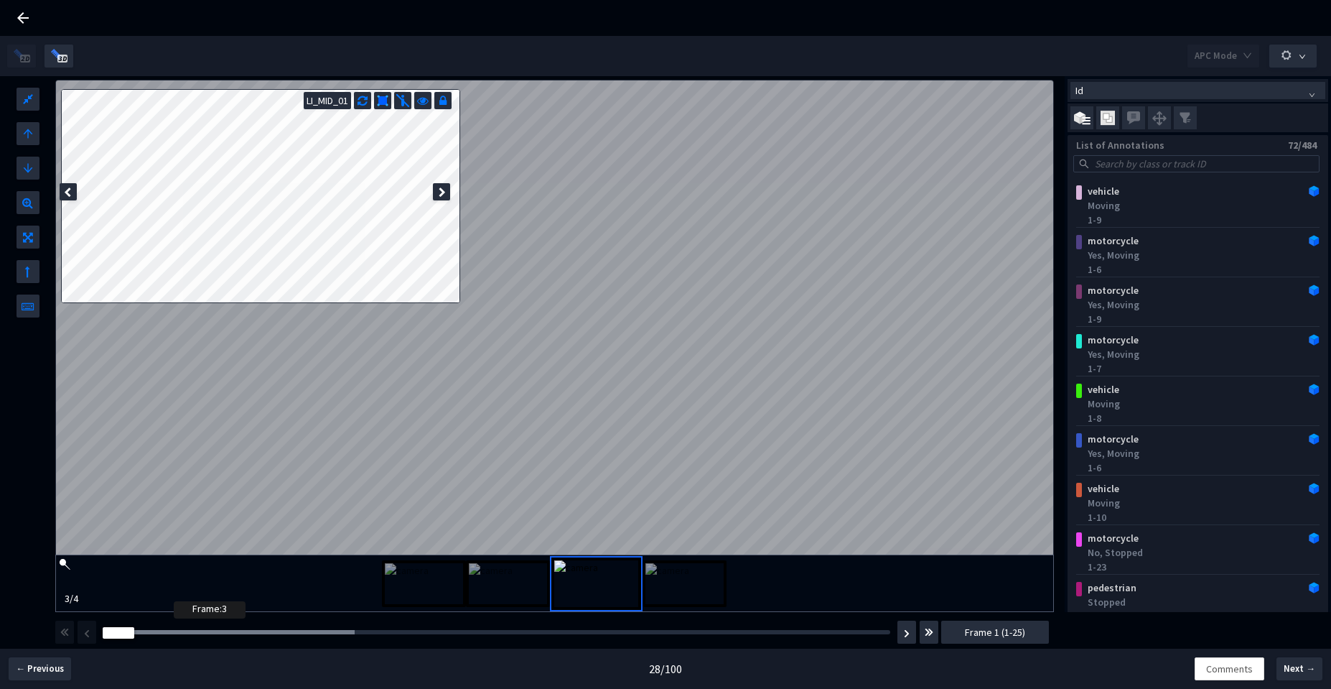
drag, startPoint x: 179, startPoint y: 630, endPoint x: 167, endPoint y: 630, distance: 11.5
click at [178, 630] on div at bounding box center [229, 632] width 252 height 4
drag, startPoint x: 156, startPoint y: 630, endPoint x: 174, endPoint y: 627, distance: 18.2
click at [174, 627] on div "Frame : 2" at bounding box center [497, 632] width 798 height 14
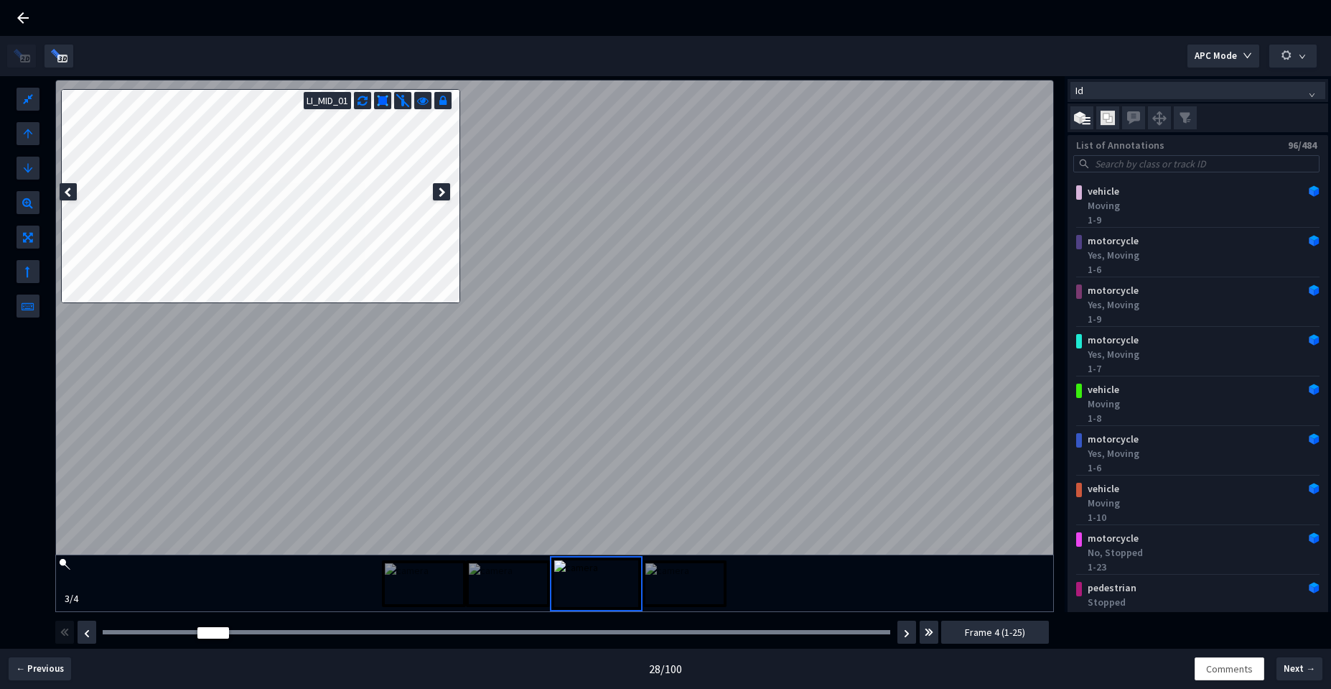
click at [31, 18] on icon at bounding box center [22, 17] width 17 height 17
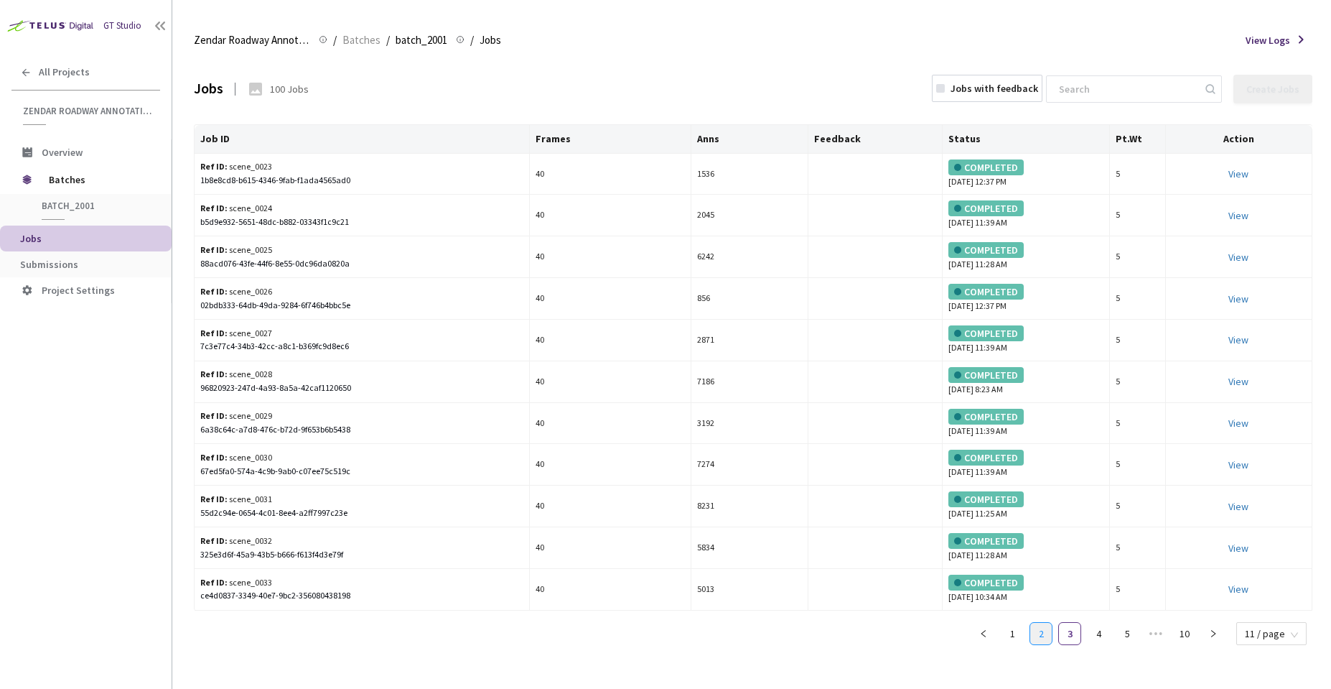
click at [1044, 636] on link "2" at bounding box center [1042, 634] width 22 height 22
click at [1021, 637] on link "1" at bounding box center [1013, 634] width 22 height 22
click at [1212, 631] on icon "right" at bounding box center [1213, 633] width 9 height 9
click at [1212, 628] on button "button" at bounding box center [1213, 633] width 23 height 23
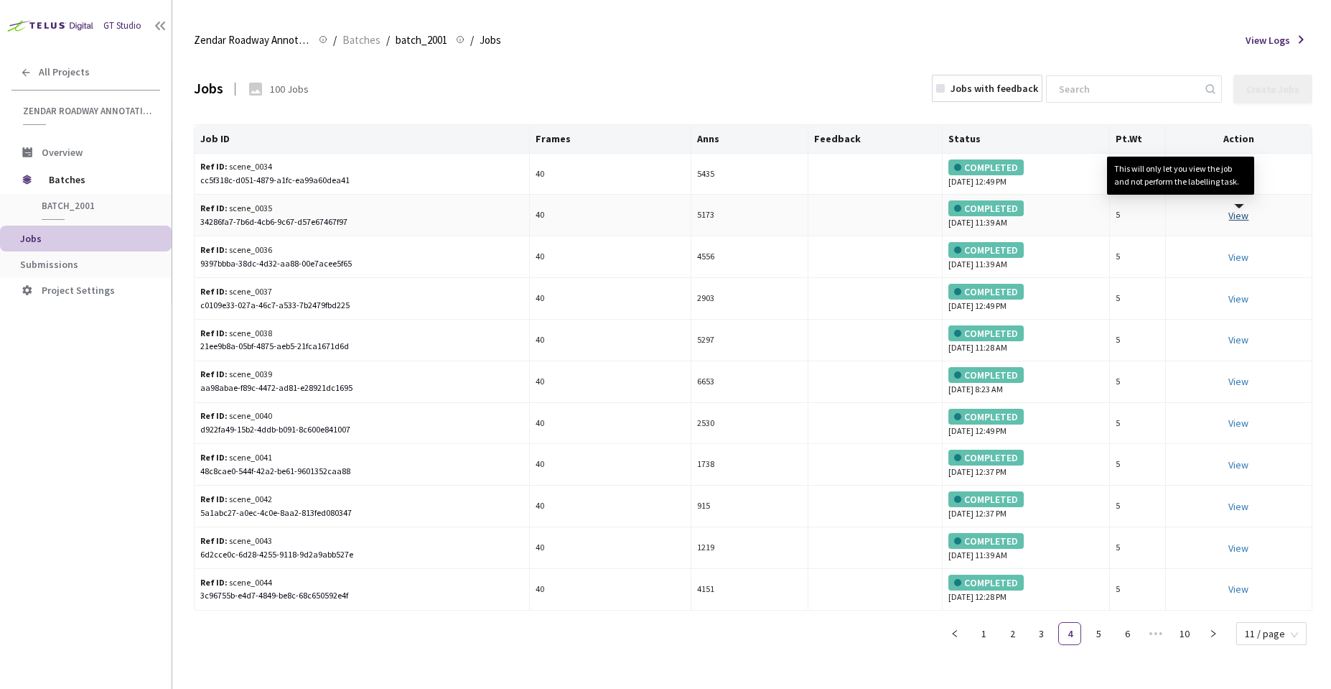
click at [1239, 212] on link "View This will only let you view the job and not perform the labelling task." at bounding box center [1239, 215] width 20 height 13
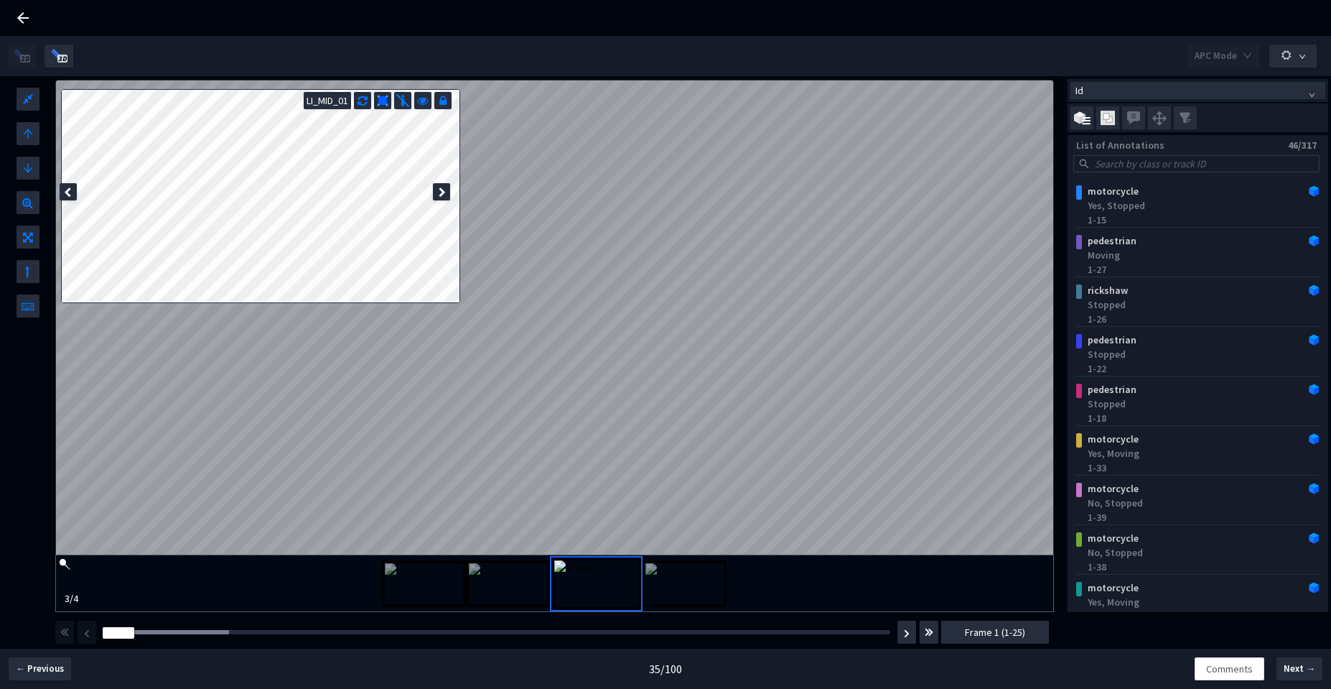
click at [585, 399] on div "L W H LI_MID_01 3 / 4 Id List of Annotations 46/317 motorcycle Yes, Stopped 1-1…" at bounding box center [665, 364] width 1331 height 576
click at [269, 631] on div at bounding box center [229, 632] width 252 height 4
click at [317, 635] on div "Frame : 7" at bounding box center [497, 632] width 798 height 14
click at [690, 577] on img at bounding box center [685, 583] width 78 height 41
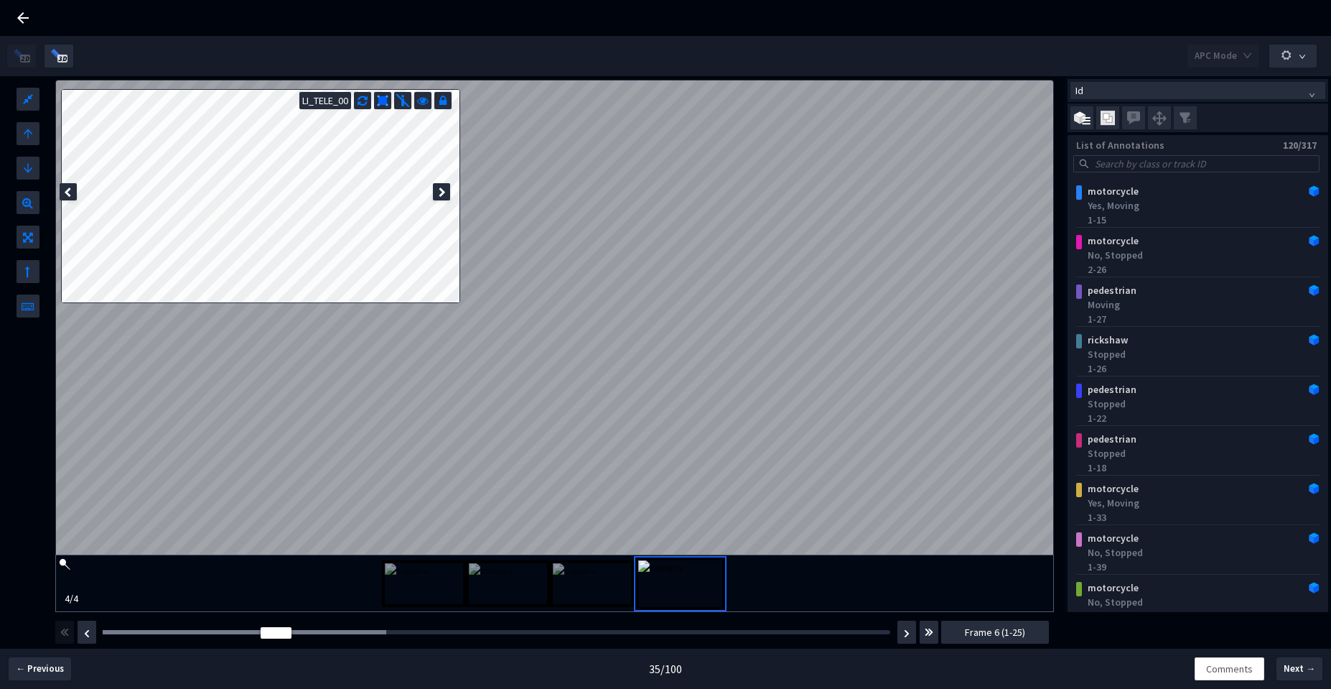
click at [23, 21] on icon at bounding box center [22, 17] width 17 height 17
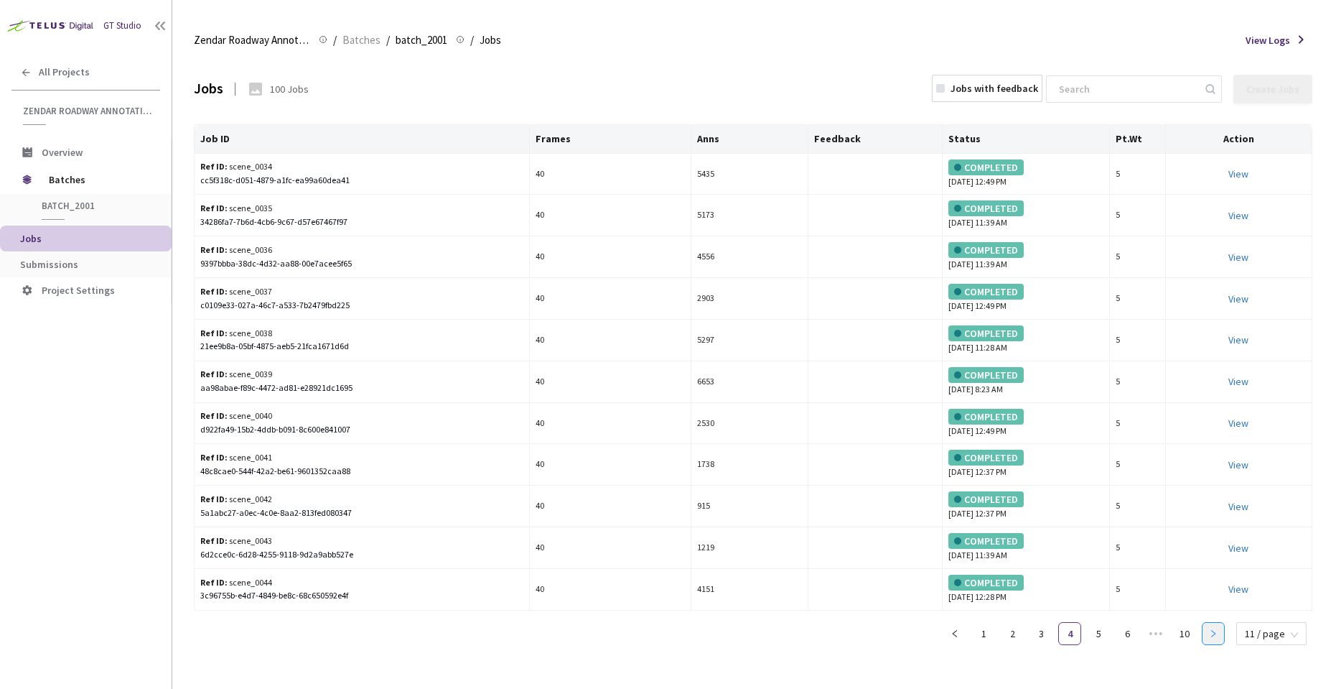
click at [1217, 631] on icon "right" at bounding box center [1213, 633] width 9 height 9
click at [1098, 633] on link "7" at bounding box center [1099, 634] width 22 height 22
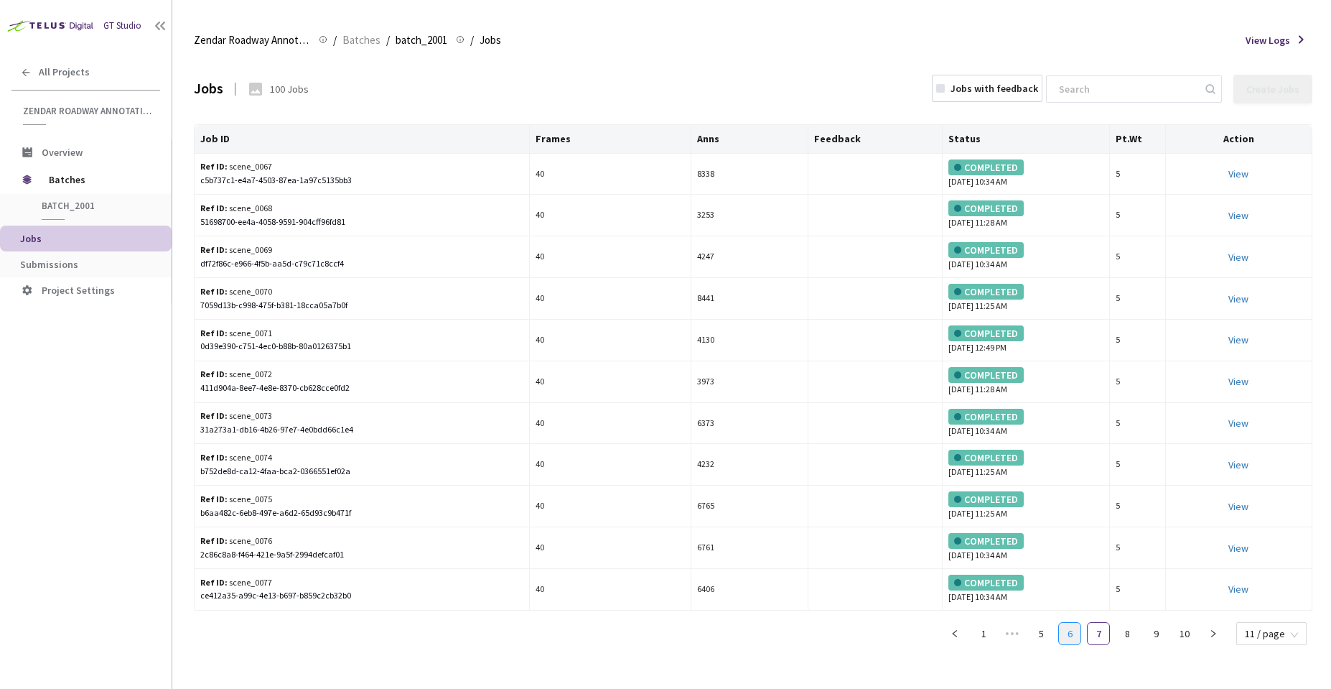
click at [1069, 640] on link "6" at bounding box center [1070, 634] width 22 height 22
click at [1043, 638] on link "5" at bounding box center [1042, 634] width 22 height 22
click at [1235, 423] on link "View This will only let you view the job and not perform the labelling task." at bounding box center [1239, 423] width 20 height 13
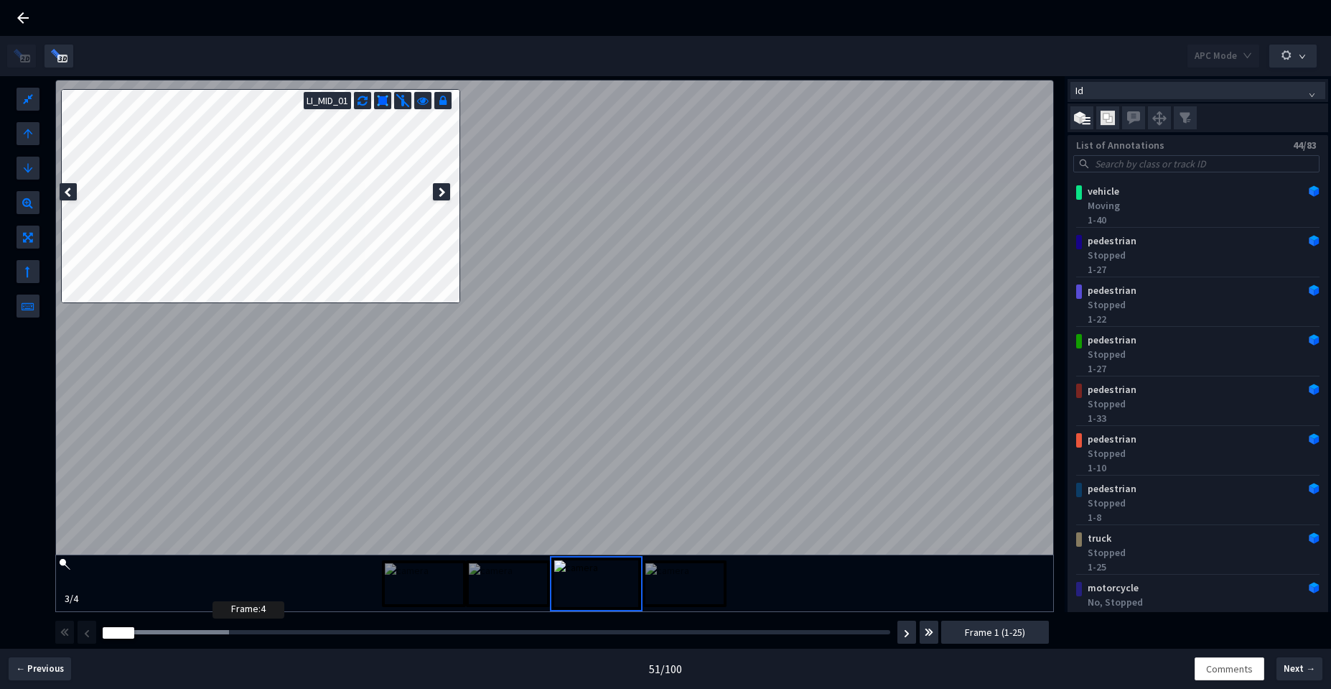
click at [217, 633] on div at bounding box center [166, 632] width 126 height 4
click at [248, 631] on div at bounding box center [181, 632] width 157 height 4
click at [183, 634] on div at bounding box center [181, 632] width 157 height 4
click at [166, 631] on div "Frame : 3" at bounding box center [497, 632] width 788 height 4
click at [136, 631] on div at bounding box center [181, 632] width 157 height 4
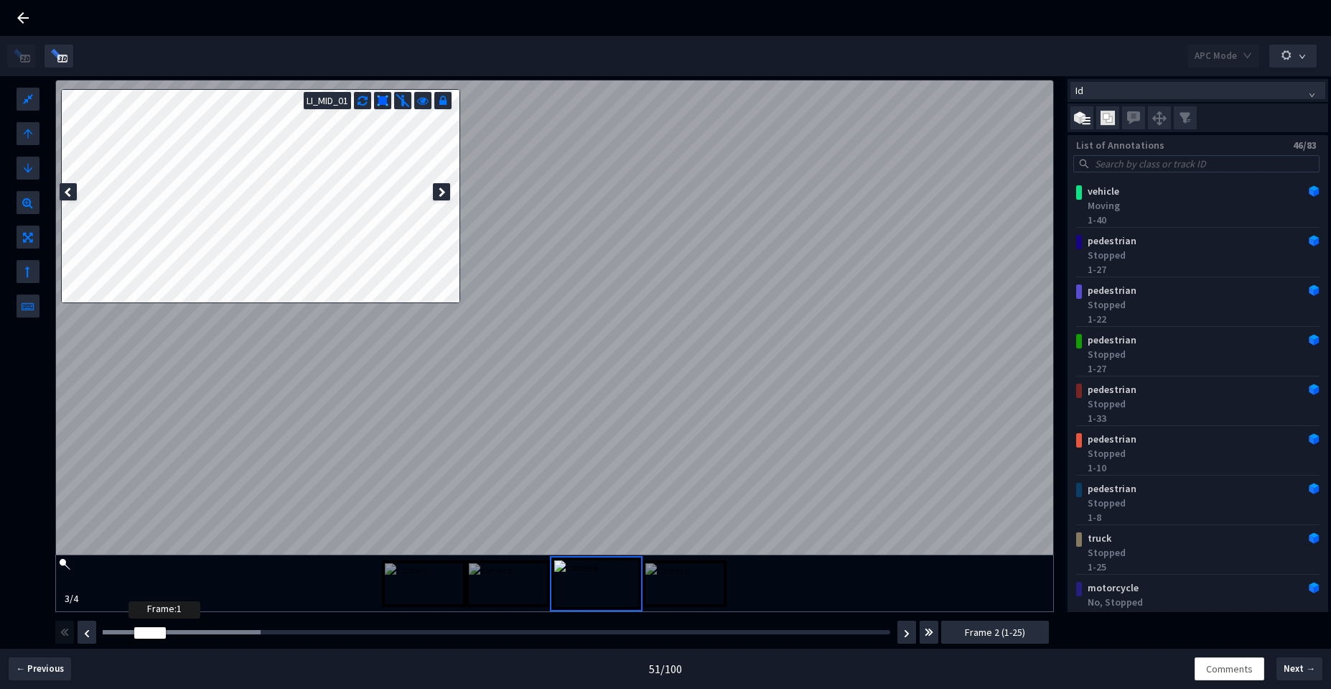
click at [134, 631] on div at bounding box center [181, 632] width 157 height 4
drag, startPoint x: 169, startPoint y: 626, endPoint x: 206, endPoint y: 622, distance: 37.5
click at [206, 622] on div "Frame : 1 Frame 1 (1-25)" at bounding box center [552, 632] width 998 height 40
click at [220, 622] on div "Frame : 1 Frame 1 (1-25)" at bounding box center [552, 632] width 998 height 40
drag, startPoint x: 223, startPoint y: 629, endPoint x: 241, endPoint y: 632, distance: 18.9
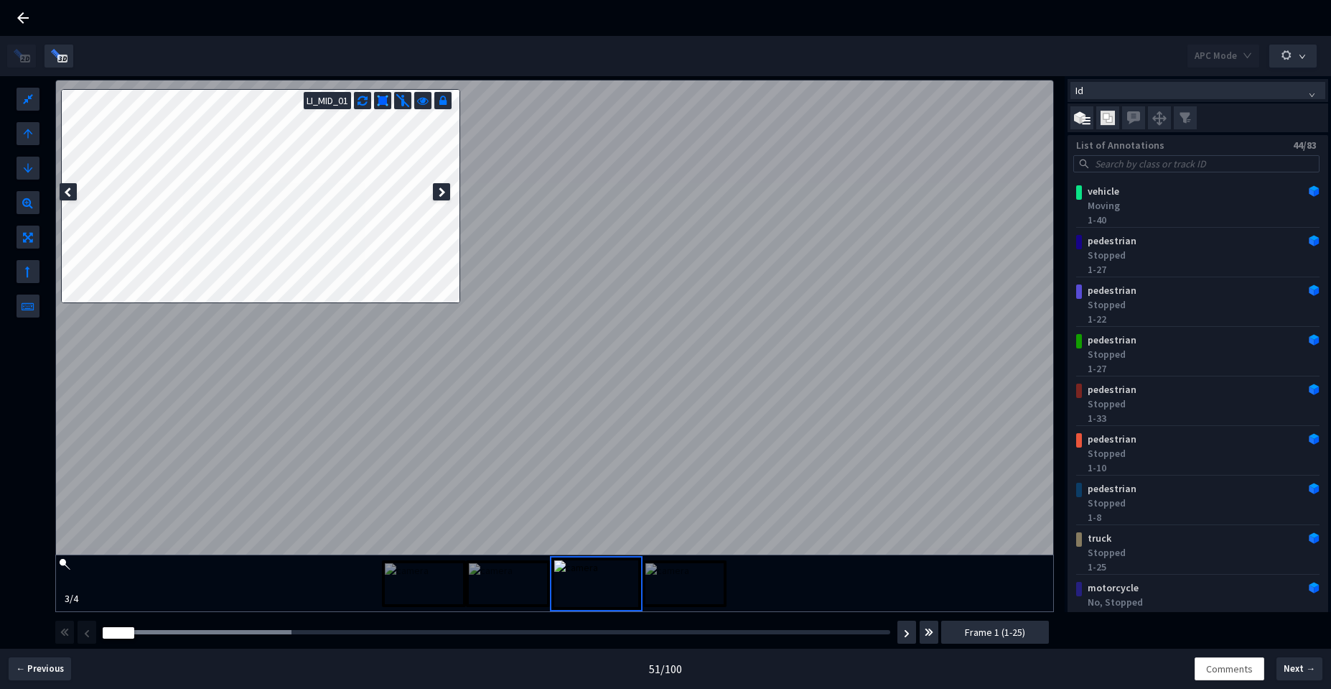
click at [225, 631] on div "Frame : 1" at bounding box center [497, 632] width 798 height 14
click at [257, 636] on div "Frame : 5" at bounding box center [497, 632] width 798 height 14
click at [253, 633] on div at bounding box center [197, 632] width 189 height 4
click at [256, 629] on div at bounding box center [245, 632] width 32 height 11
click at [19, 16] on icon at bounding box center [22, 17] width 17 height 17
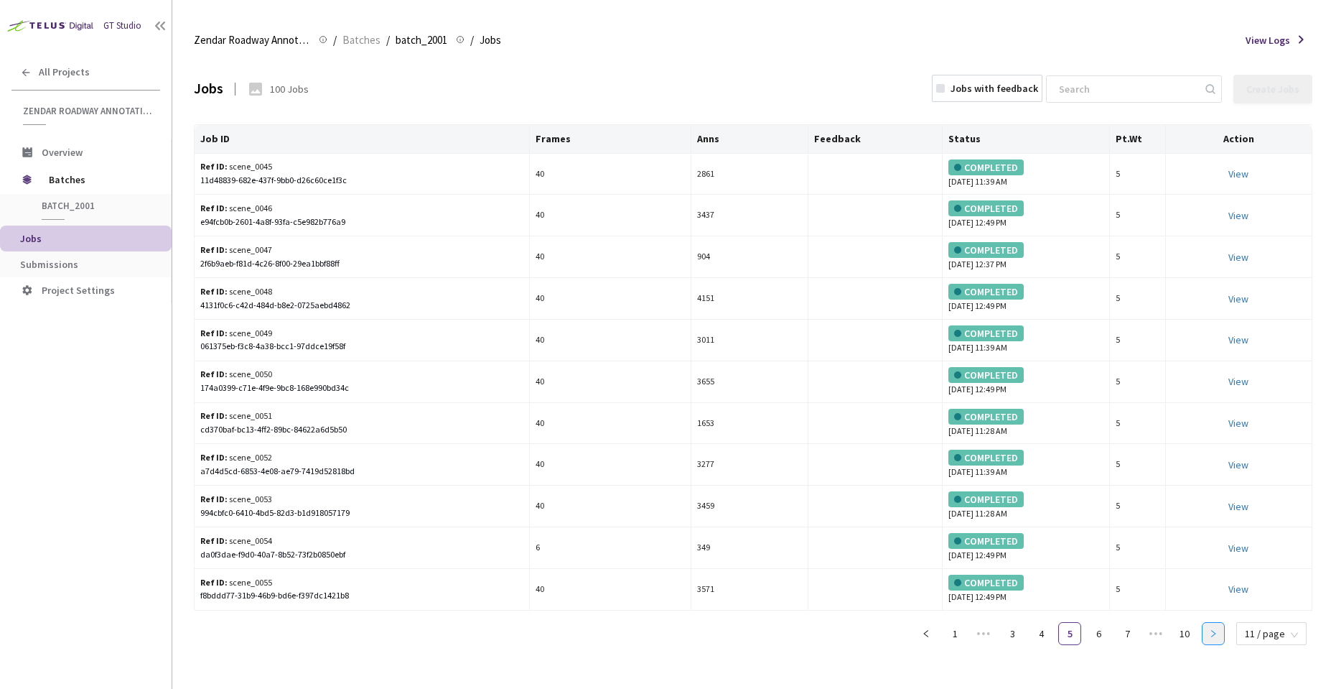
click at [1218, 637] on icon "right" at bounding box center [1213, 633] width 9 height 9
click at [355, 190] on td "Ref ID: scene_0056 f18ccf24-26a3-4d97-a67e-640bf9fbc484" at bounding box center [362, 175] width 335 height 42
click at [1103, 630] on link "7" at bounding box center [1099, 634] width 22 height 22
click at [1130, 629] on link "8" at bounding box center [1128, 634] width 22 height 22
click at [1161, 636] on link "9" at bounding box center [1156, 634] width 22 height 22
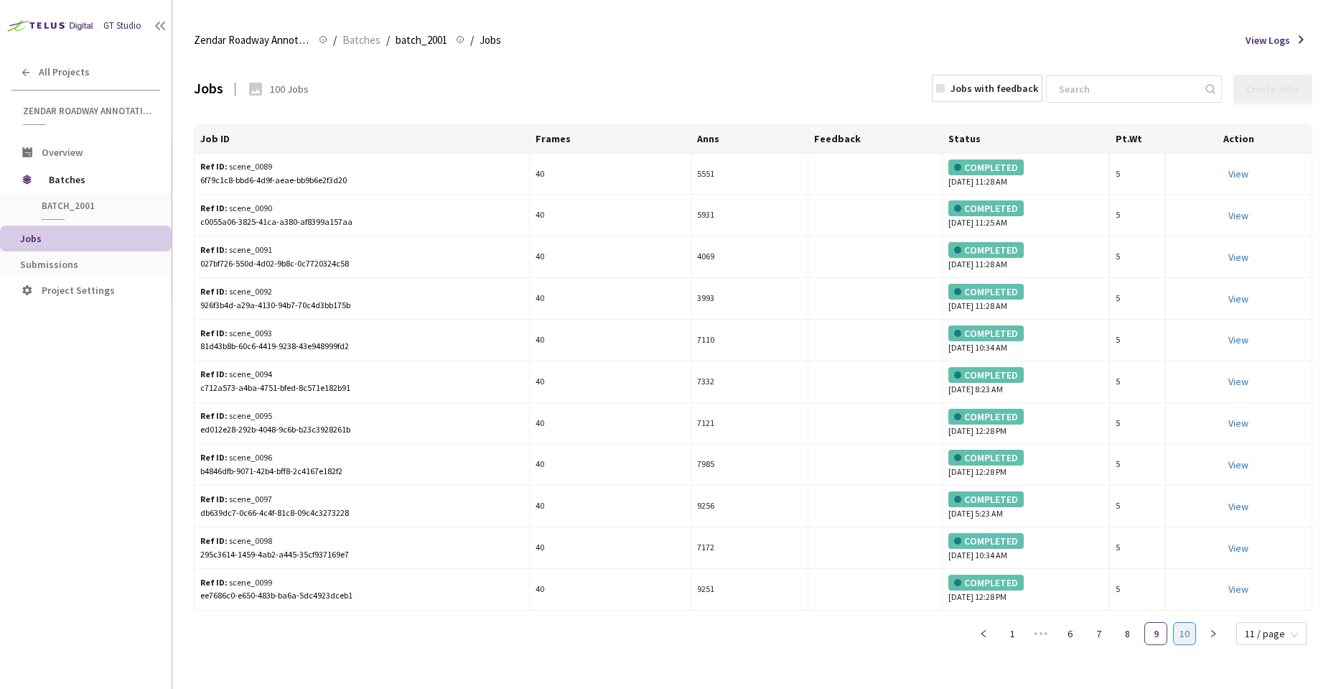
click at [1189, 638] on link "10" at bounding box center [1185, 634] width 22 height 22
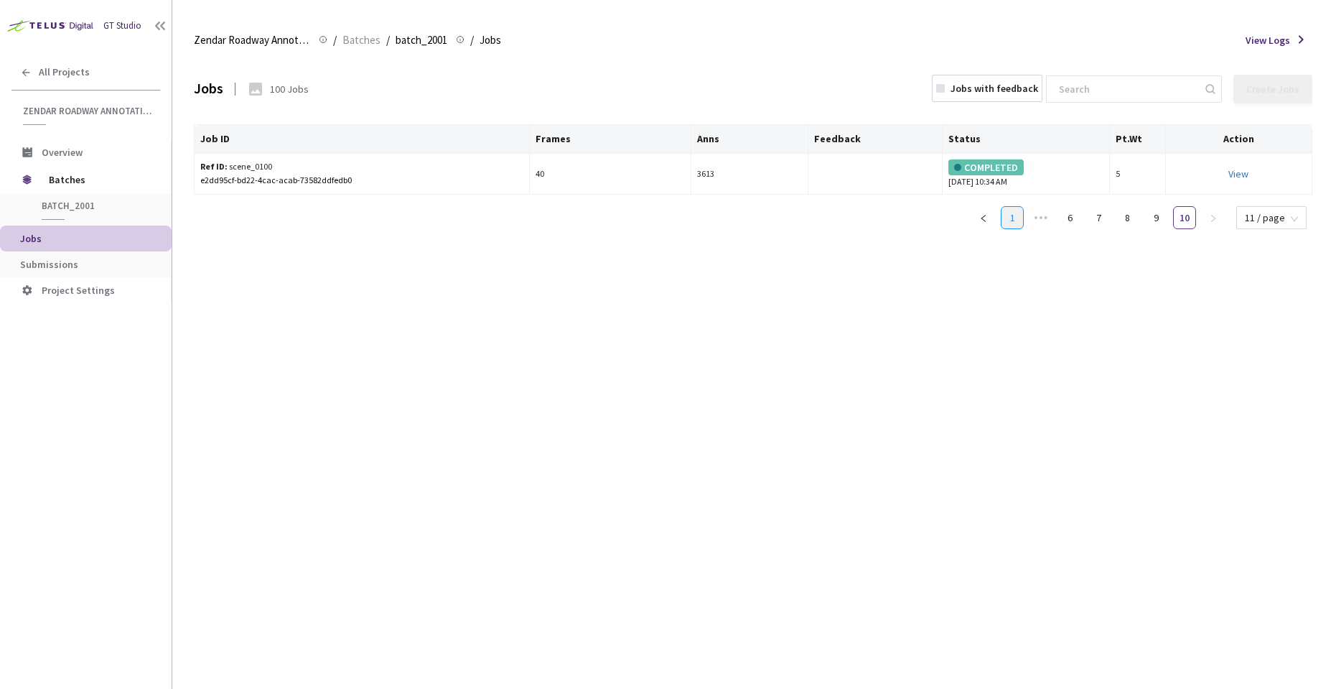
click at [1016, 224] on link "1" at bounding box center [1013, 218] width 22 height 22
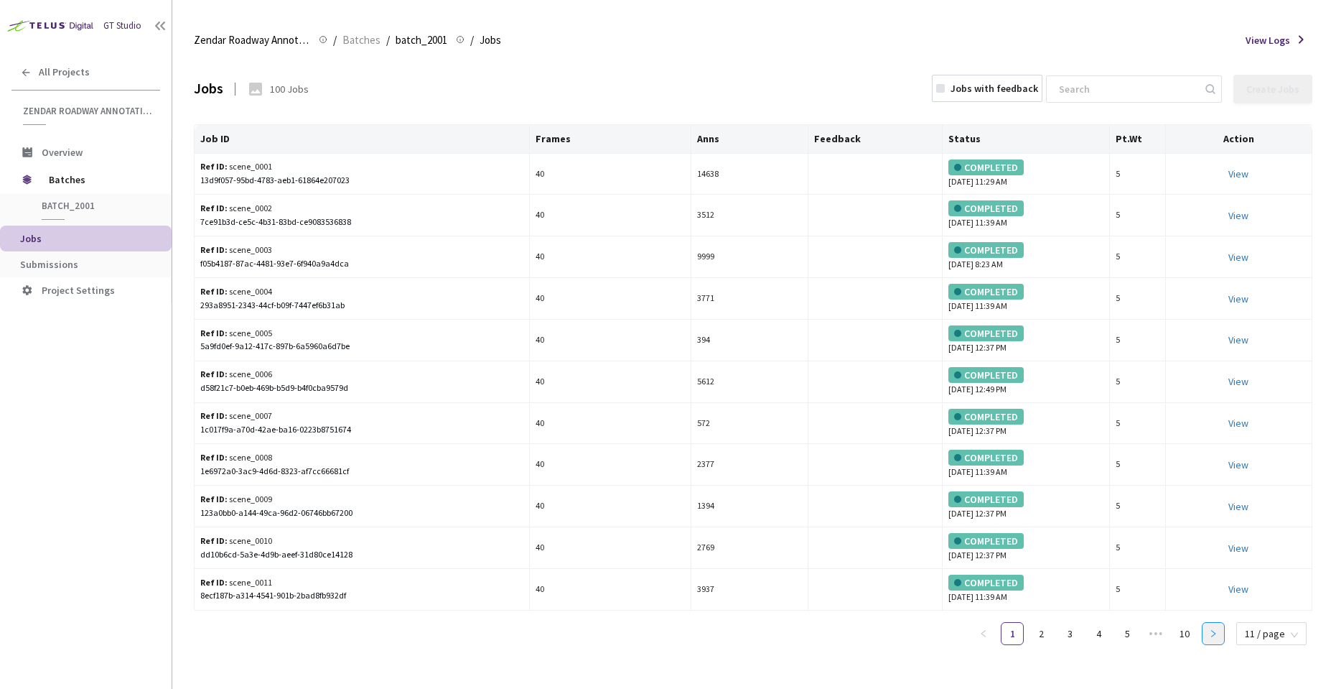
click at [1210, 634] on button "button" at bounding box center [1213, 633] width 23 height 23
